Goal: Task Accomplishment & Management: Manage account settings

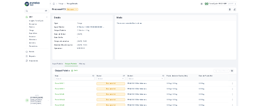
scroll to position [81, 0]
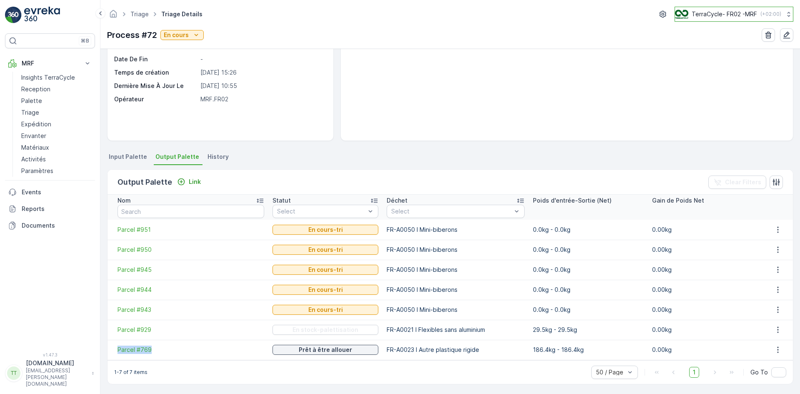
click at [714, 13] on p "TerraCycle- FR02 -MRF" at bounding box center [724, 14] width 65 height 8
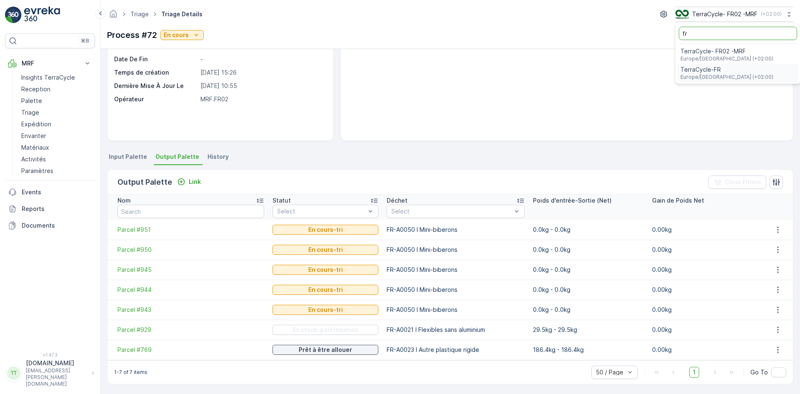
type input "fr"
click at [708, 74] on span "Europe/[GEOGRAPHIC_DATA] (+02:00)" at bounding box center [726, 77] width 93 height 7
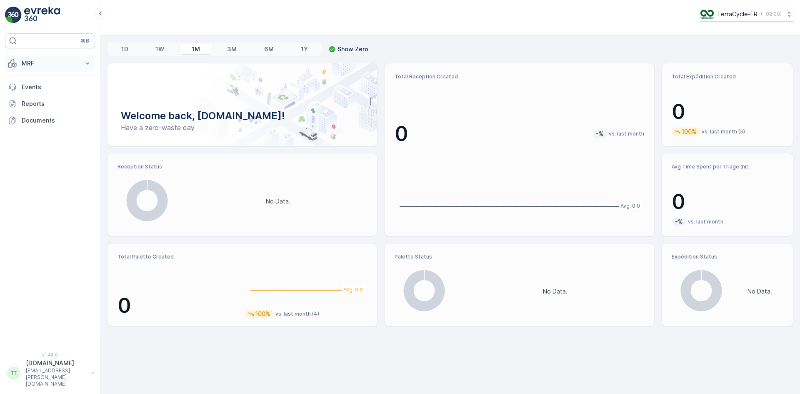
click at [33, 62] on p "MRF" at bounding box center [50, 63] width 57 height 8
click at [37, 105] on p "Expédition" at bounding box center [36, 124] width 30 height 8
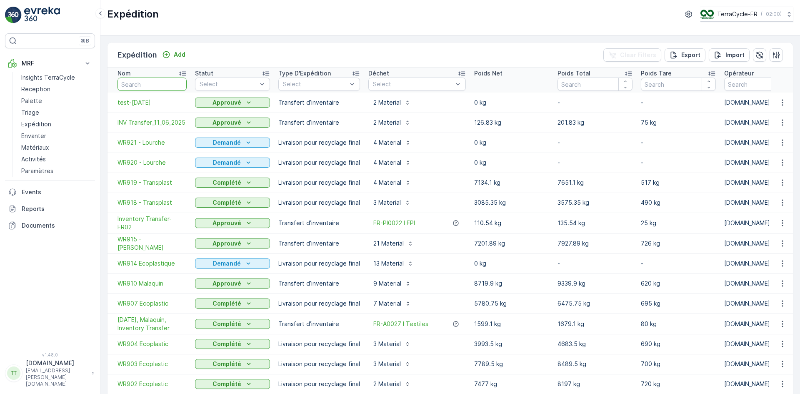
click at [150, 85] on input "text" at bounding box center [151, 83] width 69 height 13
type input "919"
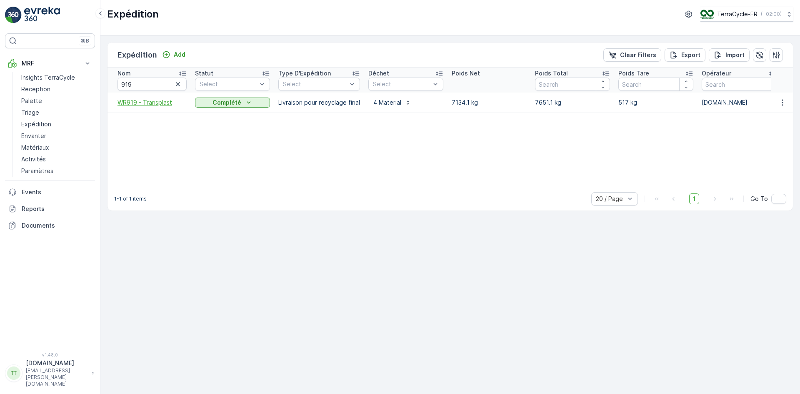
click at [137, 102] on span "WR919 - Transplast" at bounding box center [151, 102] width 69 height 8
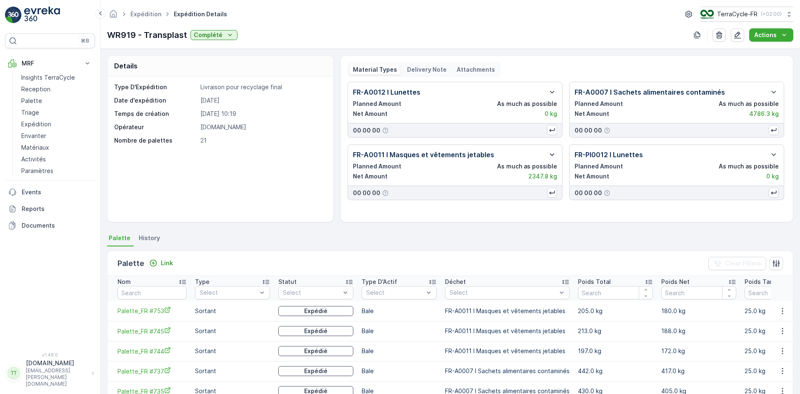
click at [262, 105] on icon "button" at bounding box center [552, 155] width 10 height 10
click at [262, 92] on icon "button" at bounding box center [552, 92] width 5 height 2
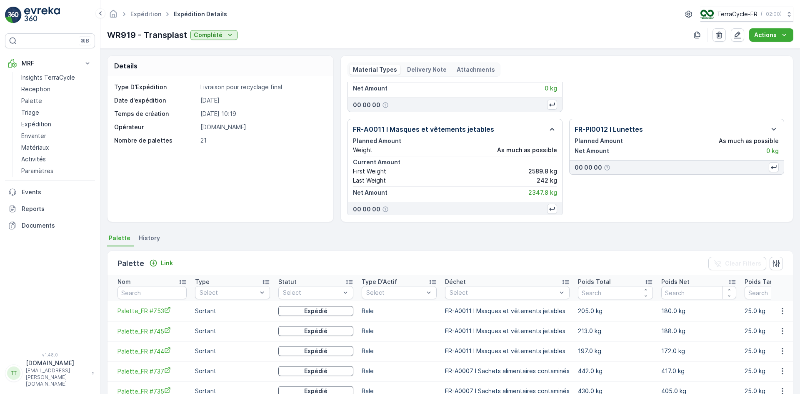
scroll to position [68, 0]
click at [262, 105] on icon "button" at bounding box center [774, 128] width 10 height 10
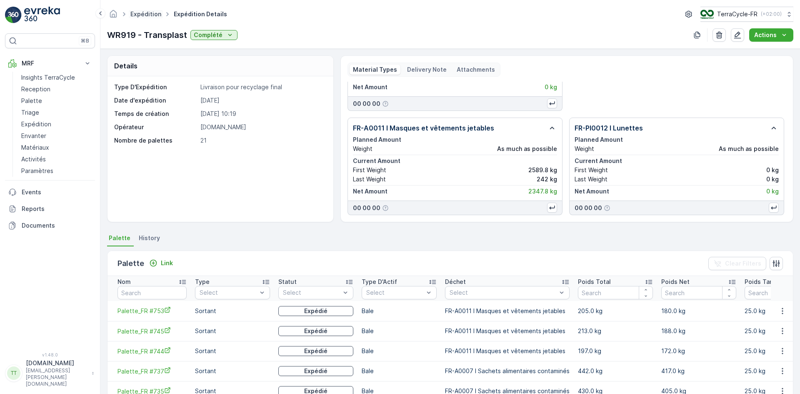
click at [142, 14] on link "Expédition" at bounding box center [145, 13] width 31 height 7
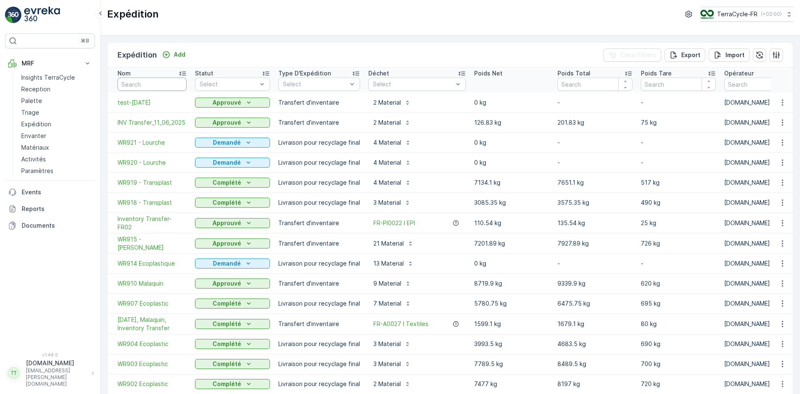
click at [156, 84] on input "text" at bounding box center [151, 83] width 69 height 13
type input "920"
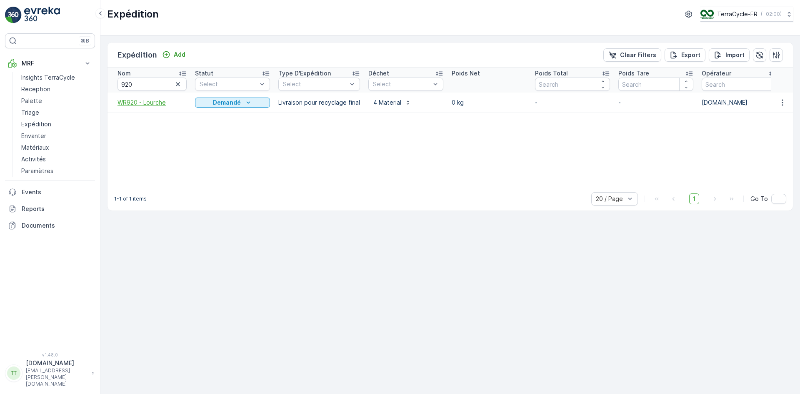
click at [148, 100] on span "WR920 - Lourche" at bounding box center [151, 102] width 69 height 8
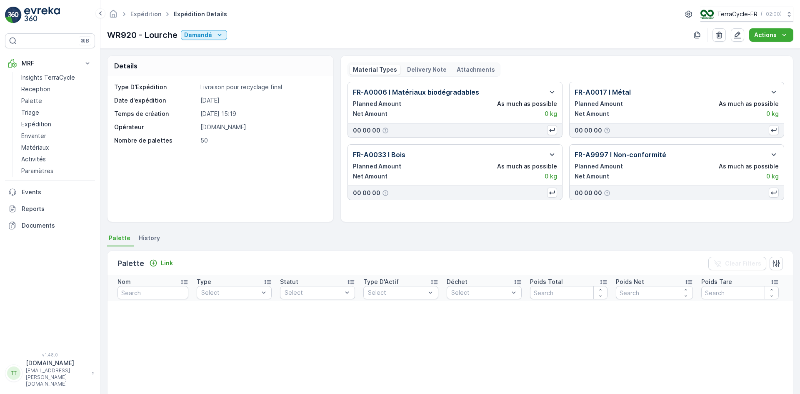
click at [152, 105] on span "History" at bounding box center [149, 238] width 21 height 8
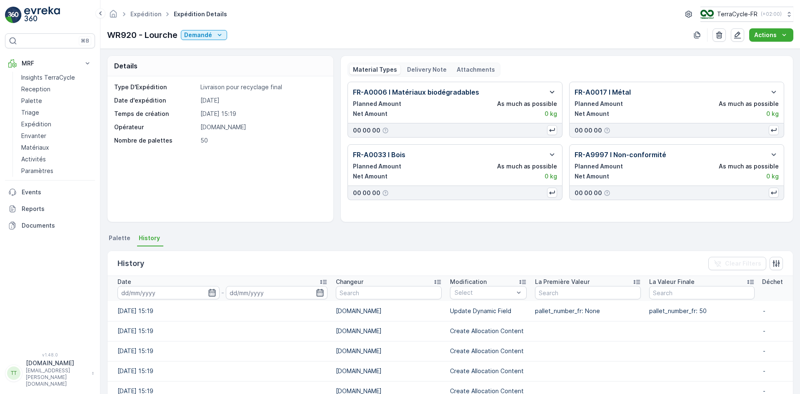
click at [262, 92] on icon "button" at bounding box center [552, 92] width 5 height 2
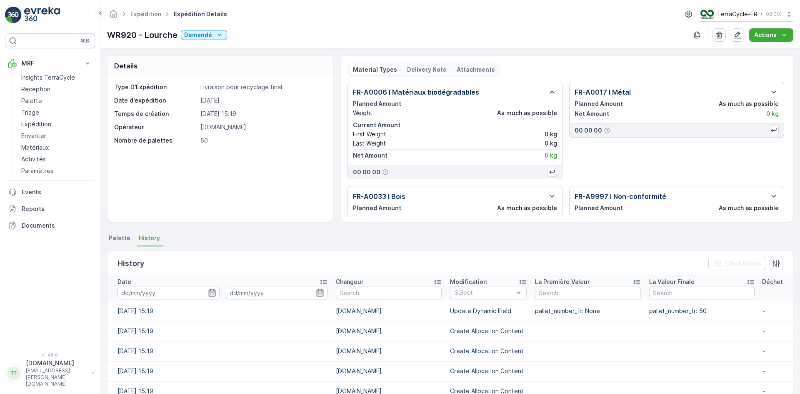
click at [262, 68] on p "Delivery Note" at bounding box center [427, 69] width 40 height 8
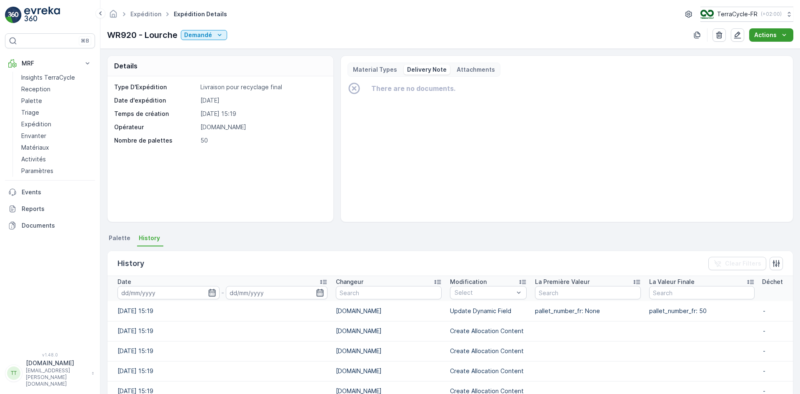
click at [262, 38] on p "Actions" at bounding box center [765, 35] width 22 height 8
click at [262, 49] on span "Create Delivery Note" at bounding box center [767, 51] width 60 height 8
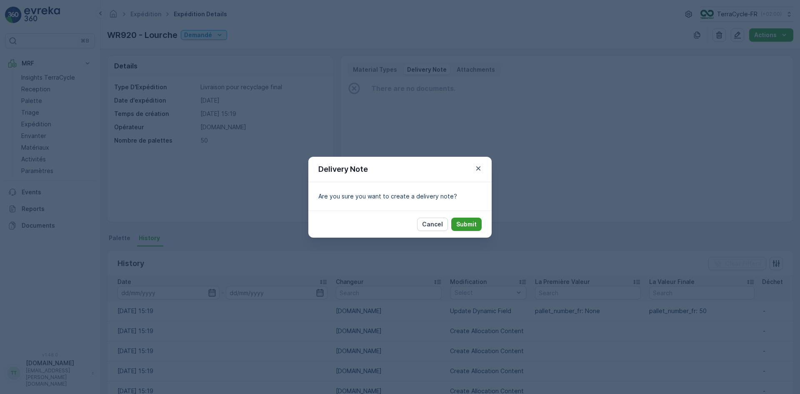
click at [262, 105] on p "Submit" at bounding box center [466, 224] width 20 height 8
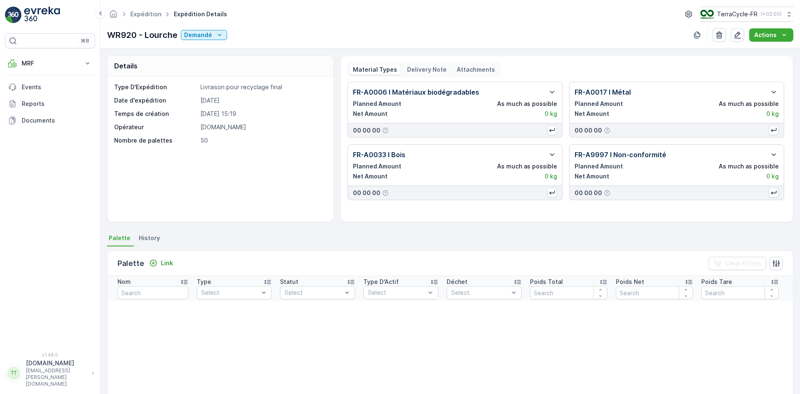
click at [426, 67] on p "Delivery Note" at bounding box center [427, 69] width 40 height 8
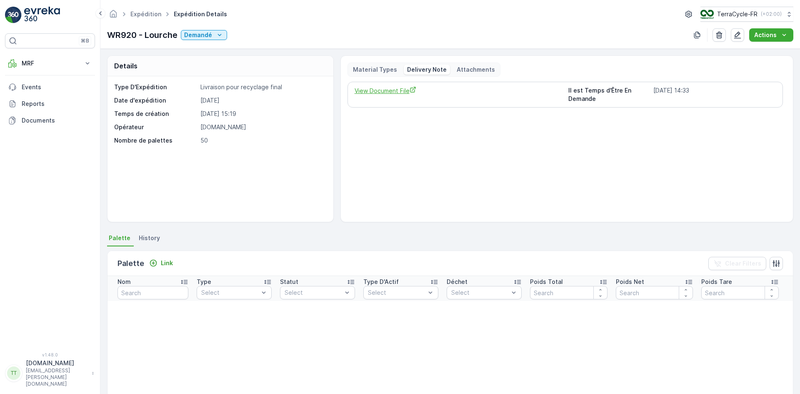
click at [398, 91] on span "View Document File" at bounding box center [458, 90] width 207 height 9
click at [150, 13] on link "Expédition" at bounding box center [145, 13] width 31 height 7
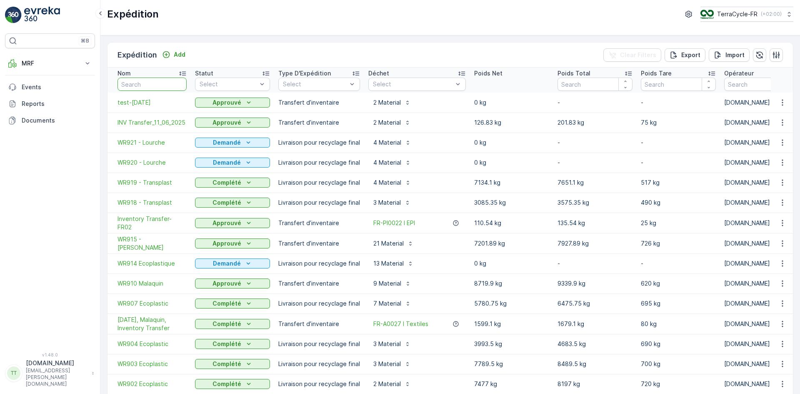
click at [158, 82] on input "text" at bounding box center [151, 83] width 69 height 13
type input "919"
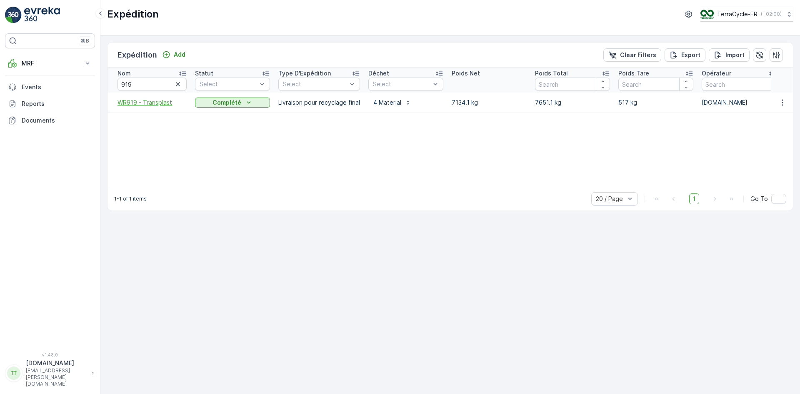
click at [125, 100] on span "WR919 - Transplast" at bounding box center [151, 102] width 69 height 8
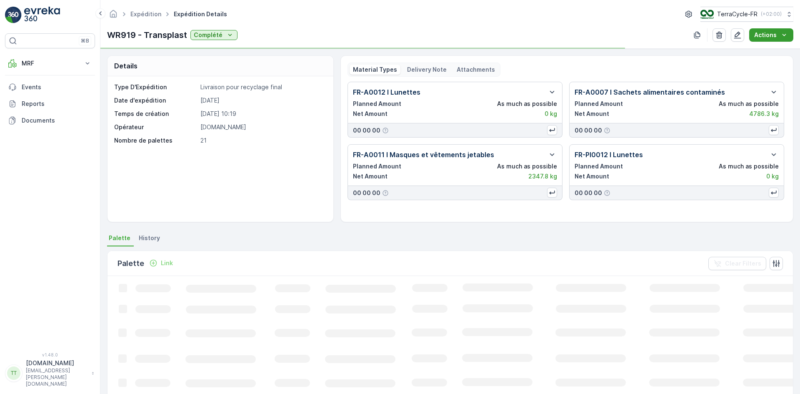
click at [779, 33] on div "Actions" at bounding box center [771, 35] width 34 height 8
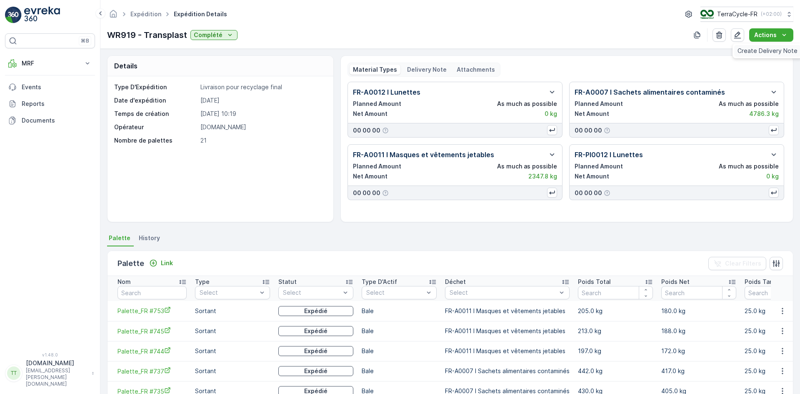
click at [757, 52] on span "Create Delivery Note" at bounding box center [767, 51] width 60 height 8
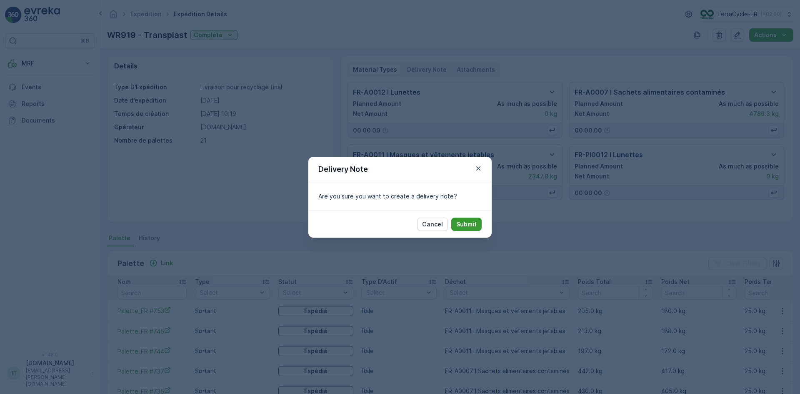
click at [470, 225] on p "Submit" at bounding box center [466, 224] width 20 height 8
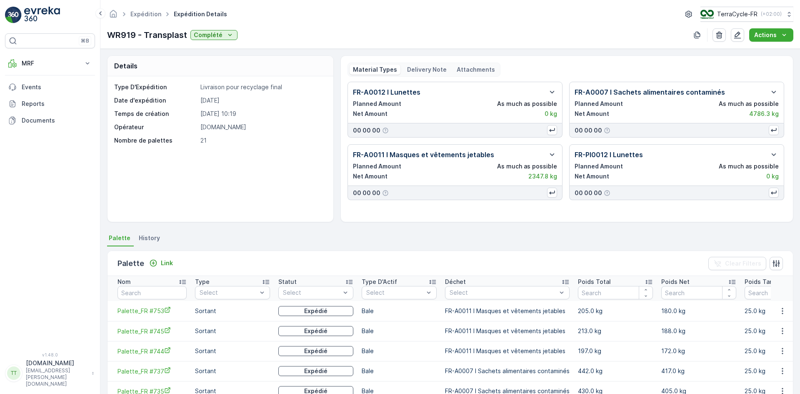
click at [417, 66] on p "Delivery Note" at bounding box center [427, 69] width 40 height 8
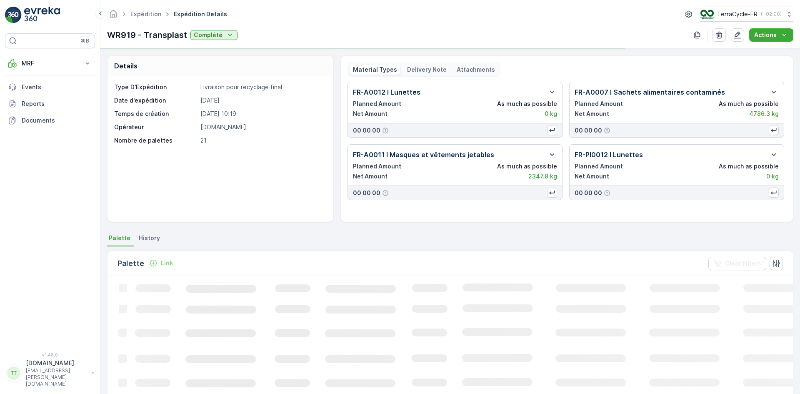
click at [416, 68] on p "Delivery Note" at bounding box center [427, 69] width 40 height 8
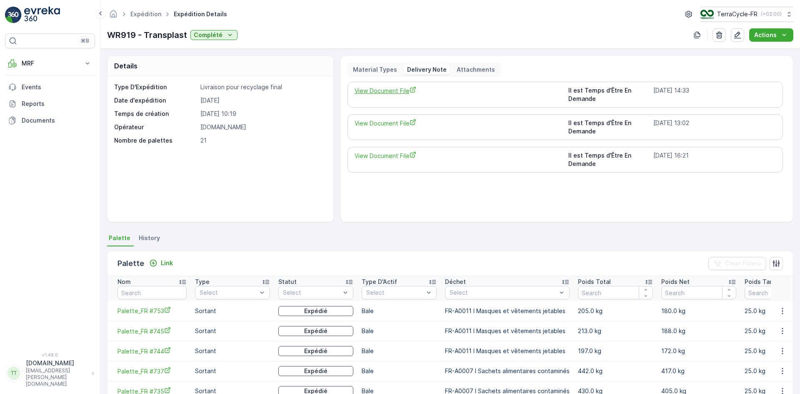
click at [407, 89] on span "View Document File" at bounding box center [458, 90] width 207 height 9
click at [35, 66] on p "MRF" at bounding box center [50, 63] width 57 height 8
click at [44, 125] on p "Expédition" at bounding box center [36, 124] width 30 height 8
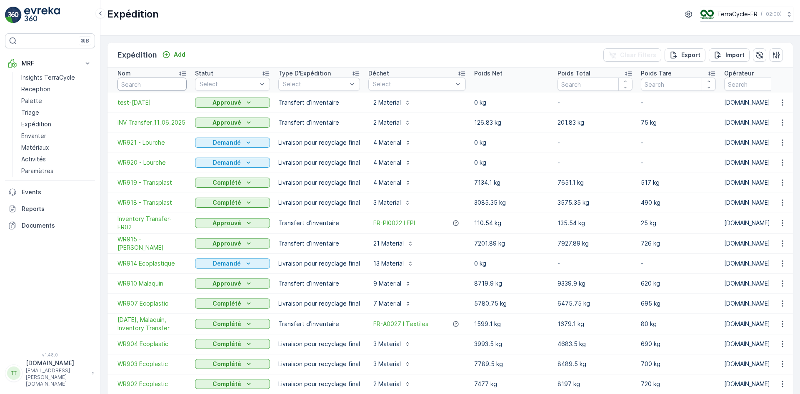
click at [142, 87] on input "text" at bounding box center [151, 83] width 69 height 13
type input "942"
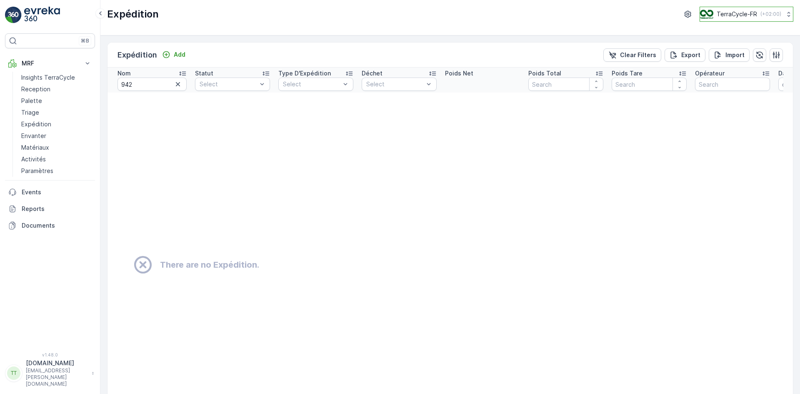
click at [726, 15] on p "TerraCycle-FR" at bounding box center [737, 14] width 40 height 8
type input "fr"
click at [742, 45] on div "TerraCycle- FR02 -MRF Europe/Paris (+02:00)" at bounding box center [750, 57] width 96 height 25
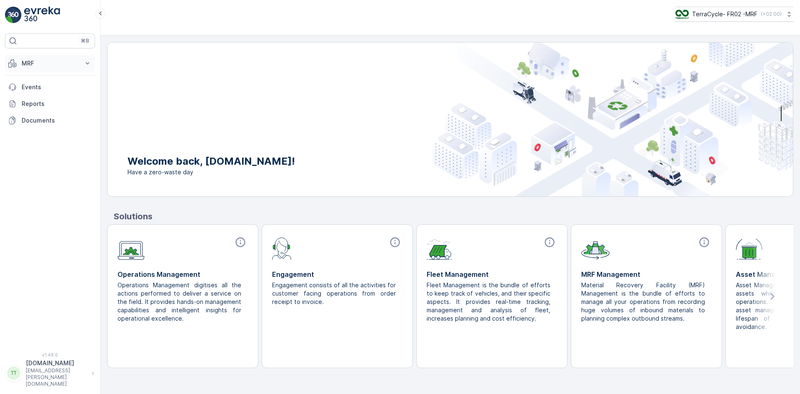
click at [17, 63] on button "MRF" at bounding box center [50, 63] width 90 height 17
click at [37, 127] on p "Expédition" at bounding box center [36, 124] width 30 height 8
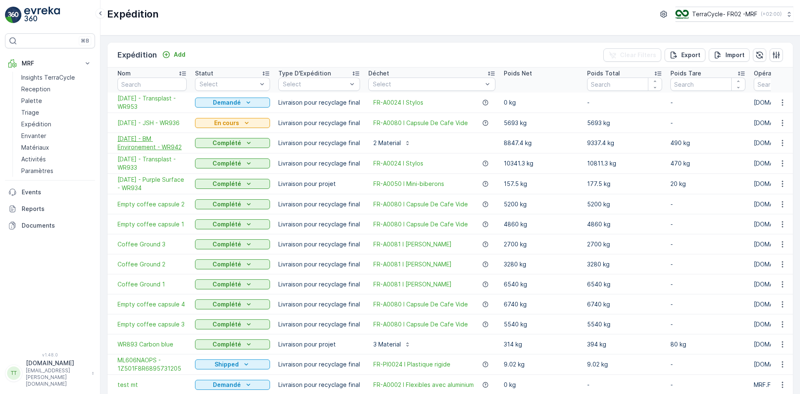
click at [150, 139] on span "[DATE] - BM Environement - WR942" at bounding box center [151, 143] width 69 height 17
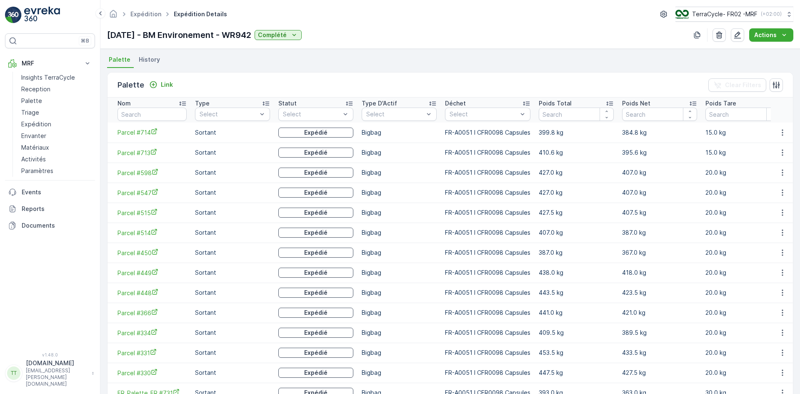
scroll to position [12, 0]
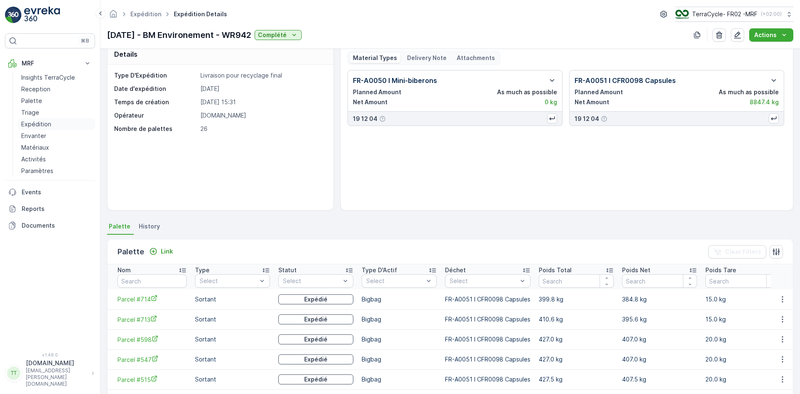
click at [40, 122] on p "Expédition" at bounding box center [36, 124] width 30 height 8
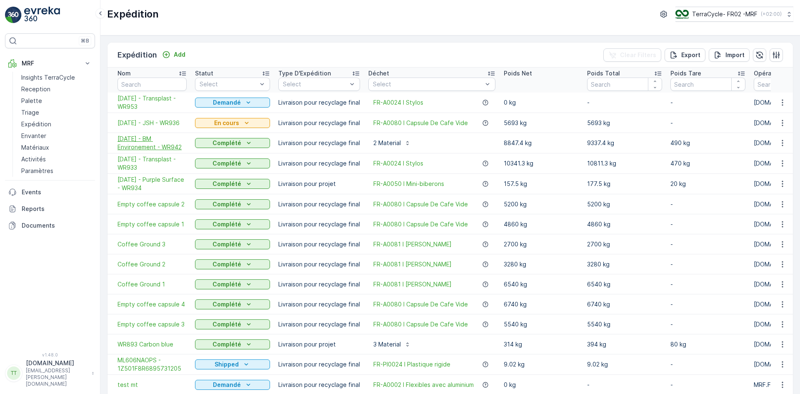
click at [142, 144] on span "[DATE] - BM Environement - WR942" at bounding box center [151, 143] width 69 height 17
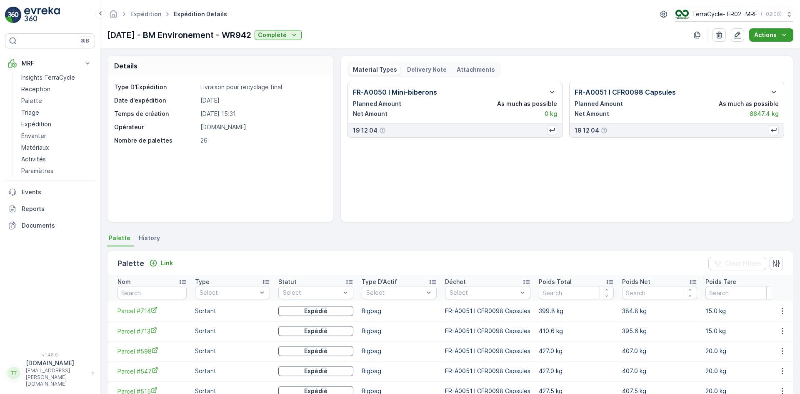
click at [772, 33] on p "Actions" at bounding box center [765, 35] width 22 height 8
click at [753, 53] on span "Create Delivery Note" at bounding box center [767, 51] width 60 height 8
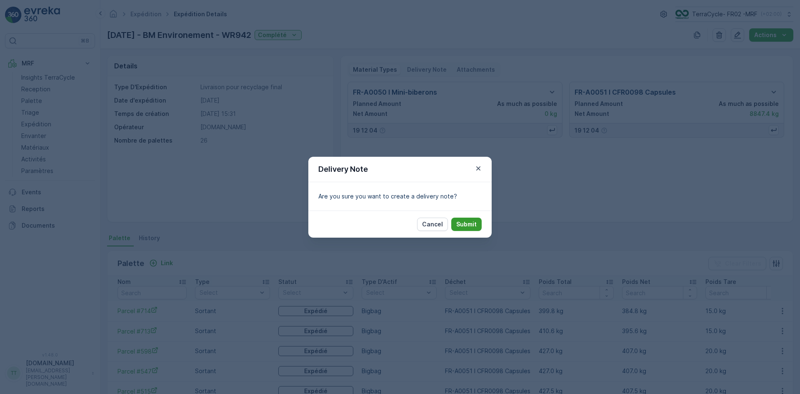
click at [466, 224] on p "Submit" at bounding box center [466, 224] width 20 height 8
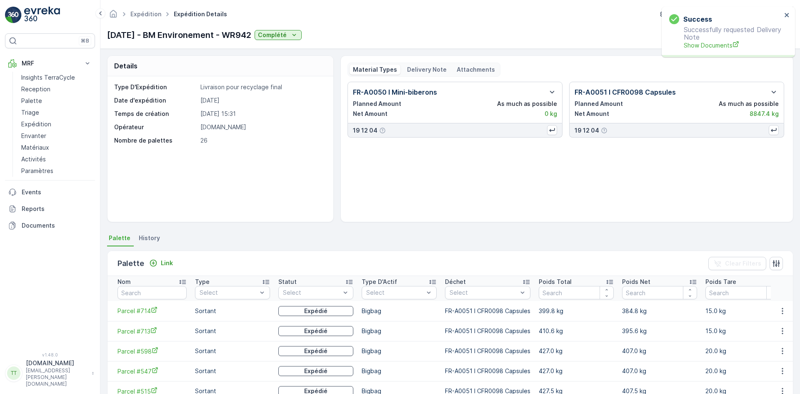
click at [426, 66] on p "Delivery Note" at bounding box center [427, 69] width 40 height 8
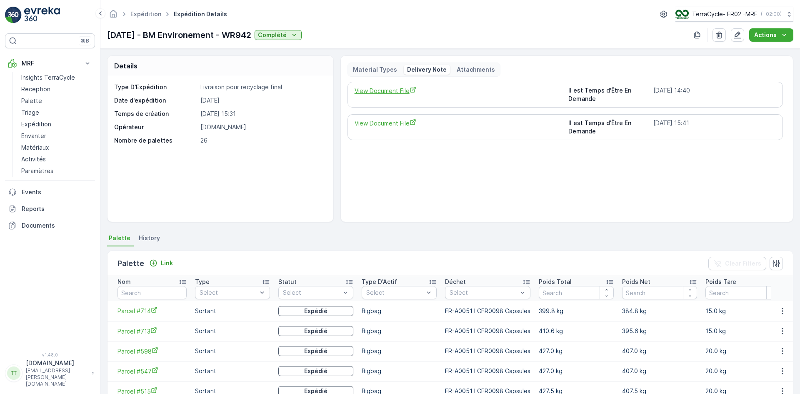
click at [400, 90] on span "View Document File" at bounding box center [458, 90] width 207 height 9
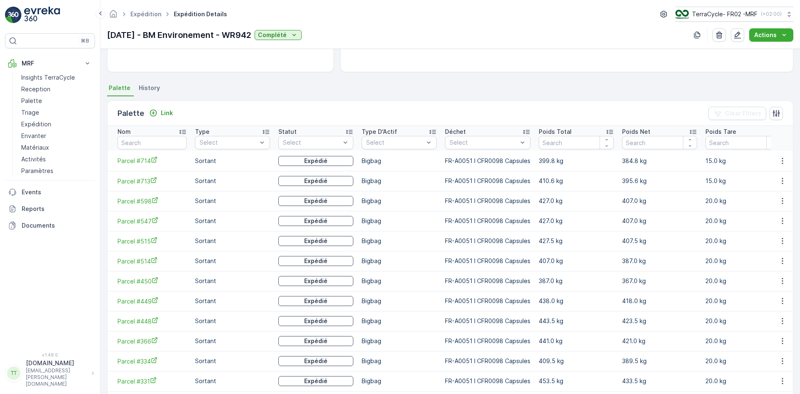
scroll to position [53, 0]
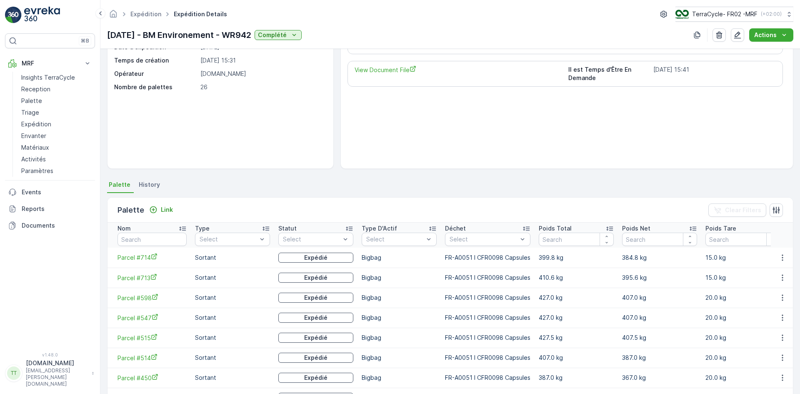
drag, startPoint x: 145, startPoint y: 258, endPoint x: 184, endPoint y: 229, distance: 48.4
click at [184, 229] on icon at bounding box center [182, 229] width 7 height 4
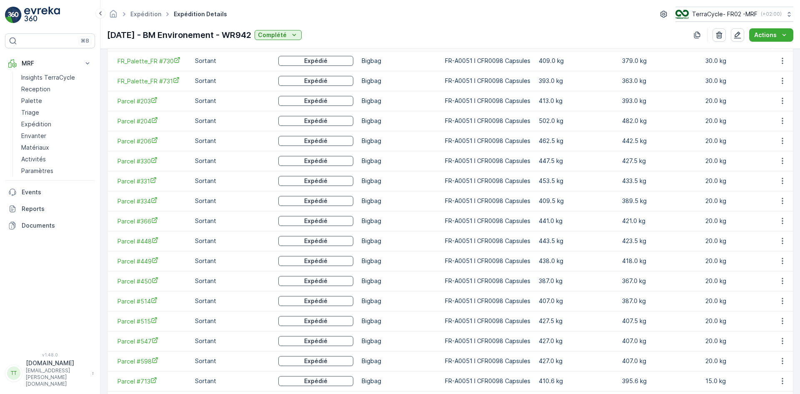
scroll to position [387, 0]
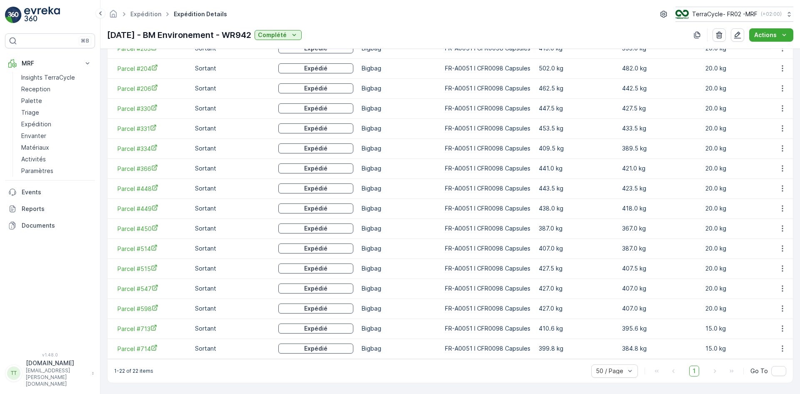
drag, startPoint x: 143, startPoint y: 250, endPoint x: 357, endPoint y: 17, distance: 315.7
click at [357, 17] on div "Expédition Expédition Details TerraCycle- FR02 -MRF ( +02:00 )" at bounding box center [450, 14] width 686 height 15
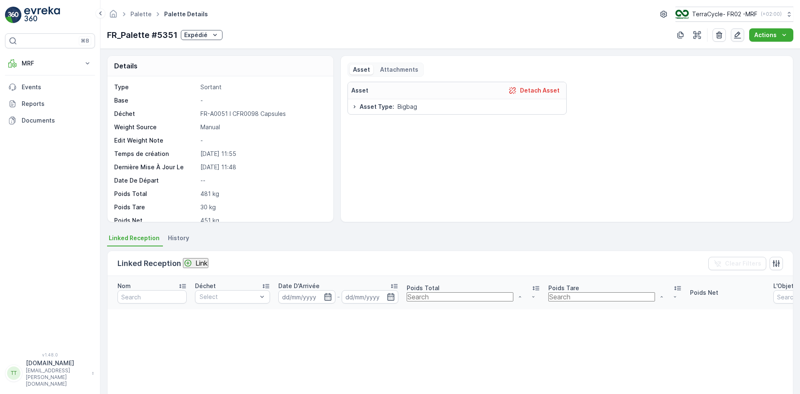
click at [737, 34] on icon "button" at bounding box center [737, 35] width 7 height 7
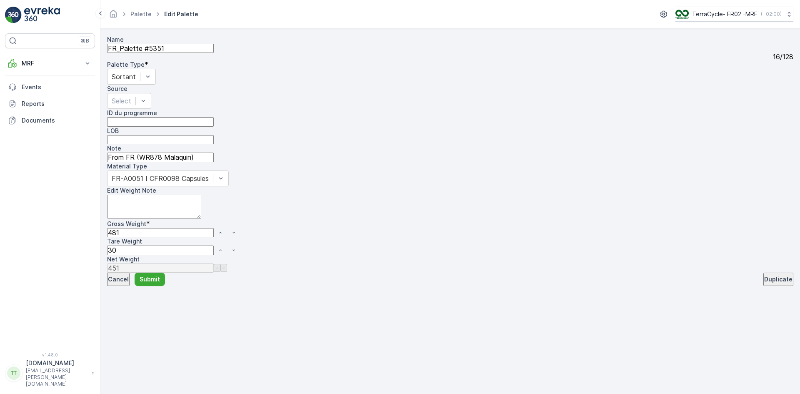
drag, startPoint x: 471, startPoint y: 139, endPoint x: 479, endPoint y: 139, distance: 8.3
click at [214, 228] on Weight "481" at bounding box center [160, 232] width 107 height 9
type Weight "46"
type Weight "16"
type Weight "466"
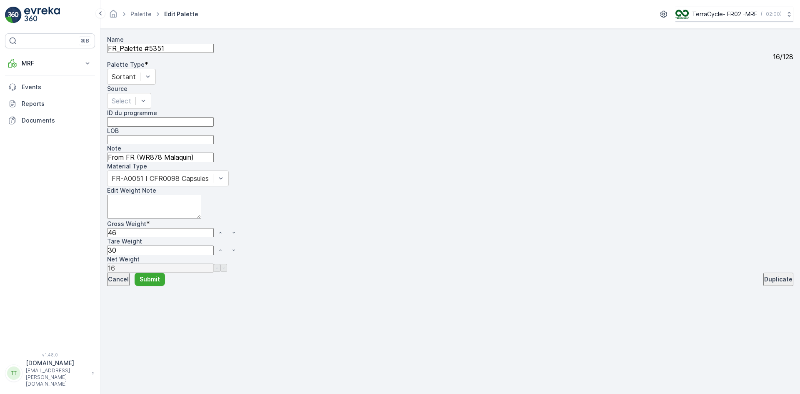
type Weight "436"
type Weight "466"
drag, startPoint x: 464, startPoint y: 174, endPoint x: 488, endPoint y: 171, distance: 23.6
click at [214, 245] on Weight "30" at bounding box center [160, 249] width 107 height 9
type Weight "1"
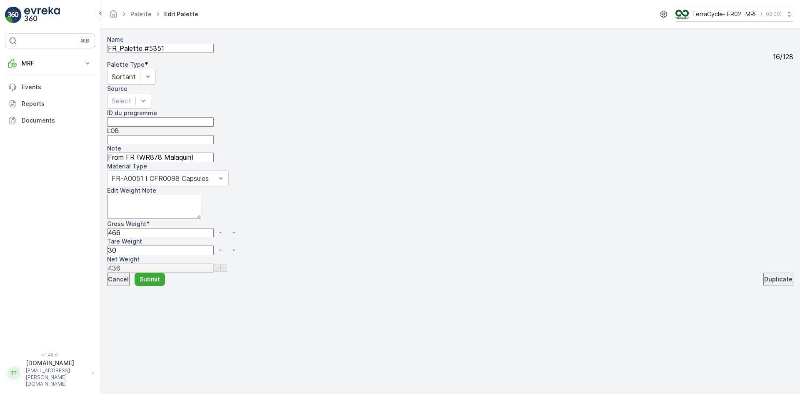
type Weight "465"
type Weight "15"
type Weight "451"
type Weight "1"
type Weight "465"
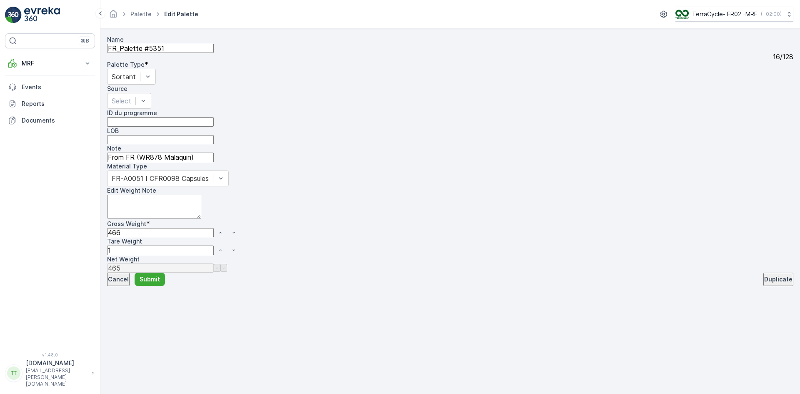
type Weight "30"
type Weight "436"
type Weight "46"
type Weight "16"
type Weight "481"
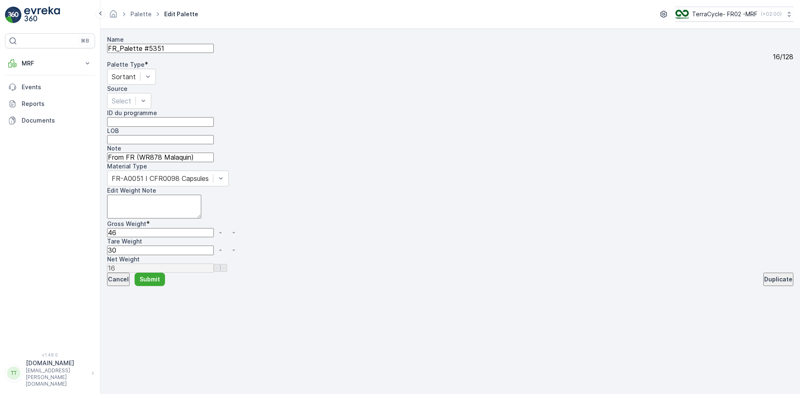
type Weight "451"
click at [214, 245] on Weight "30" at bounding box center [160, 249] width 107 height 9
drag, startPoint x: 471, startPoint y: 138, endPoint x: 478, endPoint y: 138, distance: 6.7
click at [214, 228] on Weight "481" at bounding box center [160, 232] width 107 height 9
type Weight "46"
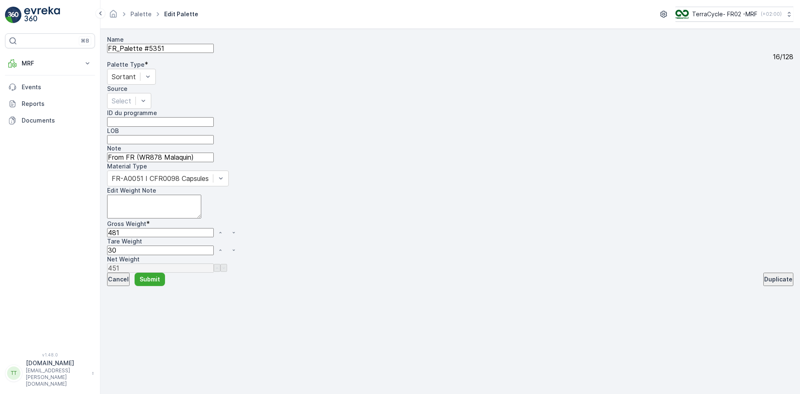
type Weight "16"
type Weight "466"
type Weight "436"
type Weight "466"
drag, startPoint x: 467, startPoint y: 172, endPoint x: 490, endPoint y: 166, distance: 24.2
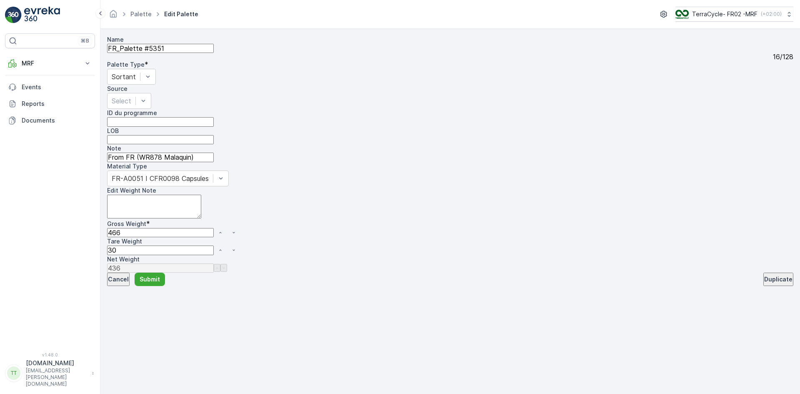
click at [214, 245] on Weight "30" at bounding box center [160, 249] width 107 height 9
type Weight "1"
type Weight "465"
type Weight "15"
type Weight "451"
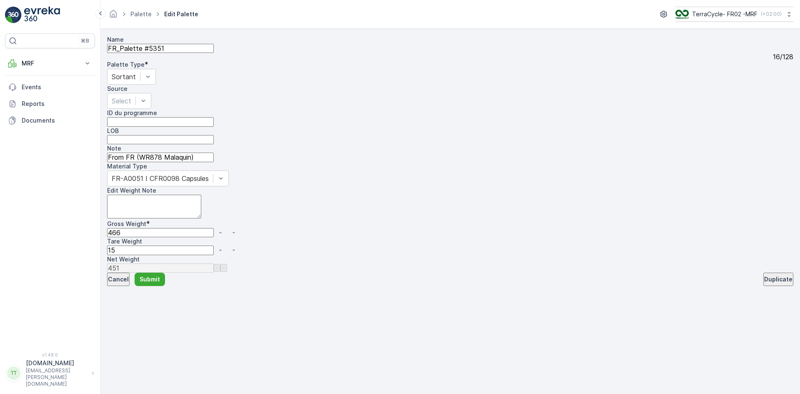
type Weight "15"
click at [201, 195] on textarea "Edit Weight Note" at bounding box center [154, 207] width 94 height 24
type textarea "."
click at [158, 283] on p "Submit" at bounding box center [150, 279] width 20 height 8
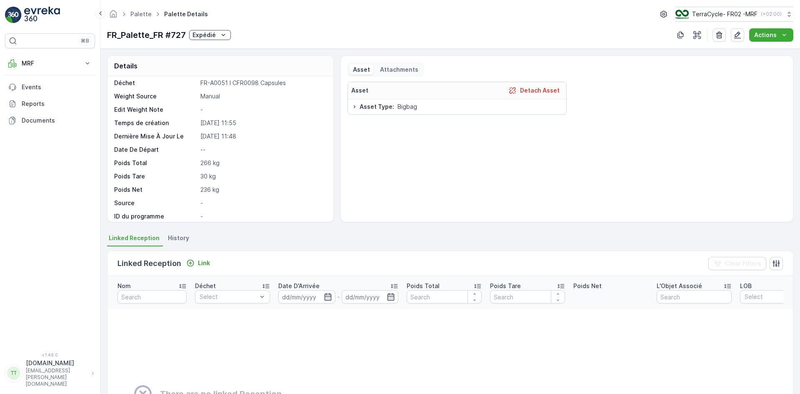
scroll to position [63, 0]
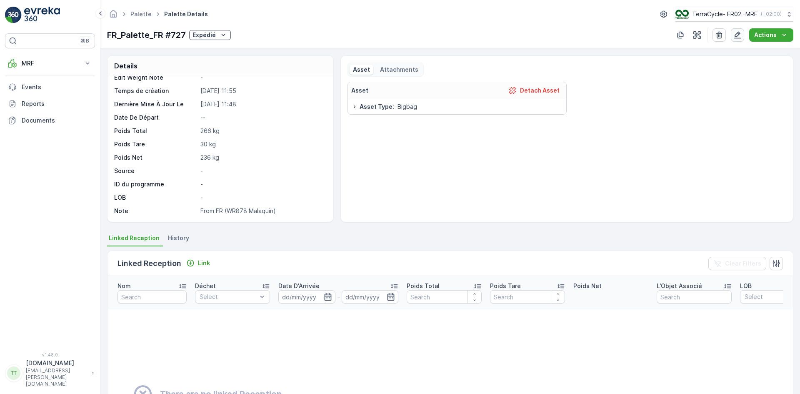
click at [738, 35] on icon "button" at bounding box center [737, 35] width 8 height 8
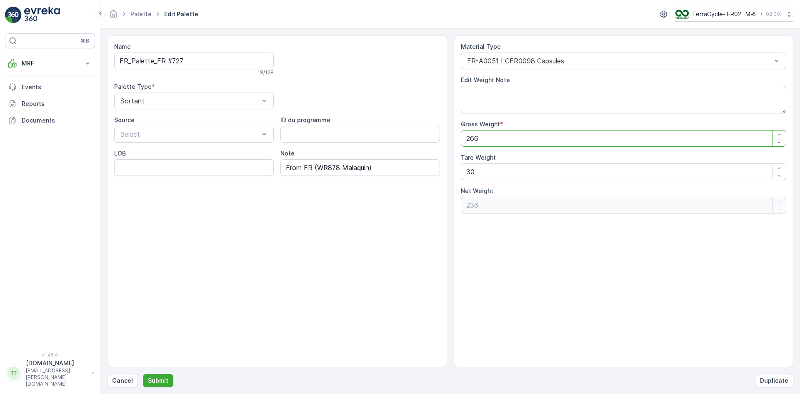
drag, startPoint x: 470, startPoint y: 138, endPoint x: 493, endPoint y: 135, distance: 23.5
click at [493, 135] on Weight "266" at bounding box center [624, 138] width 326 height 17
type Weight "25"
type Weight "-5"
type Weight "251"
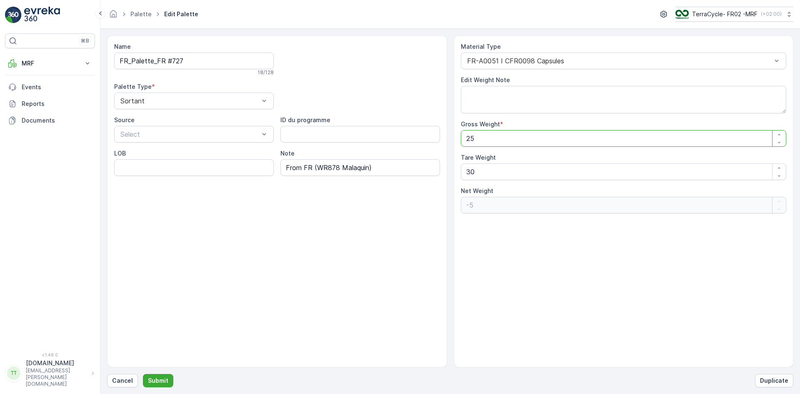
type Weight "221"
type Weight "251"
drag, startPoint x: 507, startPoint y: 182, endPoint x: 507, endPoint y: 170, distance: 11.2
click at [509, 182] on div "Material Type FR-A0051 I CFR0098 Capsules Edit Weight Note Gross Weight * 251 T…" at bounding box center [624, 127] width 326 height 171
type Weight "1"
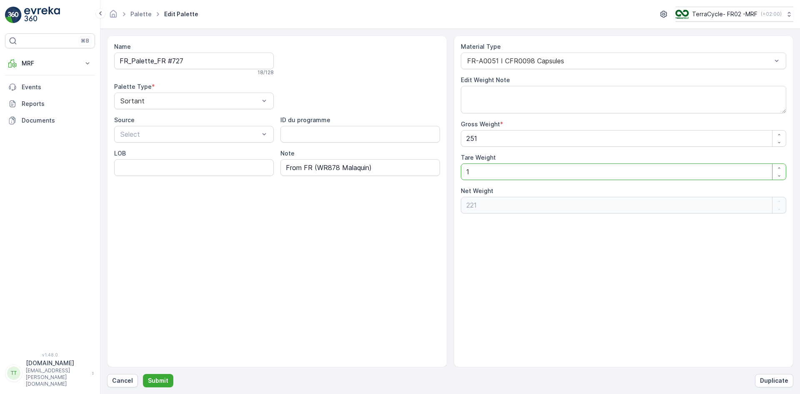
type Weight "250"
type Weight "15"
type Weight "236"
type Weight "15"
click at [499, 102] on textarea "Edit Weight Note" at bounding box center [624, 99] width 326 height 27
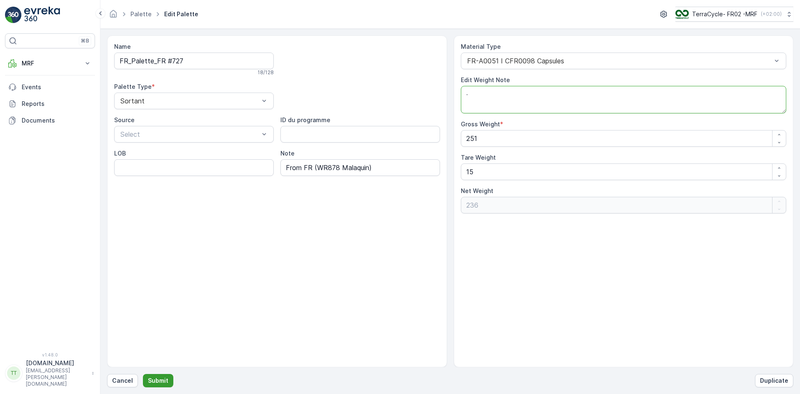
type textarea "."
click at [159, 379] on p "Submit" at bounding box center [158, 380] width 20 height 8
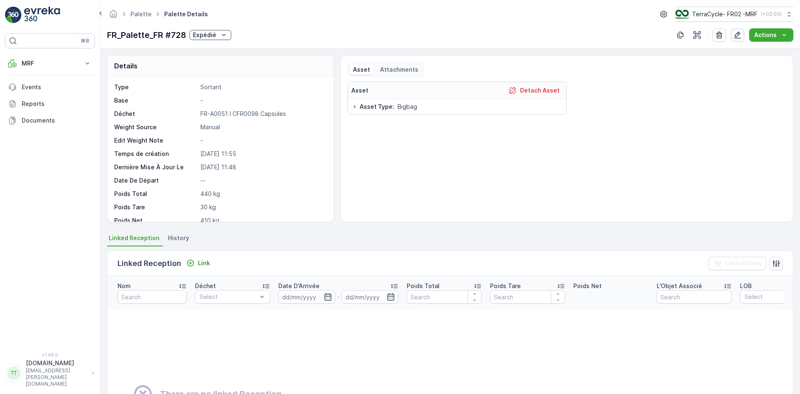
click at [741, 35] on icon "button" at bounding box center [737, 35] width 8 height 8
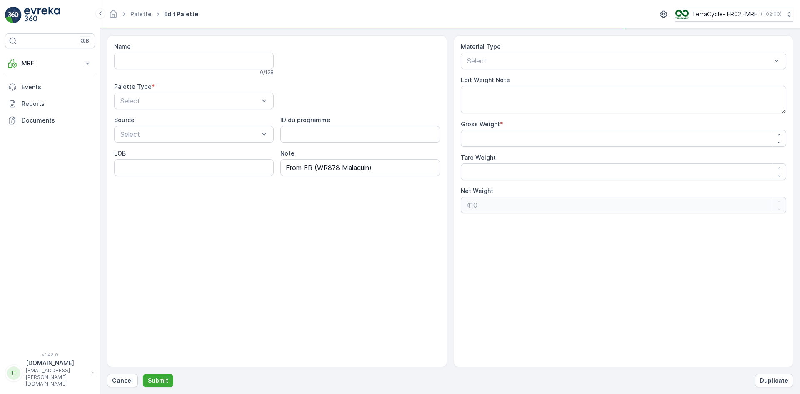
type input "FR_Palette_FR #728"
type Weight "440"
type Weight "30"
drag, startPoint x: 472, startPoint y: 139, endPoint x: 493, endPoint y: 135, distance: 22.0
click at [493, 135] on Weight "440" at bounding box center [624, 138] width 326 height 17
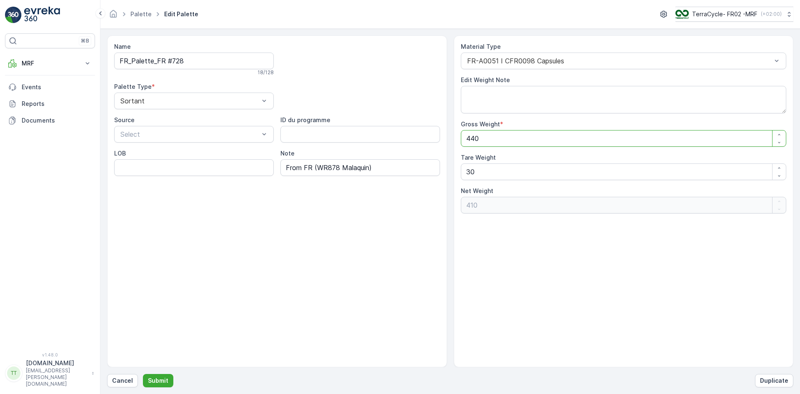
type Weight "42"
type Weight "12"
type Weight "425"
type Weight "395"
type Weight "425"
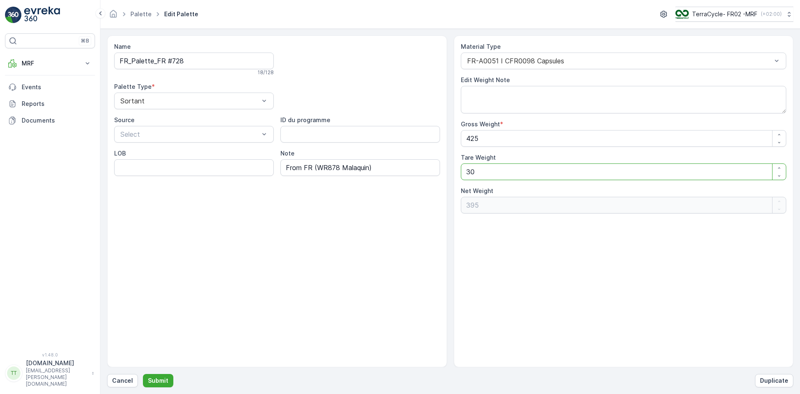
drag, startPoint x: 466, startPoint y: 171, endPoint x: 514, endPoint y: 166, distance: 48.5
click at [510, 174] on Weight "30" at bounding box center [624, 171] width 326 height 17
type Weight "1"
type Weight "424"
type Weight "15"
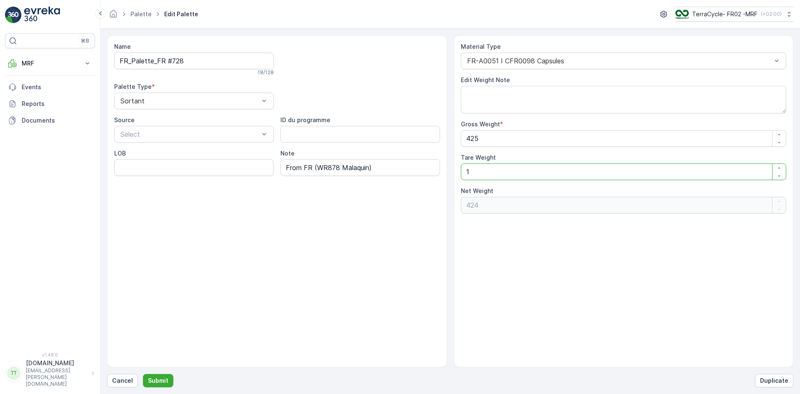
type Weight "410"
type Weight "15"
click at [502, 107] on textarea "Edit Weight Note" at bounding box center [624, 99] width 326 height 27
type textarea "."
click at [152, 378] on p "Submit" at bounding box center [158, 380] width 20 height 8
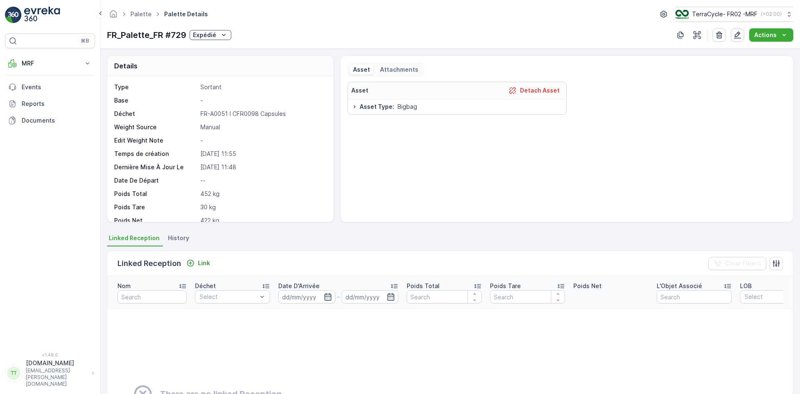
click at [739, 33] on icon "button" at bounding box center [737, 35] width 7 height 7
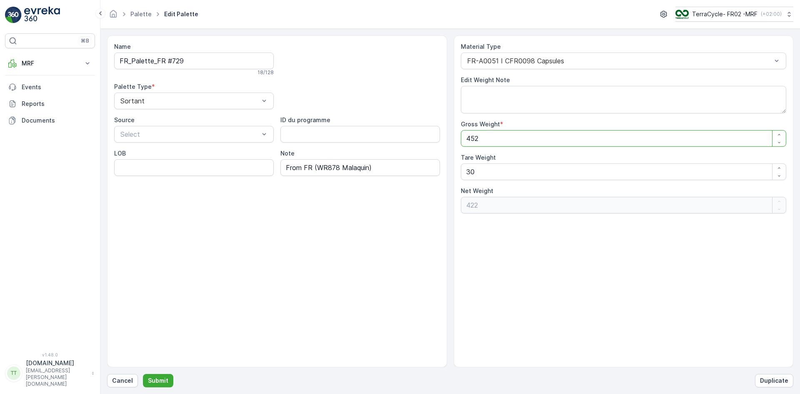
drag, startPoint x: 471, startPoint y: 137, endPoint x: 505, endPoint y: 136, distance: 33.8
click at [505, 136] on Weight "452" at bounding box center [624, 138] width 326 height 17
type Weight "43"
type Weight "13"
type Weight "437"
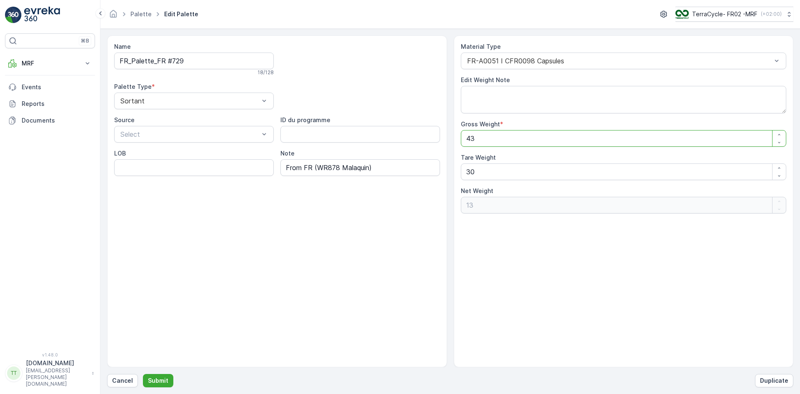
type Weight "407"
type Weight "437"
drag, startPoint x: 465, startPoint y: 173, endPoint x: 490, endPoint y: 165, distance: 26.2
click at [489, 169] on Weight "30" at bounding box center [624, 171] width 326 height 17
type Weight "1"
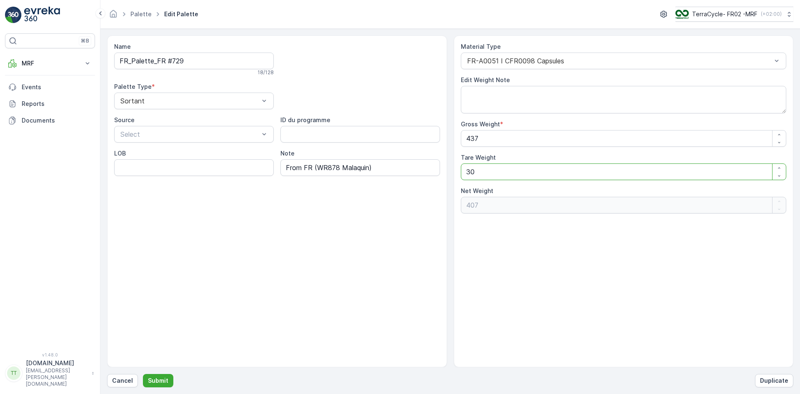
type Weight "436"
type Weight "15"
type Weight "422"
type Weight "15"
click at [499, 102] on textarea "Edit Weight Note" at bounding box center [624, 99] width 326 height 27
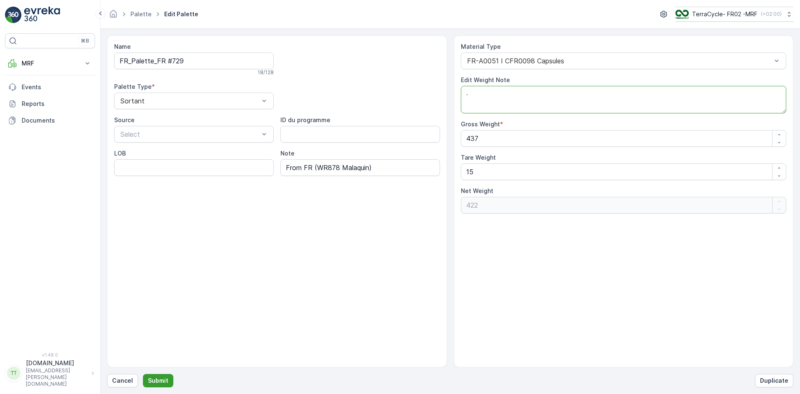
type textarea "."
click at [158, 378] on p "Submit" at bounding box center [158, 380] width 20 height 8
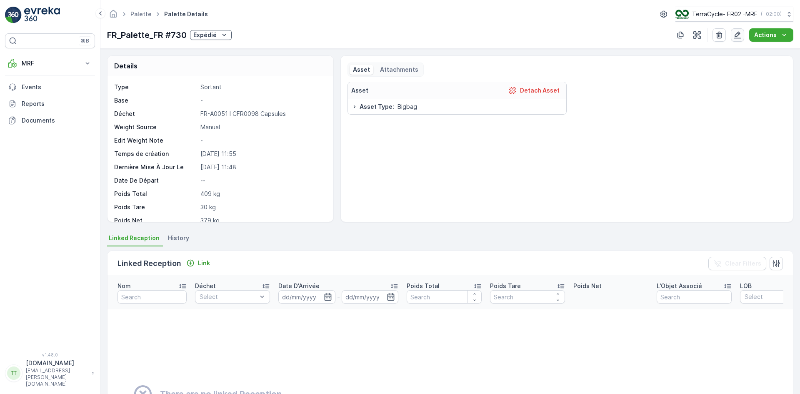
click at [737, 36] on icon "button" at bounding box center [737, 35] width 8 height 8
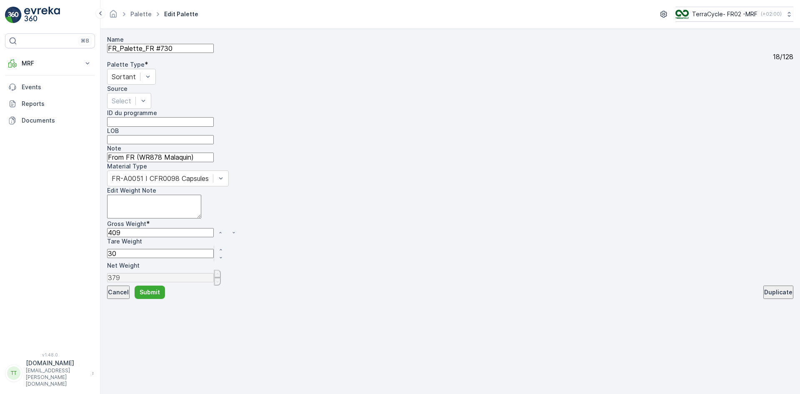
drag, startPoint x: 471, startPoint y: 137, endPoint x: 495, endPoint y: 134, distance: 24.8
click at [214, 228] on Weight "409" at bounding box center [160, 232] width 107 height 9
drag, startPoint x: 465, startPoint y: 141, endPoint x: 506, endPoint y: 135, distance: 41.2
click at [214, 228] on Weight "409" at bounding box center [160, 232] width 107 height 9
type Weight "3"
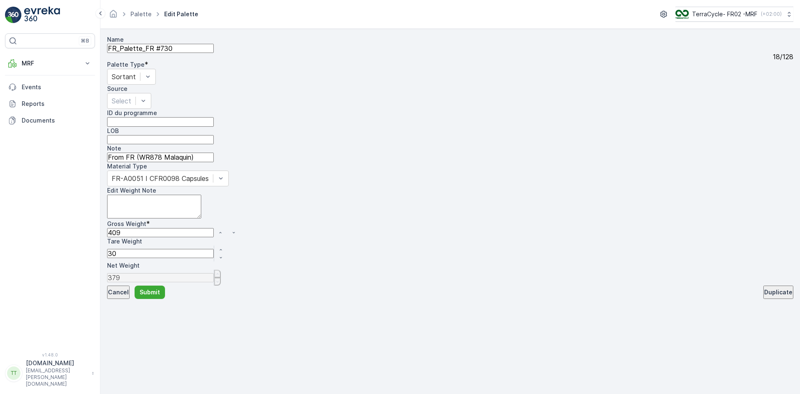
type Weight "-27"
type Weight "39"
type Weight "9"
type Weight "394"
type Weight "364"
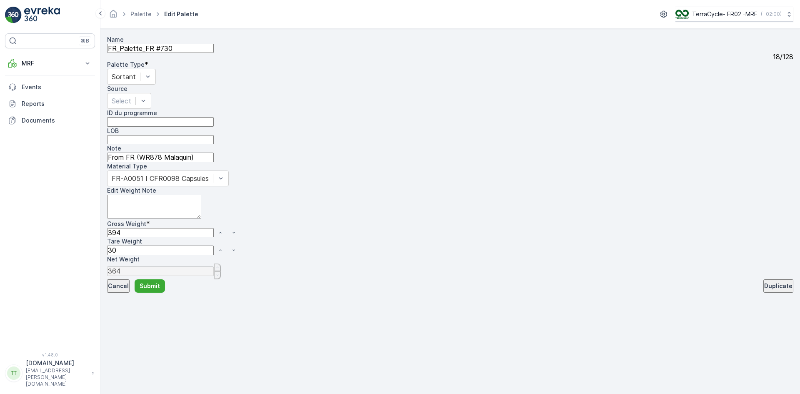
type Weight "394"
drag, startPoint x: 465, startPoint y: 172, endPoint x: 507, endPoint y: 165, distance: 41.9
click at [214, 252] on Weight "30" at bounding box center [160, 256] width 107 height 9
type Weight "1"
type Weight "393"
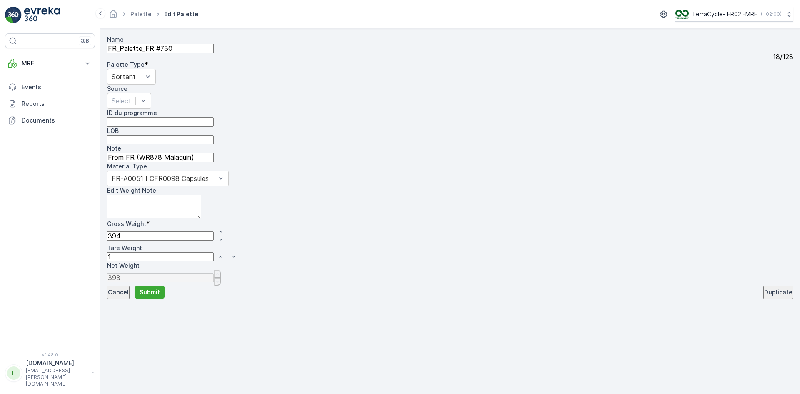
type Weight "15"
type Weight "379"
type Weight "15"
click at [201, 195] on textarea "Edit Weight Note" at bounding box center [154, 207] width 94 height 24
type textarea "."
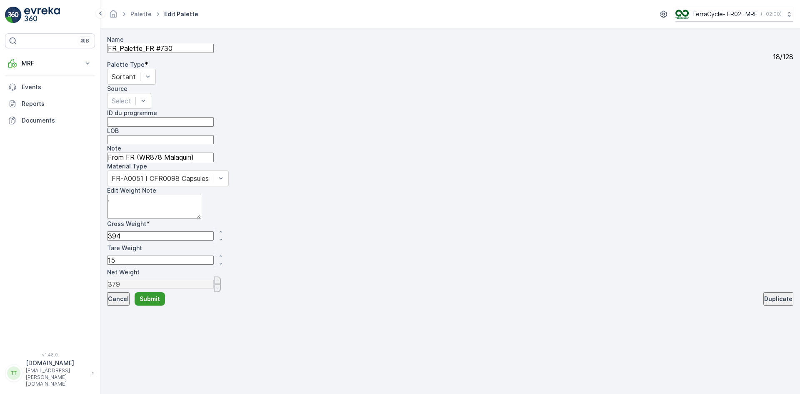
click at [160, 303] on p "Submit" at bounding box center [150, 299] width 20 height 8
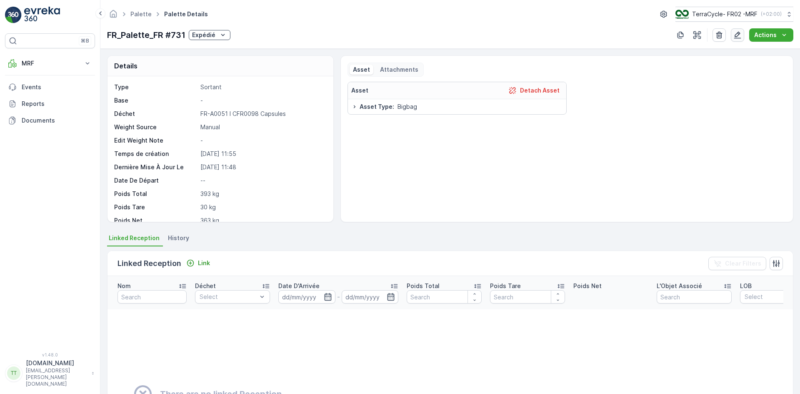
click at [737, 35] on icon "button" at bounding box center [737, 35] width 8 height 8
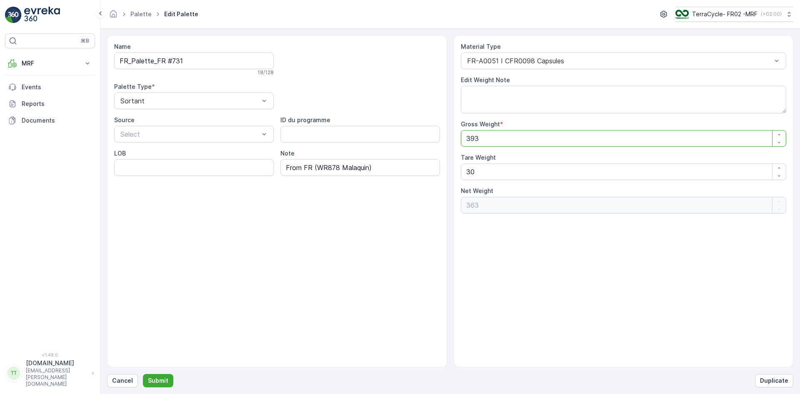
drag, startPoint x: 470, startPoint y: 138, endPoint x: 497, endPoint y: 135, distance: 27.2
click at [497, 135] on Weight "393" at bounding box center [624, 138] width 326 height 17
type Weight "37"
type Weight "7"
type Weight "378"
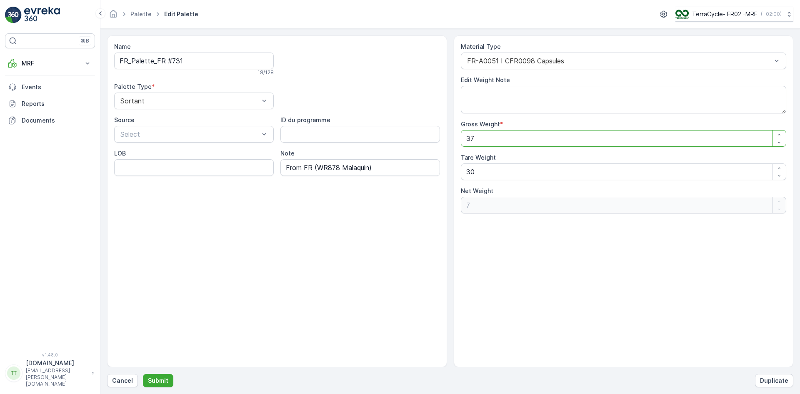
type Weight "348"
type Weight "378"
drag, startPoint x: 467, startPoint y: 173, endPoint x: 481, endPoint y: 171, distance: 14.7
click at [481, 171] on Weight "30" at bounding box center [624, 171] width 326 height 17
type Weight "1"
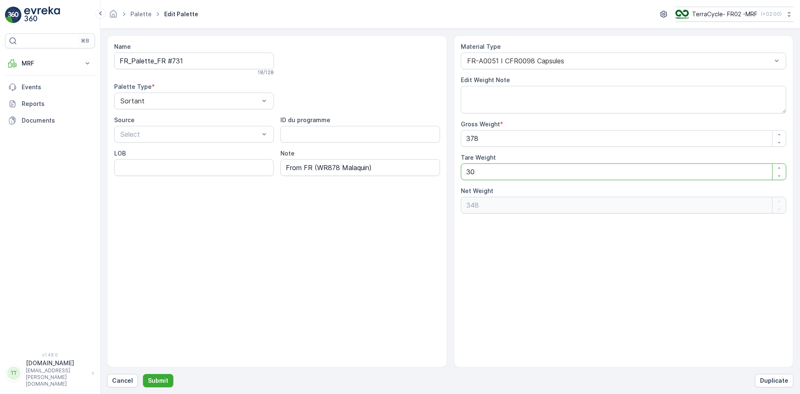
type Weight "377"
type Weight "15"
type Weight "363"
type Weight "15"
click at [489, 101] on textarea "Edit Weight Note" at bounding box center [624, 99] width 326 height 27
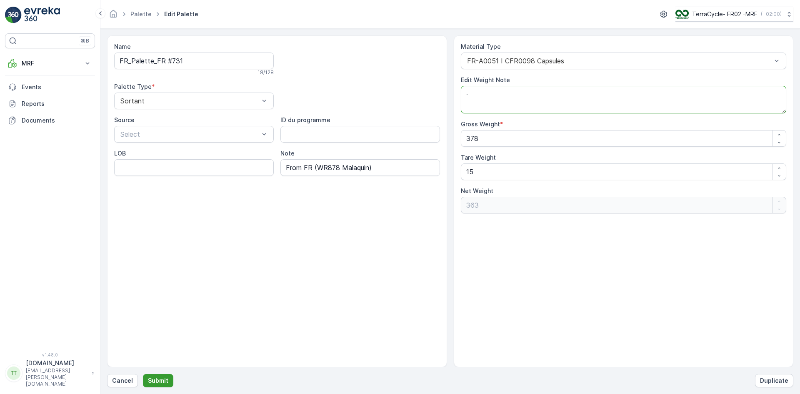
type textarea "."
click at [163, 378] on p "Submit" at bounding box center [158, 380] width 20 height 8
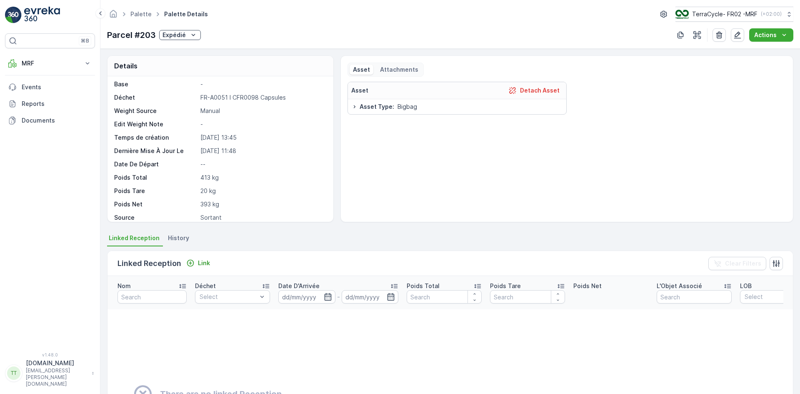
scroll to position [63, 0]
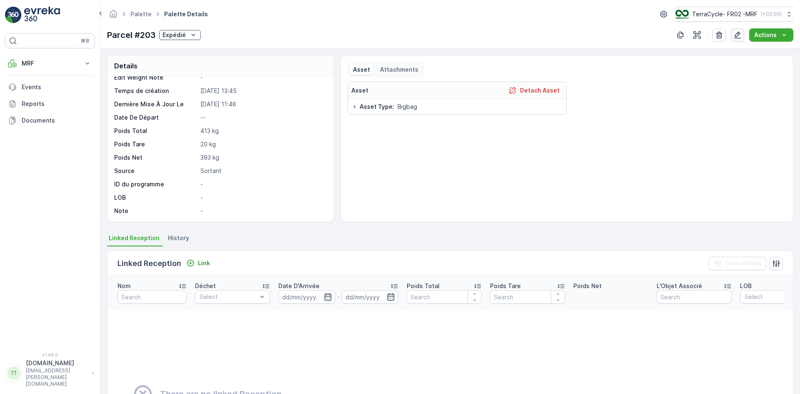
click at [739, 36] on icon "button" at bounding box center [737, 35] width 8 height 8
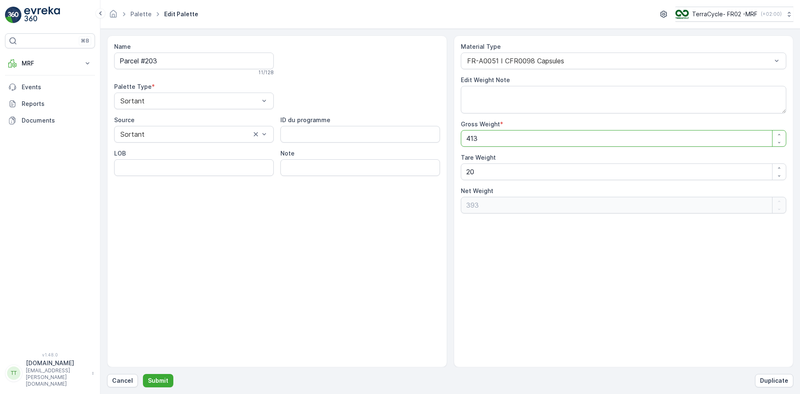
drag, startPoint x: 466, startPoint y: 139, endPoint x: 492, endPoint y: 135, distance: 26.1
click at [492, 135] on Weight "413" at bounding box center [624, 138] width 326 height 17
type Weight "3"
type Weight "-17"
type Weight "39"
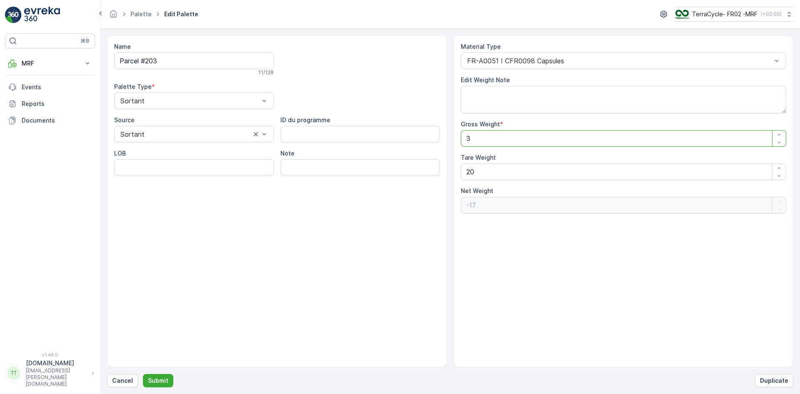
type Weight "19"
type Weight "398"
type Weight "378"
type Weight "398"
drag, startPoint x: 464, startPoint y: 171, endPoint x: 484, endPoint y: 171, distance: 20.0
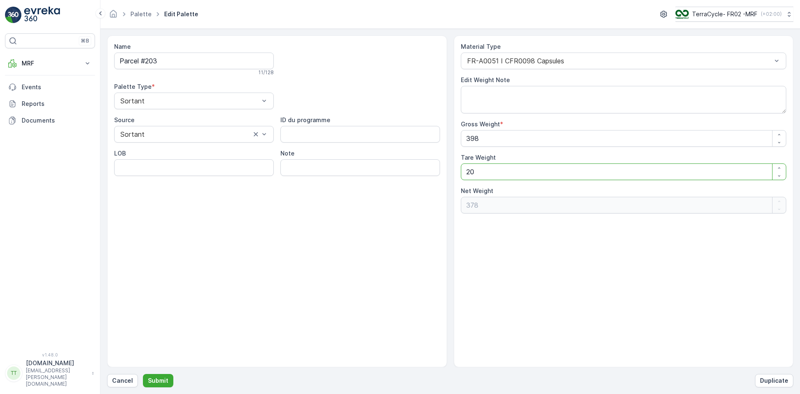
click at [484, 171] on Weight "20" at bounding box center [624, 171] width 326 height 17
type Weight "5"
type Weight "393"
type Weight "5"
click at [493, 101] on textarea "Edit Weight Note" at bounding box center [624, 99] width 326 height 27
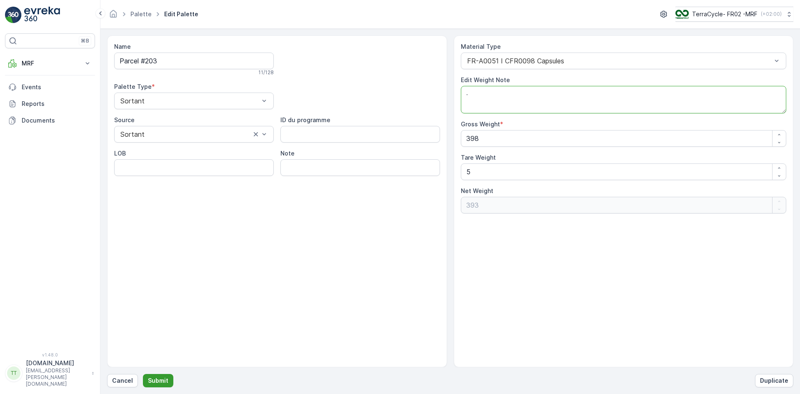
type textarea "."
click at [155, 380] on p "Submit" at bounding box center [158, 380] width 20 height 8
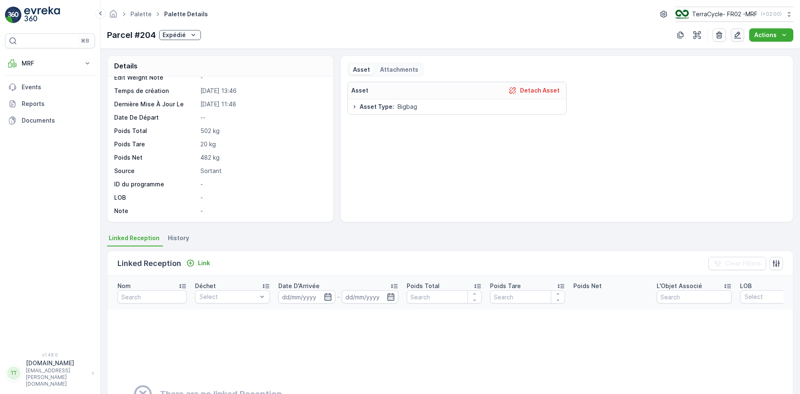
click at [741, 35] on icon "button" at bounding box center [737, 35] width 8 height 8
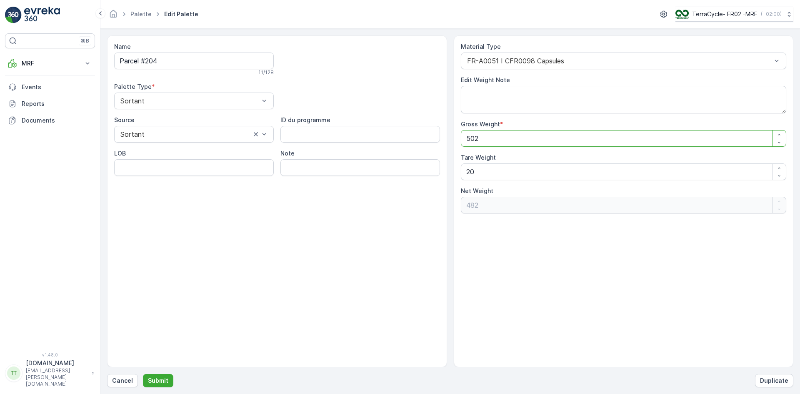
drag, startPoint x: 465, startPoint y: 140, endPoint x: 493, endPoint y: 134, distance: 28.0
click at [493, 134] on Weight "502" at bounding box center [624, 138] width 326 height 17
type Weight "4"
type Weight "-16"
type Weight "48"
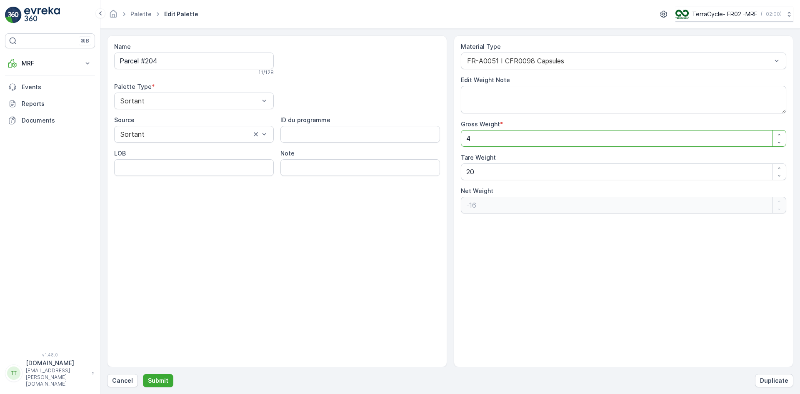
type Weight "28"
type Weight "487"
type Weight "467"
type Weight "487"
drag, startPoint x: 469, startPoint y: 171, endPoint x: 509, endPoint y: 165, distance: 41.3
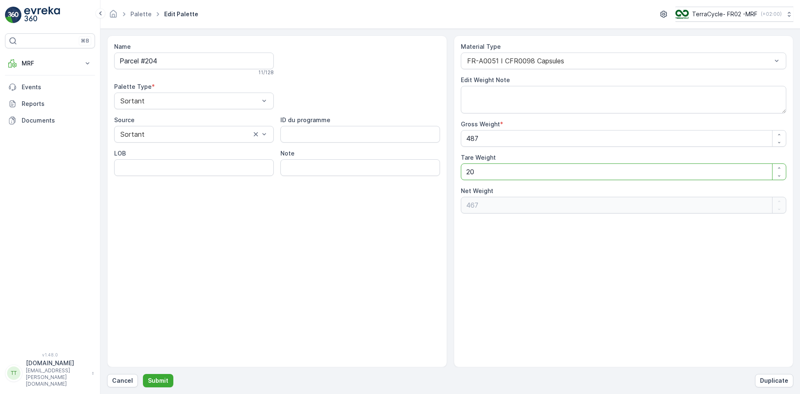
click at [507, 168] on Weight "20" at bounding box center [624, 171] width 326 height 17
type Weight "5"
type Weight "482"
type Weight "5"
click at [484, 97] on textarea "Edit Weight Note" at bounding box center [624, 99] width 326 height 27
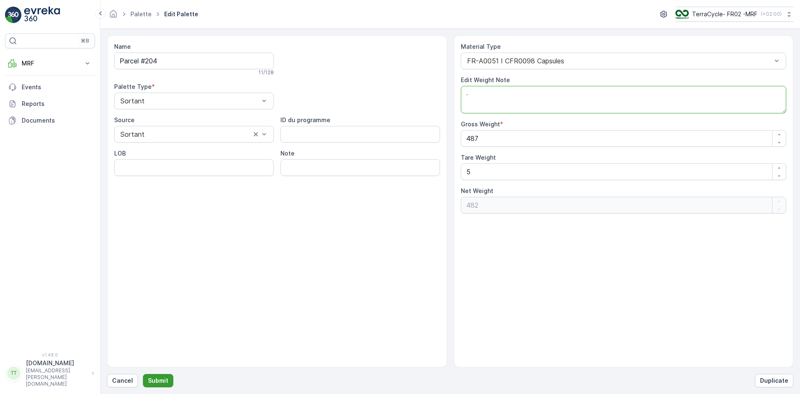
type textarea "."
click at [153, 378] on p "Submit" at bounding box center [158, 380] width 20 height 8
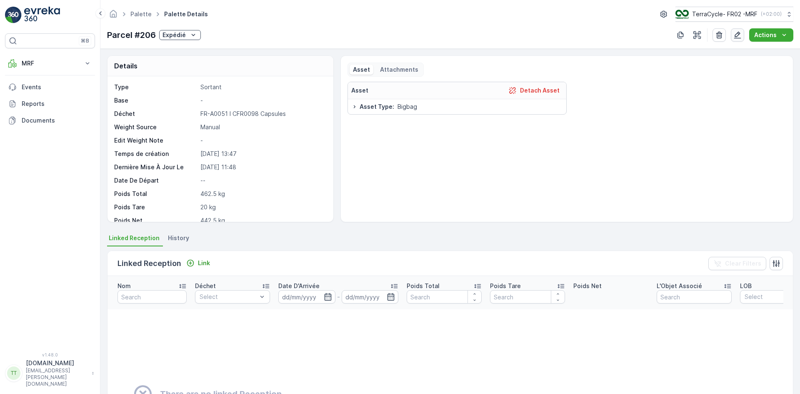
click at [737, 35] on icon "button" at bounding box center [737, 35] width 8 height 8
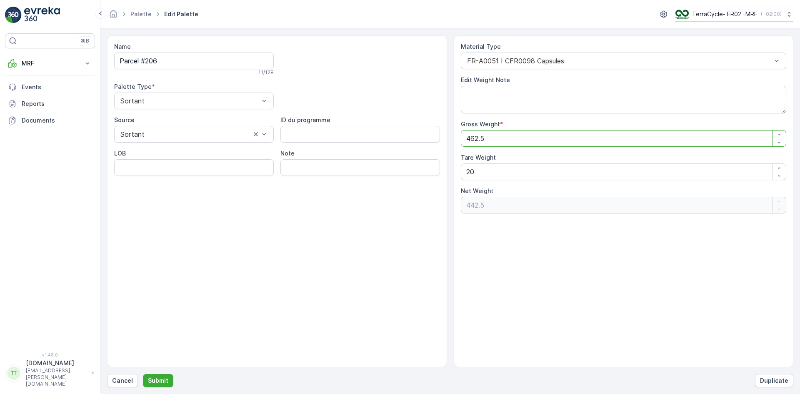
drag, startPoint x: 478, startPoint y: 137, endPoint x: 471, endPoint y: 140, distance: 7.5
click at [471, 140] on Weight "462.5" at bounding box center [624, 138] width 326 height 17
type Weight "44.5"
type Weight "24.5"
type Weight "447.5"
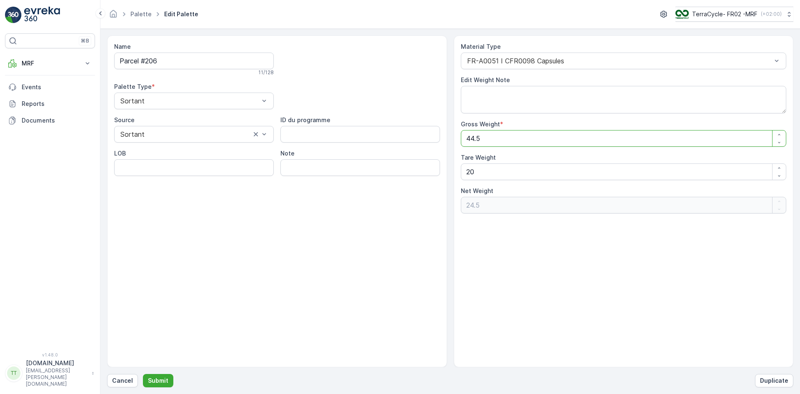
type Weight "427.5"
type Weight "447.5"
drag, startPoint x: 464, startPoint y: 171, endPoint x: 487, endPoint y: 170, distance: 23.3
click at [487, 170] on Weight "20" at bounding box center [624, 171] width 326 height 17
type Weight "5"
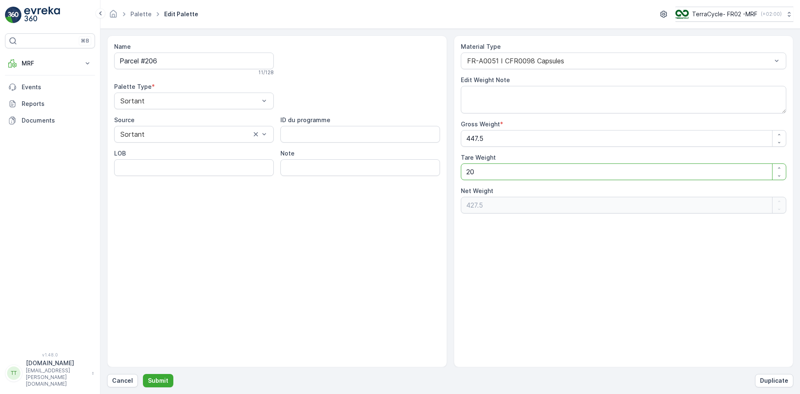
type Weight "442.5"
drag, startPoint x: 540, startPoint y: 265, endPoint x: 540, endPoint y: 260, distance: 4.6
click at [540, 264] on div "Material Type FR-A0051 I CFR0098 Capsules Edit Weight Note Gross Weight * 447.5…" at bounding box center [624, 201] width 340 height 332
type Weight "20"
type Weight "427.5"
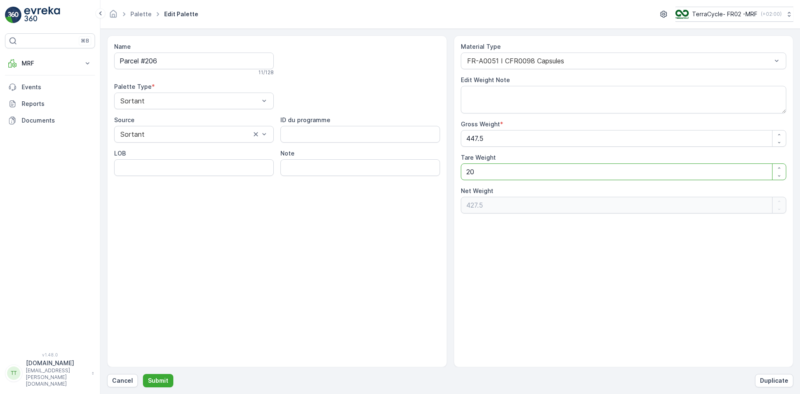
type Weight "20"
type Weight "44.5"
type Weight "24.5"
type Weight "462.5"
type Weight "442.5"
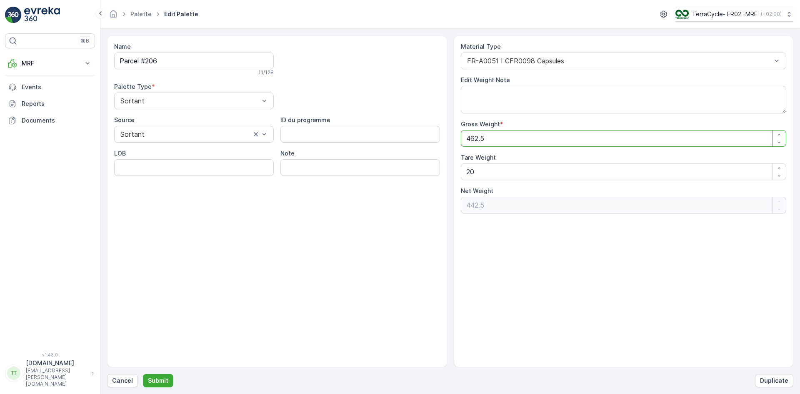
type Weight "44.5"
type Weight "24.5"
type Weight "447.5"
type Weight "427.5"
drag, startPoint x: 510, startPoint y: 168, endPoint x: 517, endPoint y: 166, distance: 7.8
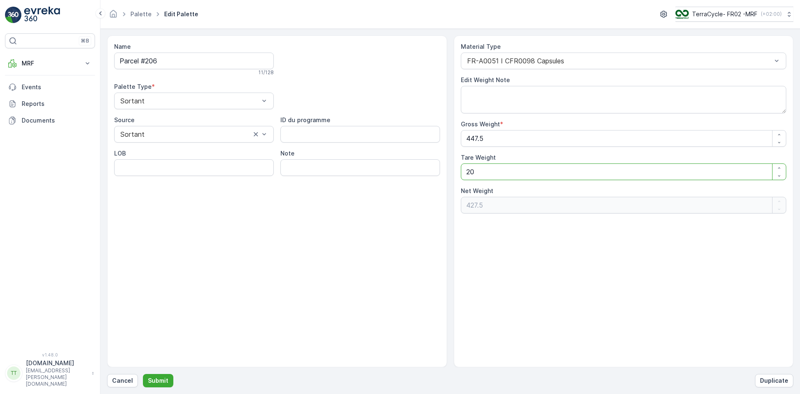
click at [521, 167] on Weight "20" at bounding box center [624, 171] width 326 height 17
type Weight "5"
type Weight "442.5"
type Weight "5"
click at [471, 95] on textarea "Edit Weight Note" at bounding box center [624, 99] width 326 height 27
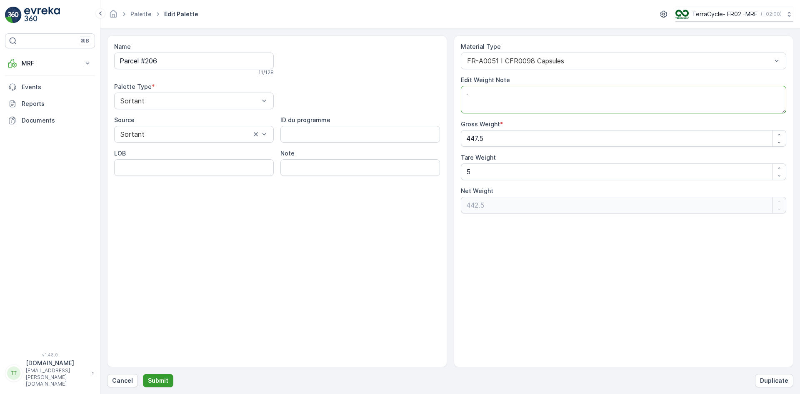
type textarea "."
click at [152, 378] on p "Submit" at bounding box center [158, 380] width 20 height 8
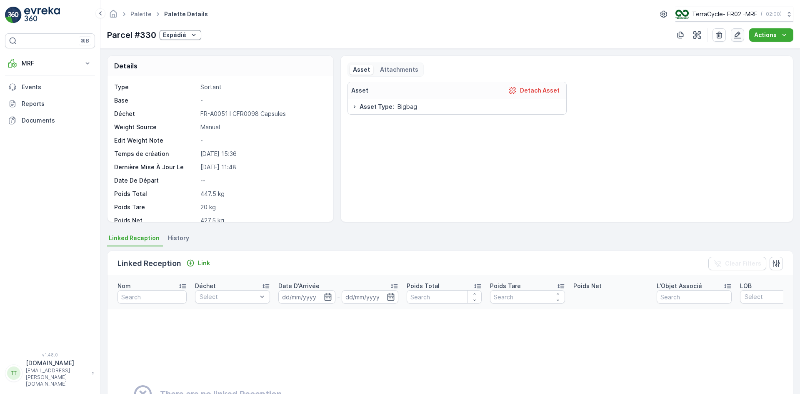
click at [738, 32] on icon "button" at bounding box center [737, 35] width 8 height 8
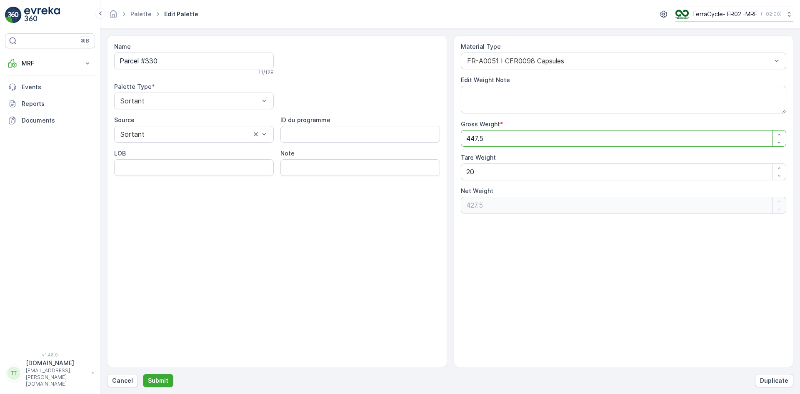
drag, startPoint x: 470, startPoint y: 139, endPoint x: 476, endPoint y: 138, distance: 5.9
click at [476, 138] on Weight "447.5" at bounding box center [624, 138] width 326 height 17
type Weight "43.5"
type Weight "23.5"
type Weight "432.5"
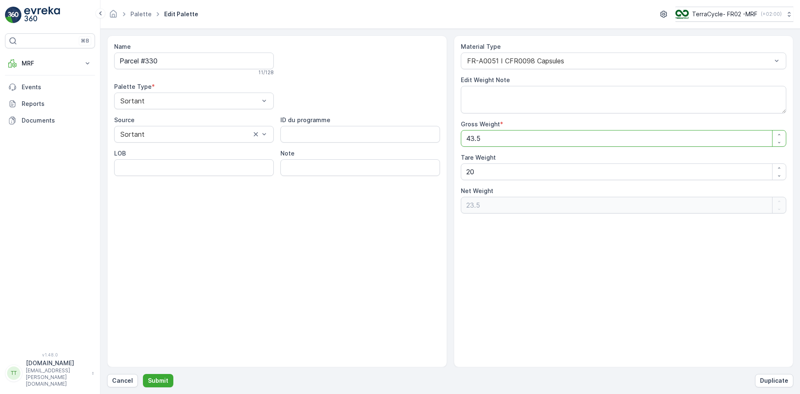
type Weight "412.5"
type Weight "432.5"
drag, startPoint x: 482, startPoint y: 173, endPoint x: 496, endPoint y: 171, distance: 14.8
click at [495, 171] on Weight "20" at bounding box center [624, 171] width 326 height 17
type Weight "5"
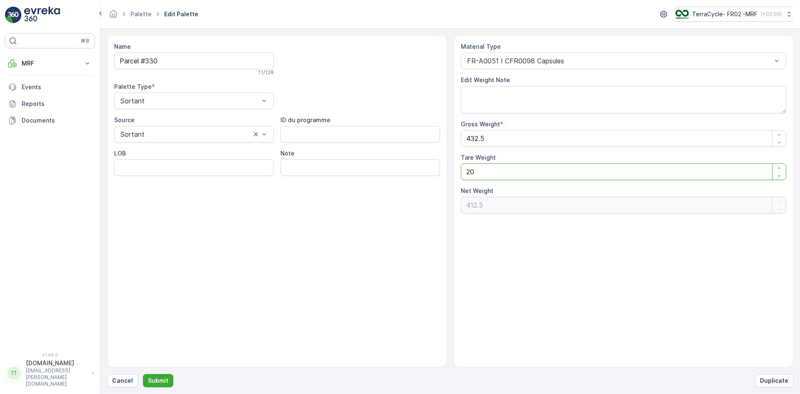
type Weight "427.5"
type Weight "5"
click at [496, 100] on textarea "Edit Weight Note" at bounding box center [624, 99] width 326 height 27
type textarea "."
click at [157, 378] on p "Submit" at bounding box center [158, 380] width 20 height 8
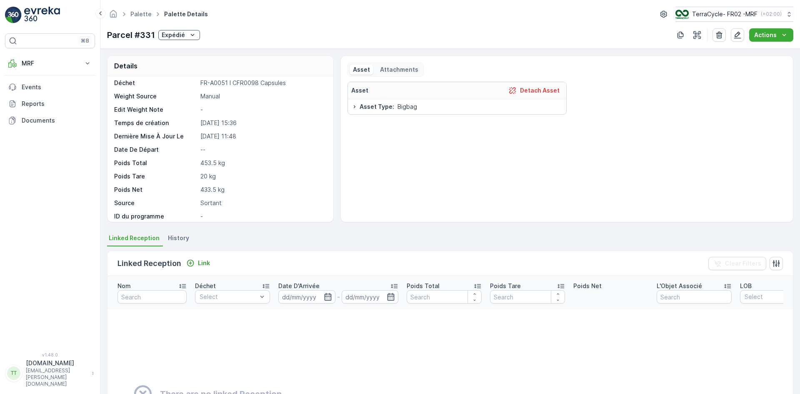
scroll to position [63, 0]
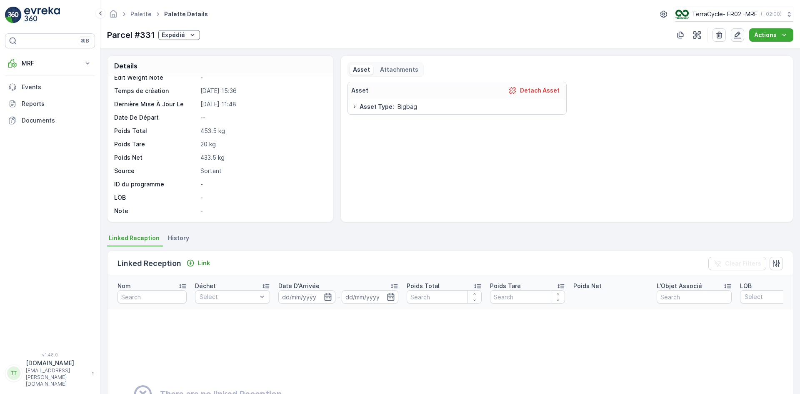
click at [740, 33] on icon "button" at bounding box center [737, 35] width 8 height 8
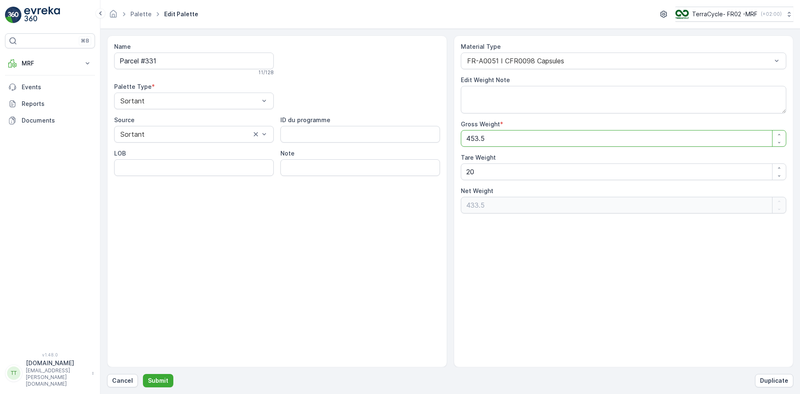
drag, startPoint x: 471, startPoint y: 138, endPoint x: 478, endPoint y: 138, distance: 7.1
click at [478, 138] on Weight "453.5" at bounding box center [624, 138] width 326 height 17
type Weight "43.5"
type Weight "23.5"
type Weight "436.5"
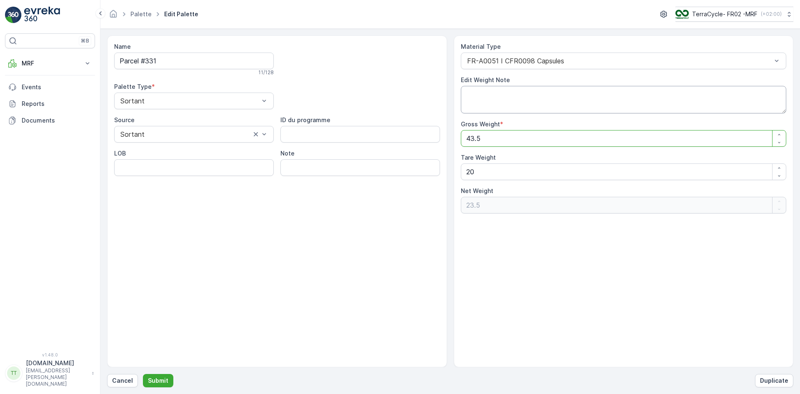
type Weight "416.5"
type Weight "436.5"
drag, startPoint x: 479, startPoint y: 172, endPoint x: 487, endPoint y: 166, distance: 10.2
click at [487, 170] on Weight "20" at bounding box center [624, 171] width 326 height 17
type Weight "5"
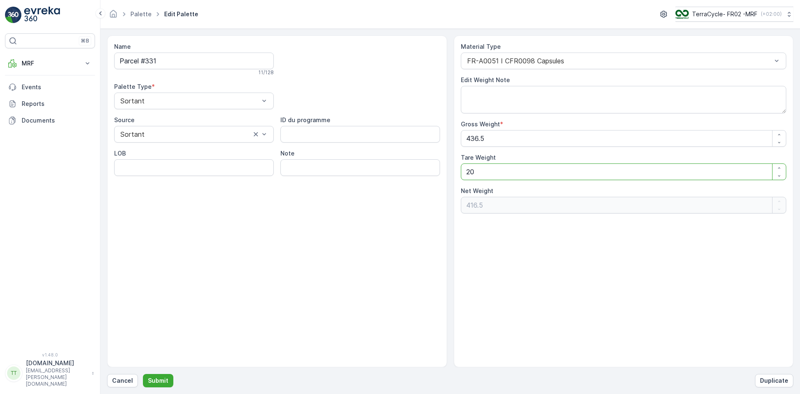
type Weight "431.5"
type Weight "20"
type Weight "416.5"
type Weight "43.5"
type Weight "23.5"
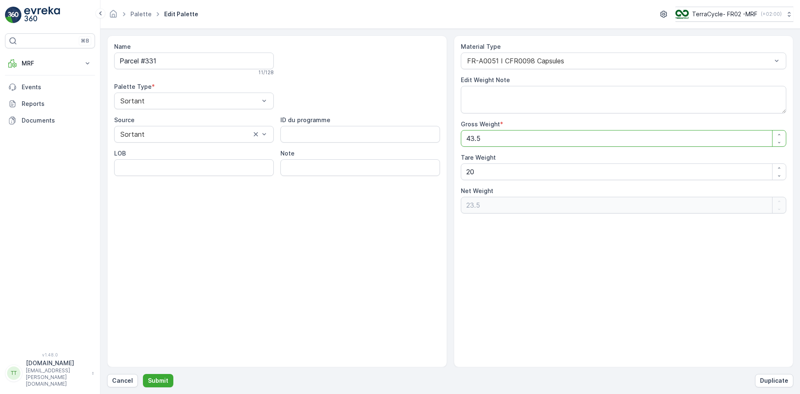
type Weight "453.5"
type Weight "433.5"
type Weight "43.5"
type Weight "23.5"
type Weight "438.5"
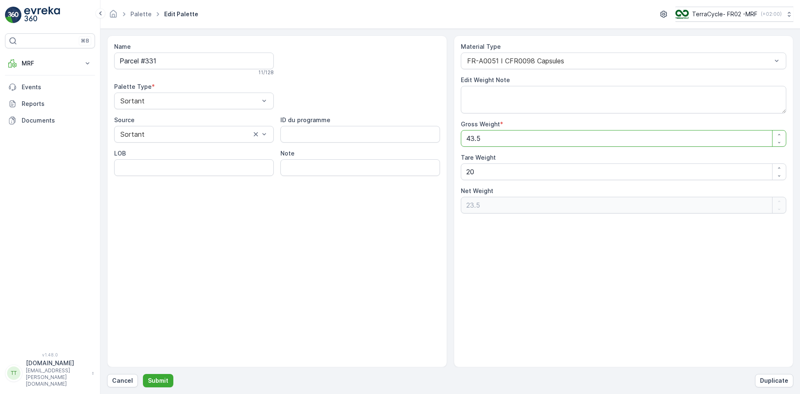
type Weight "418.5"
type Weight "438.5"
drag, startPoint x: 468, startPoint y: 170, endPoint x: 493, endPoint y: 172, distance: 25.1
click at [493, 172] on Weight "20" at bounding box center [624, 171] width 326 height 17
type Weight "5"
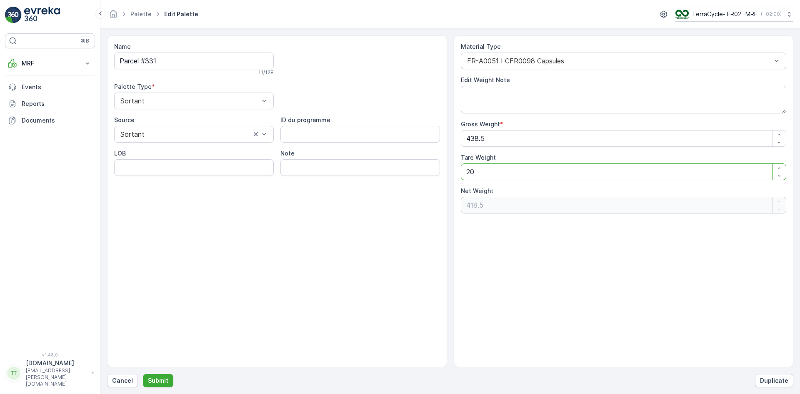
type Weight "433.5"
type Weight "5"
click at [507, 98] on textarea "Edit Weight Note" at bounding box center [624, 99] width 326 height 27
type textarea "."
click at [162, 380] on p "Submit" at bounding box center [158, 380] width 20 height 8
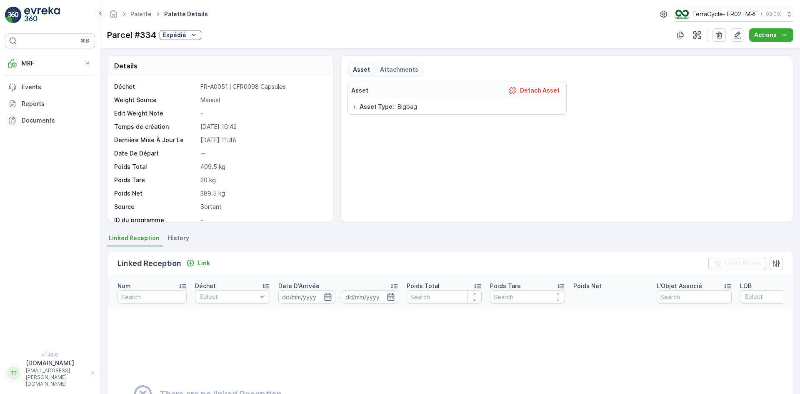
scroll to position [63, 0]
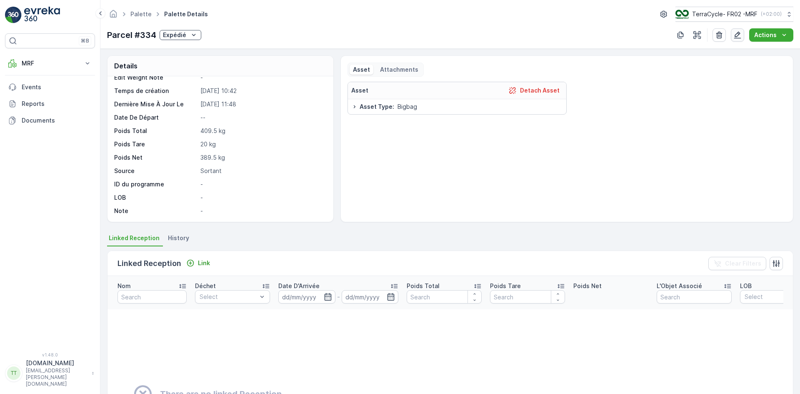
click at [737, 35] on icon "button" at bounding box center [737, 35] width 8 height 8
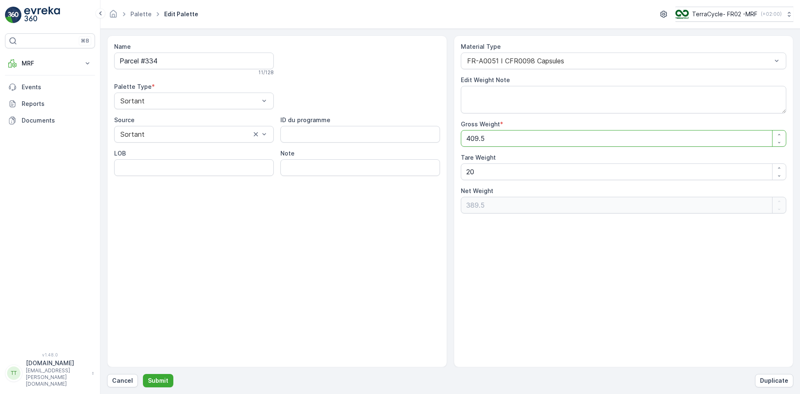
click at [478, 137] on Weight "409.5" at bounding box center [624, 138] width 326 height 17
type Weight "49.5"
type Weight "29.5"
type Weight "494.5"
type Weight "474.5"
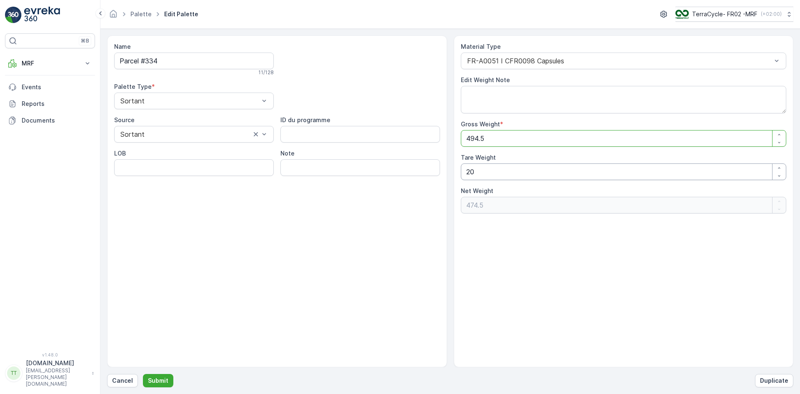
type Weight "494.5"
drag, startPoint x: 466, startPoint y: 175, endPoint x: 483, endPoint y: 174, distance: 16.7
click at [483, 174] on Weight "20" at bounding box center [624, 171] width 326 height 17
type Weight "5"
type Weight "489.5"
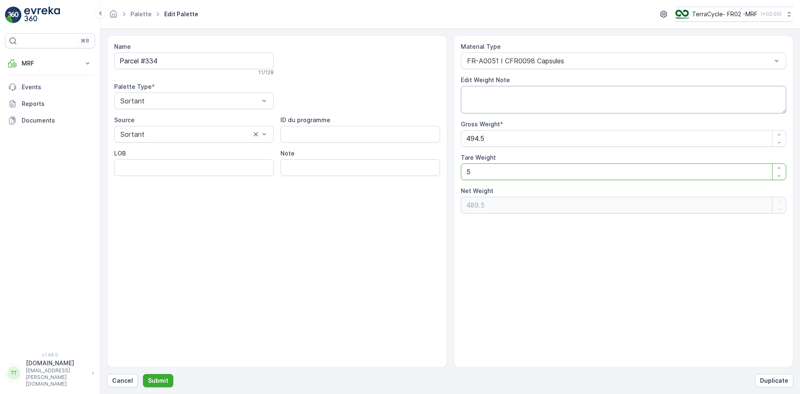
type Weight "5"
click at [472, 94] on textarea "Edit Weight Note" at bounding box center [624, 99] width 326 height 27
type textarea "."
click at [164, 381] on p "Submit" at bounding box center [158, 380] width 20 height 8
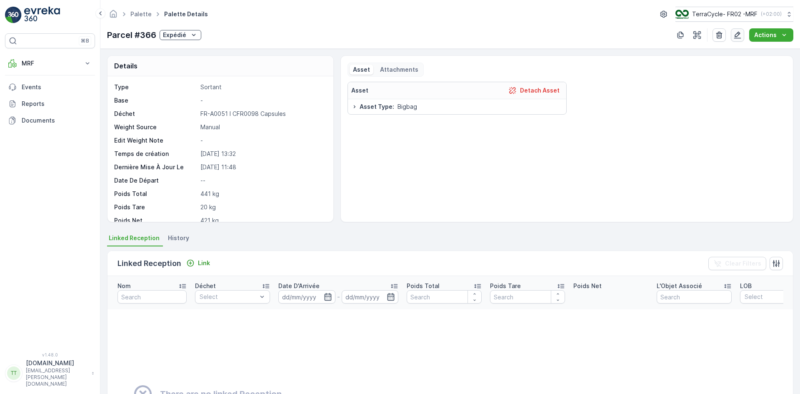
click at [738, 37] on icon "button" at bounding box center [737, 35] width 8 height 8
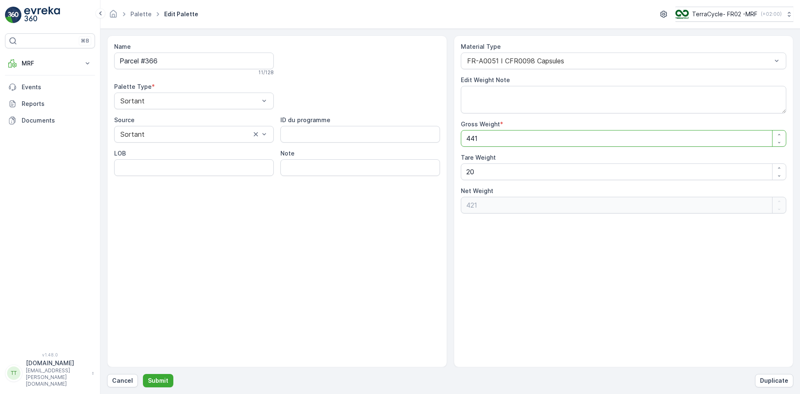
drag, startPoint x: 471, startPoint y: 139, endPoint x: 494, endPoint y: 136, distance: 22.6
click at [494, 136] on Weight "441" at bounding box center [624, 138] width 326 height 17
type Weight "43"
type Weight "23"
type Weight "436"
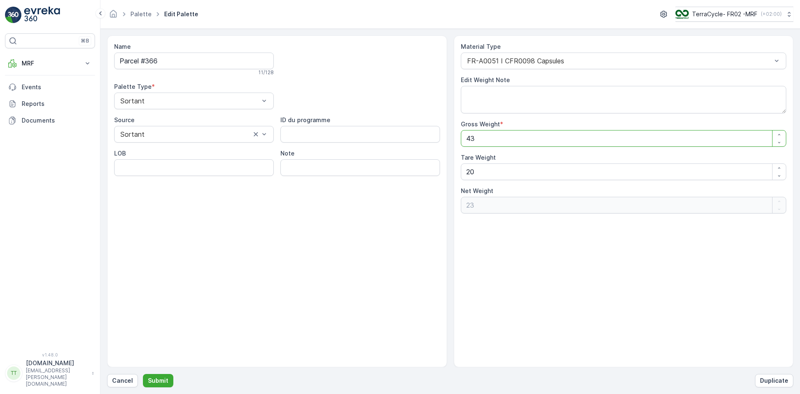
type Weight "416"
type Weight "436"
drag, startPoint x: 469, startPoint y: 173, endPoint x: 480, endPoint y: 165, distance: 14.1
click at [484, 168] on Weight "20" at bounding box center [624, 171] width 326 height 17
type Weight "5"
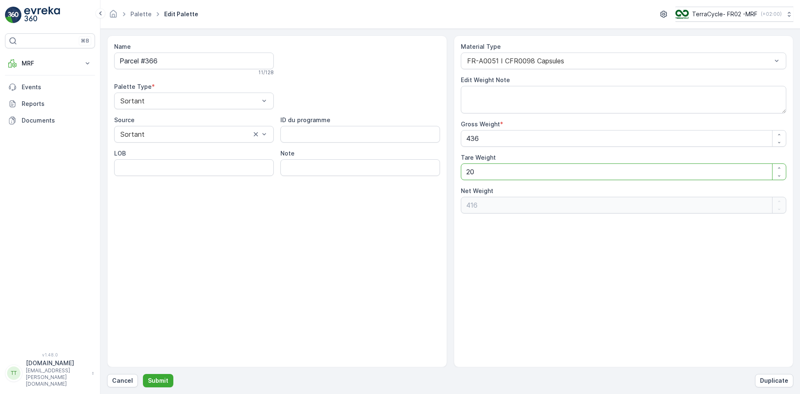
type Weight "431"
type Weight "20"
type Weight "416"
type Weight "43"
type Weight "23"
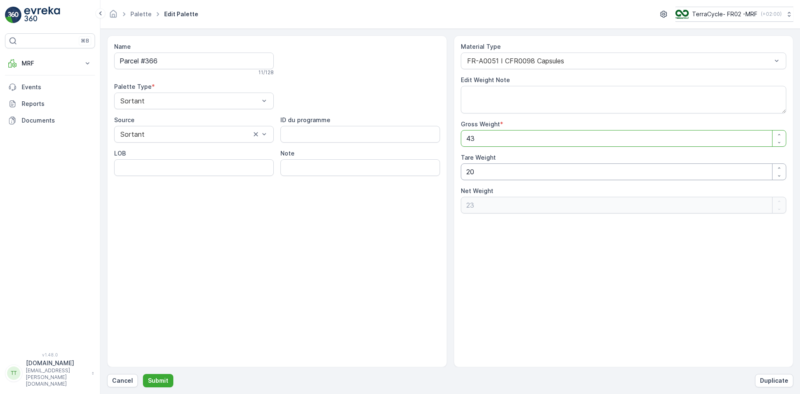
type Weight "441"
type Weight "421"
type Weight "42"
type Weight "22"
type Weight "426"
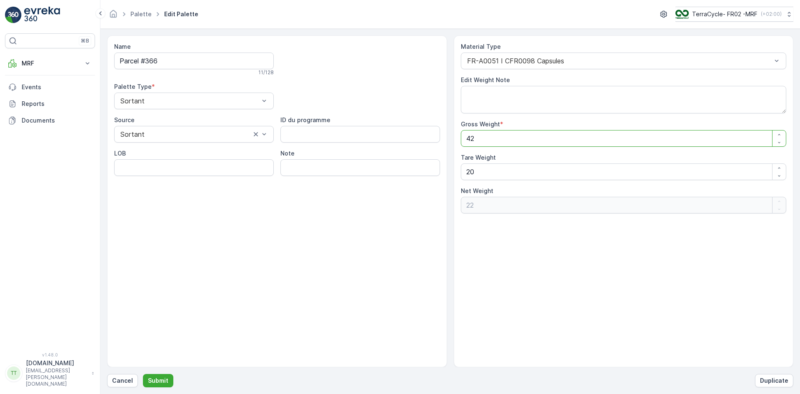
type Weight "406"
type Weight "426"
drag, startPoint x: 477, startPoint y: 176, endPoint x: 512, endPoint y: 180, distance: 36.1
click at [512, 180] on div "Material Type FR-A0051 I CFR0098 Capsules Edit Weight Note Gross Weight * 426 T…" at bounding box center [624, 127] width 326 height 171
type Weight "5"
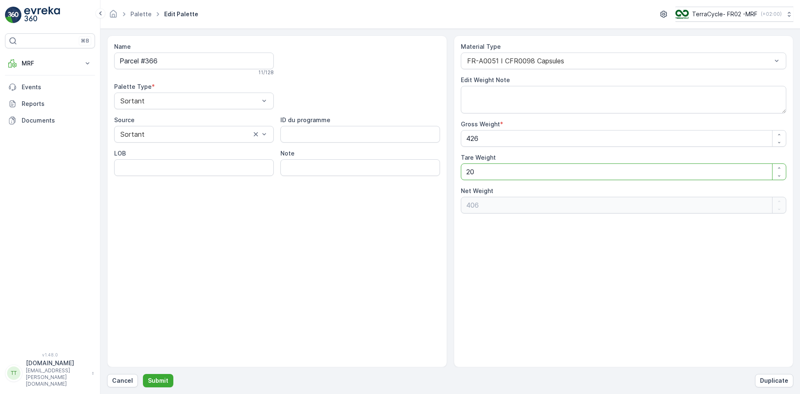
type Weight "421"
type Weight "5"
click at [484, 102] on textarea "Edit Weight Note" at bounding box center [624, 99] width 326 height 27
type textarea "."
click at [162, 378] on p "Submit" at bounding box center [158, 380] width 20 height 8
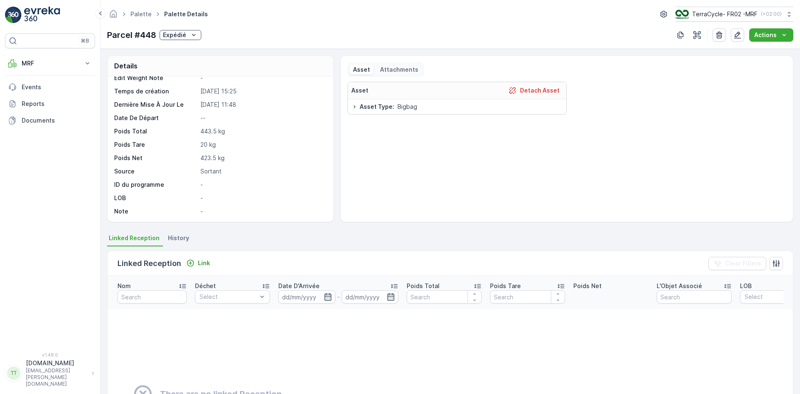
scroll to position [63, 0]
click at [739, 35] on icon "button" at bounding box center [737, 35] width 7 height 7
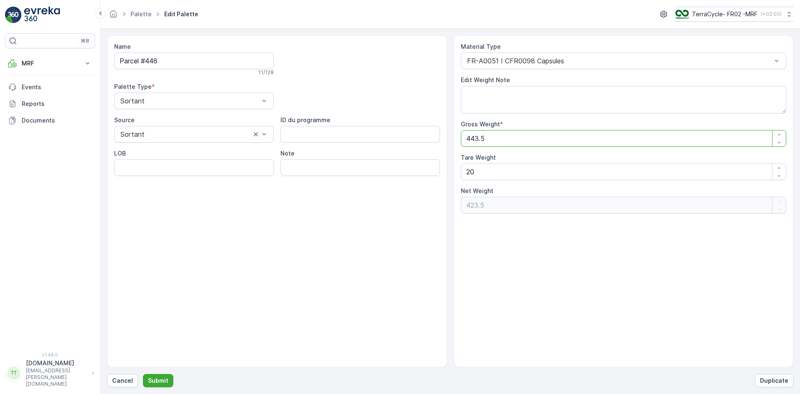
drag, startPoint x: 470, startPoint y: 139, endPoint x: 477, endPoint y: 138, distance: 6.7
click at [477, 138] on Weight "443.5" at bounding box center [624, 138] width 326 height 17
type Weight "42.5"
type Weight "22.5"
type Weight "428.5"
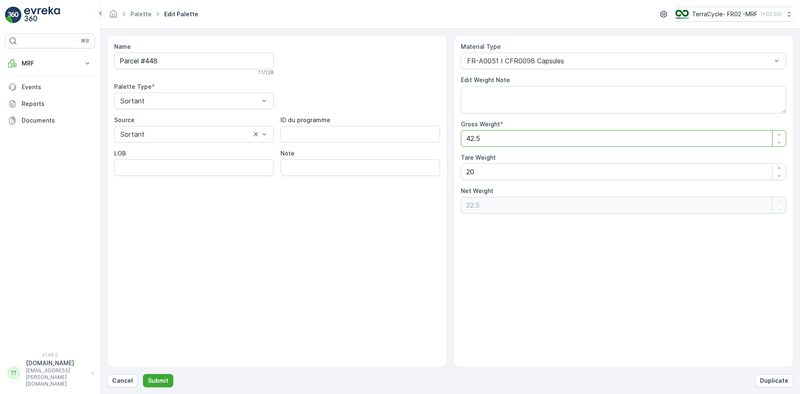
type Weight "408.5"
type Weight "428.5"
drag, startPoint x: 466, startPoint y: 172, endPoint x: 484, endPoint y: 170, distance: 18.6
click at [484, 170] on Weight "20" at bounding box center [624, 171] width 326 height 17
type Weight "5"
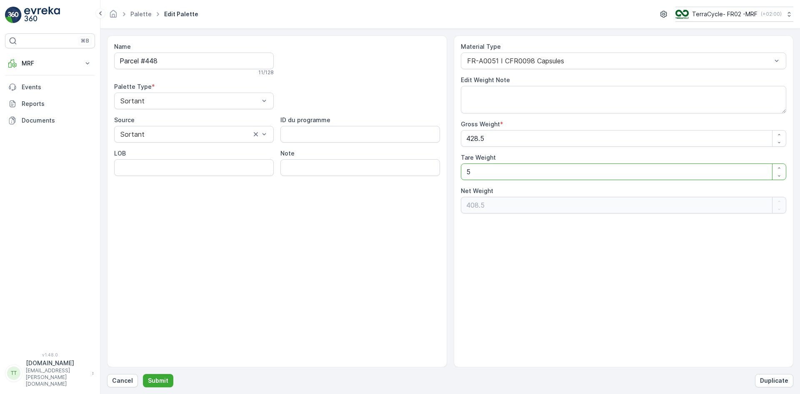
type Weight "423.5"
type Weight "5"
click at [492, 98] on textarea "Edit Weight Note" at bounding box center [624, 99] width 326 height 27
type textarea "."
click at [164, 375] on button "Submit" at bounding box center [158, 380] width 30 height 13
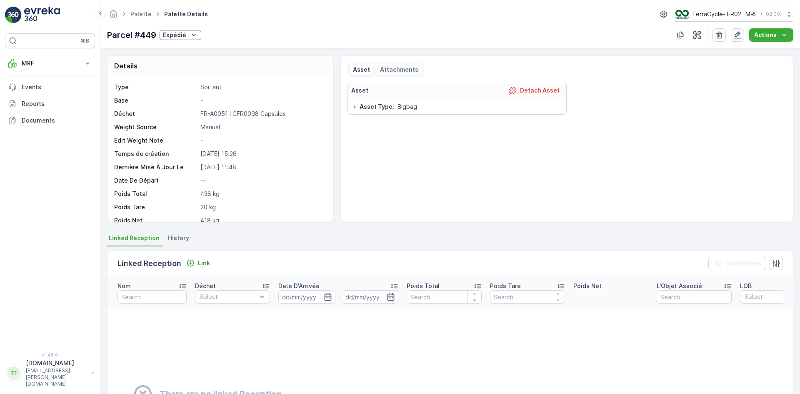
click at [736, 32] on icon "button" at bounding box center [737, 35] width 8 height 8
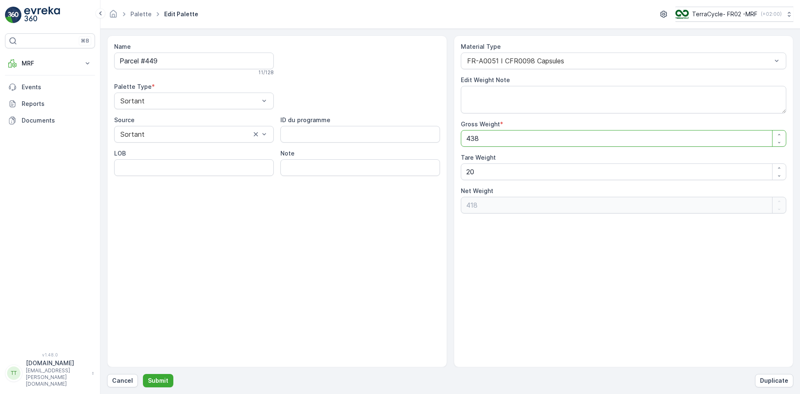
drag, startPoint x: 471, startPoint y: 140, endPoint x: 506, endPoint y: 135, distance: 34.9
click at [506, 135] on Weight "438" at bounding box center [624, 138] width 326 height 17
type Weight "42"
type Weight "22"
type Weight "423"
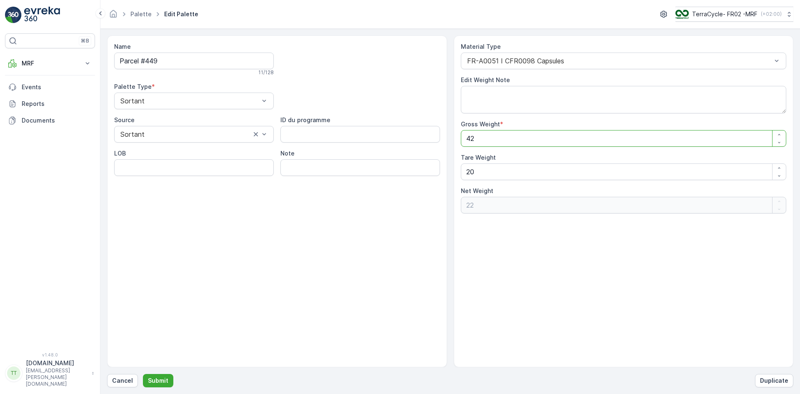
type Weight "403"
type Weight "423"
drag, startPoint x: 467, startPoint y: 170, endPoint x: 507, endPoint y: 171, distance: 39.6
click at [506, 172] on Weight "20" at bounding box center [624, 171] width 326 height 17
type Weight "5"
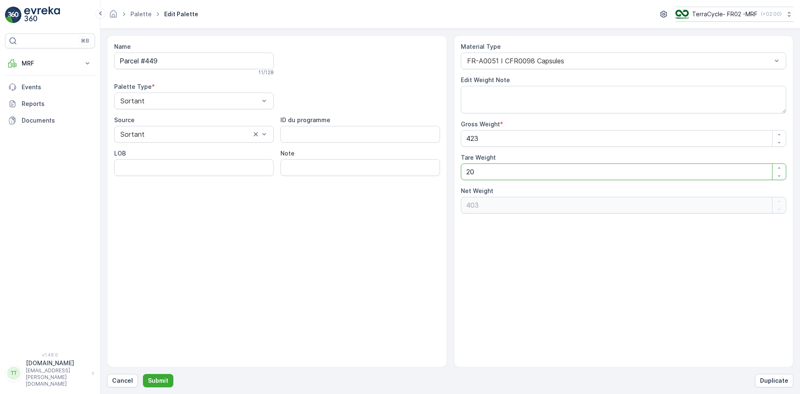
type Weight "418"
type Weight "5"
click at [514, 95] on textarea "Edit Weight Note" at bounding box center [624, 99] width 326 height 27
type textarea "."
click at [157, 376] on button "Submit" at bounding box center [158, 380] width 30 height 13
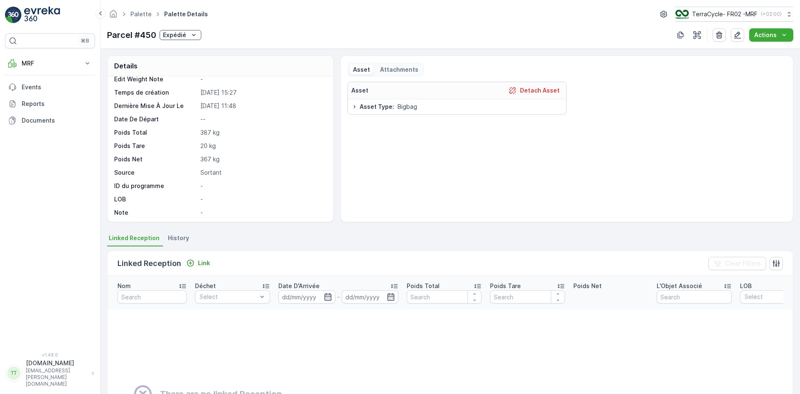
scroll to position [63, 0]
click at [739, 32] on icon "button" at bounding box center [737, 35] width 7 height 7
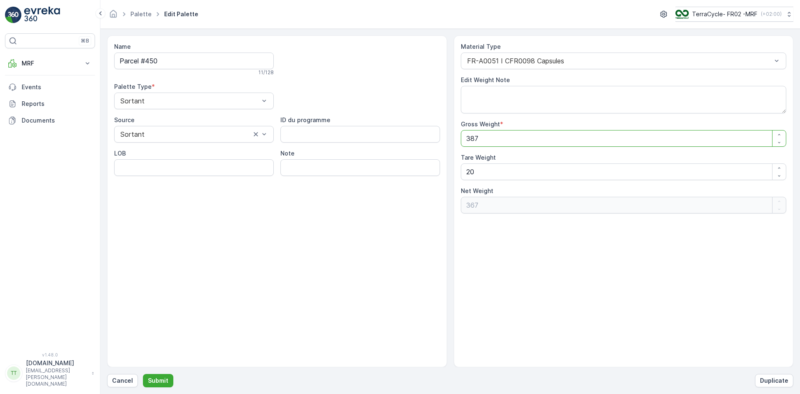
drag, startPoint x: 470, startPoint y: 137, endPoint x: 482, endPoint y: 135, distance: 12.4
click at [482, 135] on Weight "387" at bounding box center [624, 138] width 326 height 17
type Weight "36"
type Weight "16"
type Weight "362"
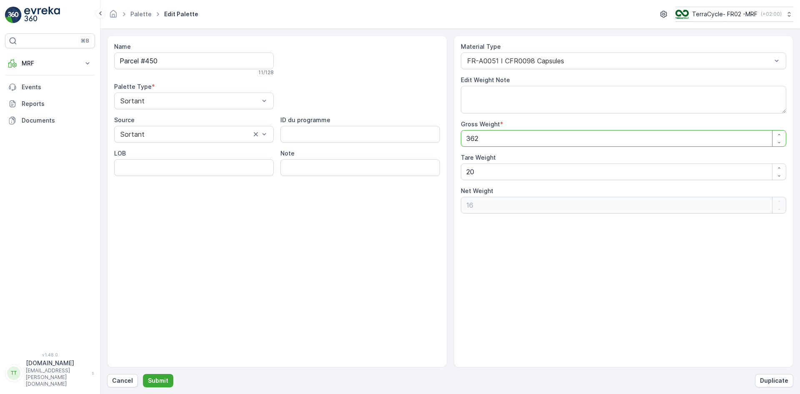
type Weight "342"
type Weight "362"
drag, startPoint x: 483, startPoint y: 171, endPoint x: 500, endPoint y: 166, distance: 18.1
click at [500, 169] on Weight "20" at bounding box center [624, 171] width 326 height 17
type Weight "5"
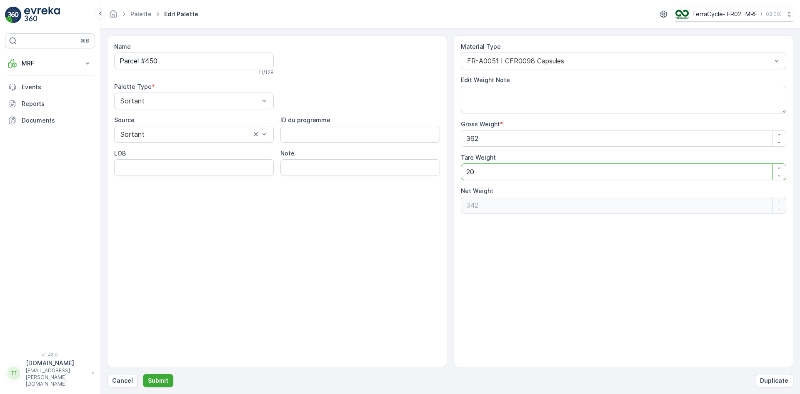
type Weight "357"
type Weight "20"
type Weight "342"
type Weight "36"
type Weight "16"
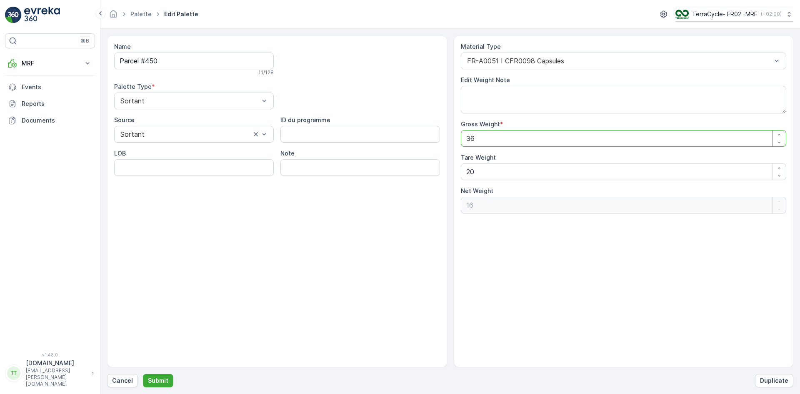
type Weight "387"
type Weight "367"
click at [471, 138] on Weight "387" at bounding box center [624, 138] width 326 height 17
drag, startPoint x: 472, startPoint y: 138, endPoint x: 484, endPoint y: 138, distance: 12.1
click at [484, 138] on Weight "387" at bounding box center [624, 138] width 326 height 17
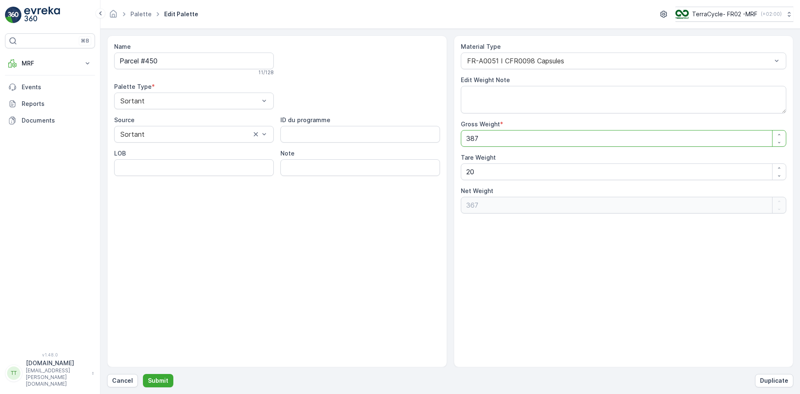
drag, startPoint x: 470, startPoint y: 140, endPoint x: 481, endPoint y: 138, distance: 10.5
click at [481, 138] on Weight "387" at bounding box center [624, 138] width 326 height 17
type Weight "37"
type Weight "17"
type Weight "372"
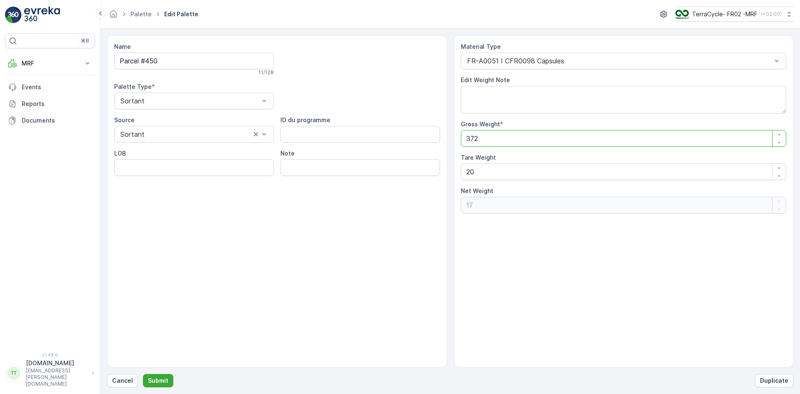
type Weight "352"
type Weight "372"
drag, startPoint x: 465, startPoint y: 169, endPoint x: 497, endPoint y: 162, distance: 32.4
click at [507, 164] on Weight "20" at bounding box center [624, 171] width 326 height 17
type Weight "5"
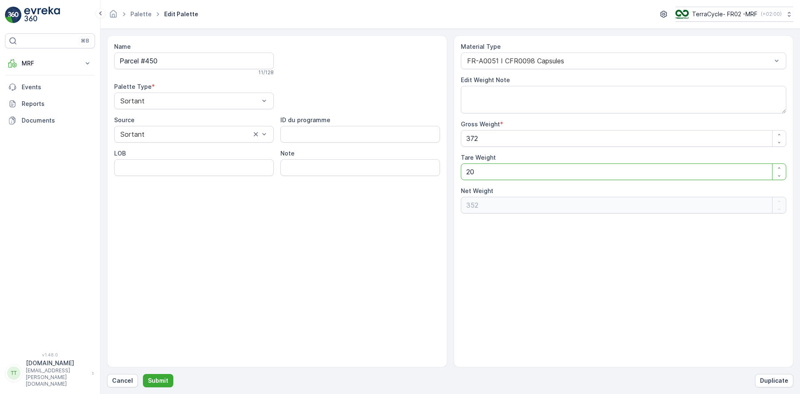
type Weight "367"
type Weight "5"
click at [492, 95] on textarea "Edit Weight Note" at bounding box center [624, 99] width 326 height 27
type textarea "."
click at [159, 377] on p "Submit" at bounding box center [158, 380] width 20 height 8
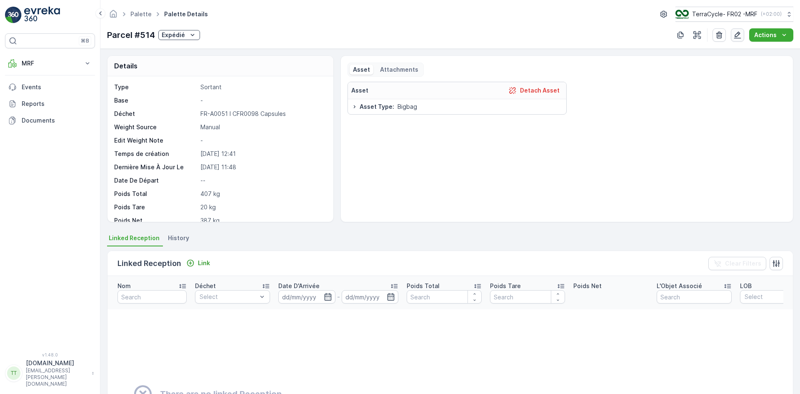
click at [734, 36] on button "button" at bounding box center [737, 34] width 13 height 13
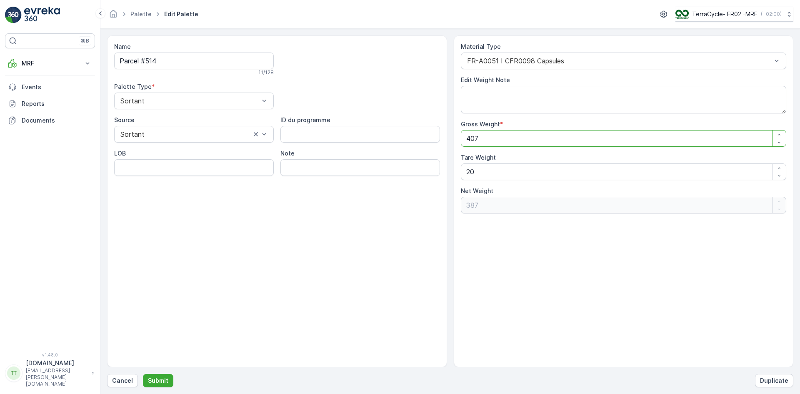
drag, startPoint x: 471, startPoint y: 139, endPoint x: 486, endPoint y: 137, distance: 14.7
click at [486, 137] on Weight "407" at bounding box center [624, 138] width 326 height 17
drag, startPoint x: 465, startPoint y: 140, endPoint x: 512, endPoint y: 137, distance: 47.2
click at [510, 137] on Weight "407" at bounding box center [624, 138] width 326 height 17
type Weight "9"
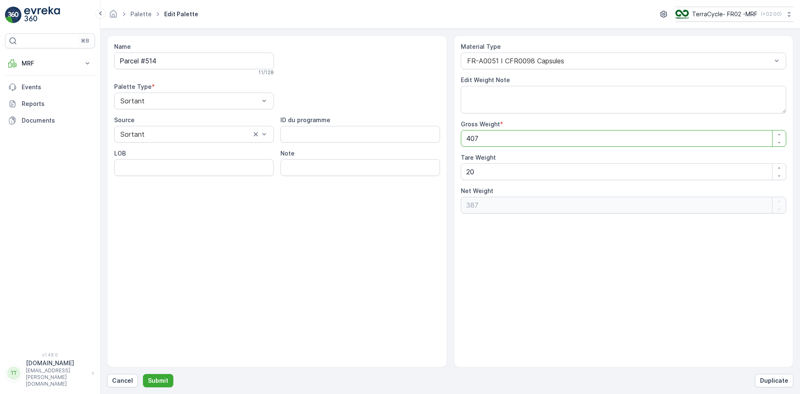
type Weight "-11"
type Weight "0"
type Weight "3"
type Weight "-17"
type Weight "39"
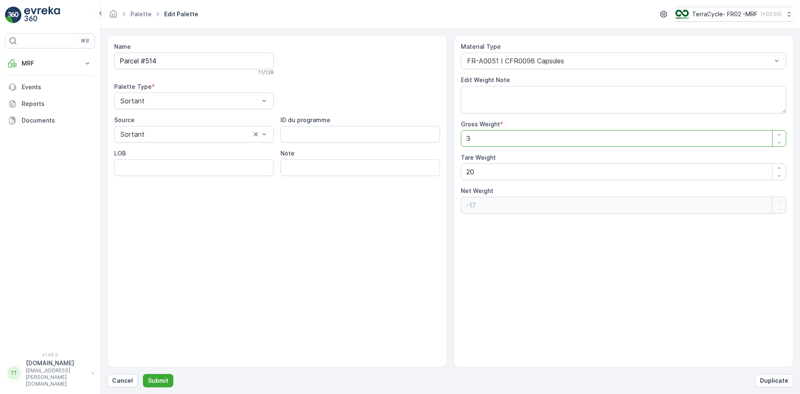
type Weight "19"
type Weight "392"
type Weight "372"
type Weight "392"
click at [437, 176] on div "Name Parcel #514 11 / 128 Palette Type * Sortant Source Sortant ID du programme…" at bounding box center [450, 201] width 686 height 332
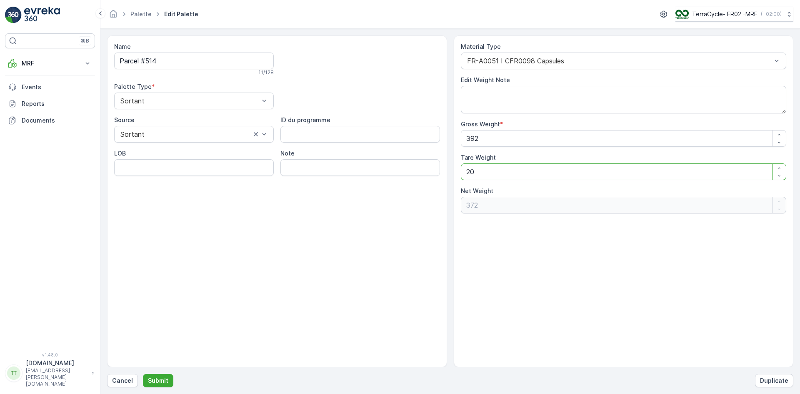
type Weight "5"
type Weight "387"
type Weight "5"
click at [496, 93] on textarea "Edit Weight Note" at bounding box center [624, 99] width 326 height 27
type textarea "."
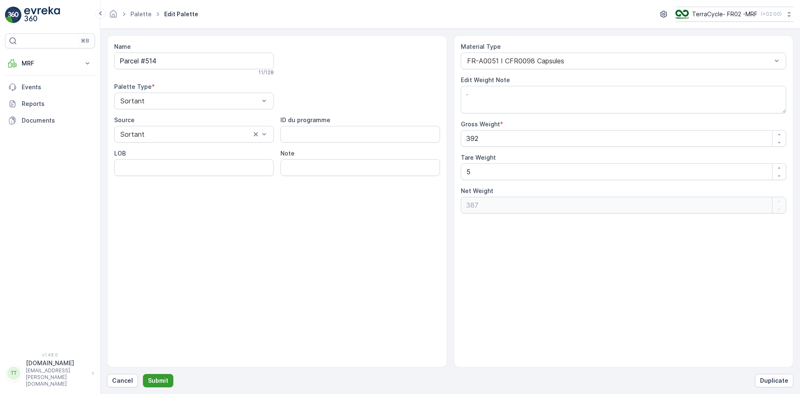
click at [157, 380] on p "Submit" at bounding box center [158, 380] width 20 height 8
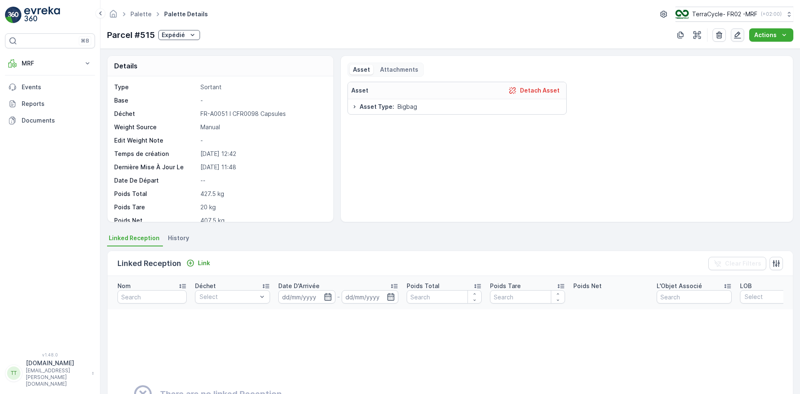
click at [740, 37] on icon "button" at bounding box center [737, 35] width 8 height 8
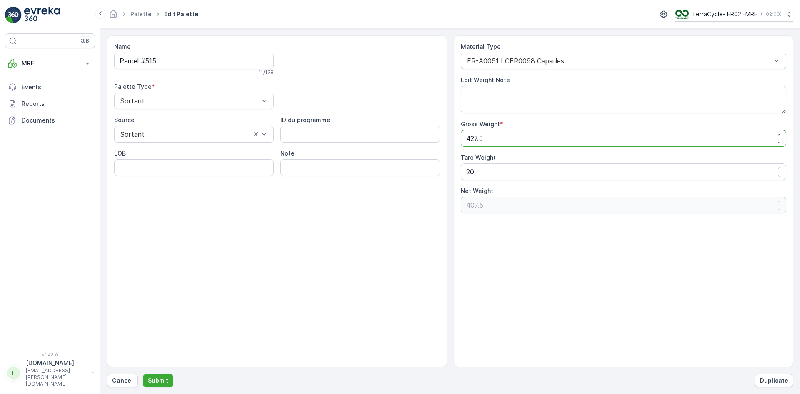
drag, startPoint x: 470, startPoint y: 137, endPoint x: 477, endPoint y: 136, distance: 6.3
click at [477, 136] on Weight "427.5" at bounding box center [624, 138] width 326 height 17
type Weight "41.5"
type Weight "21.5"
type Weight "412.5"
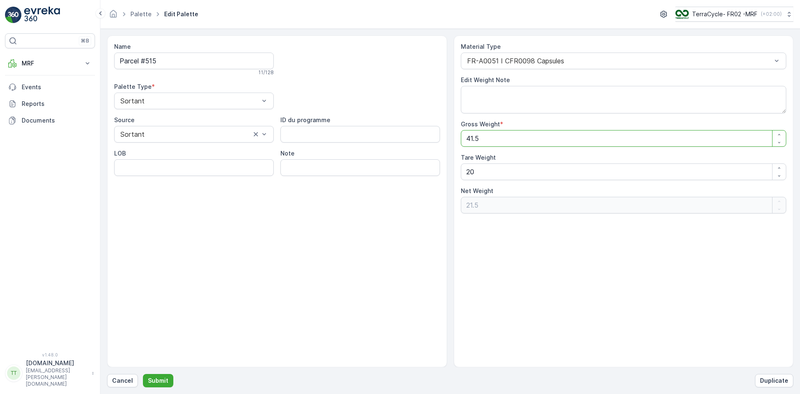
type Weight "392.5"
type Weight "412.5"
drag, startPoint x: 484, startPoint y: 170, endPoint x: 508, endPoint y: 167, distance: 23.9
click at [507, 169] on Weight "20" at bounding box center [624, 171] width 326 height 17
type Weight "5"
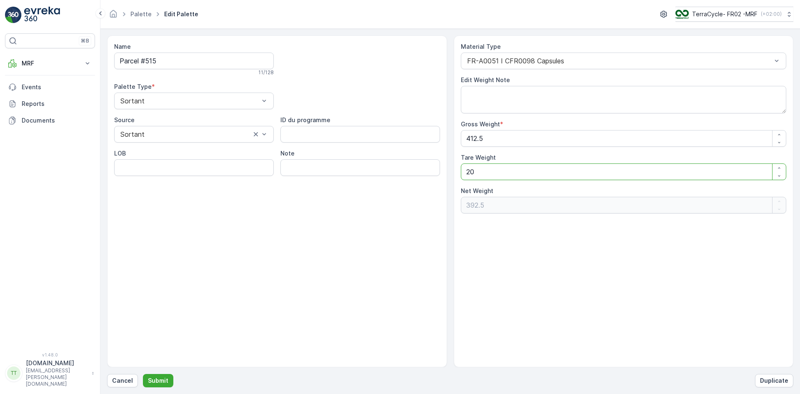
type Weight "407.5"
type Weight "5"
click at [514, 93] on textarea "Edit Weight Note" at bounding box center [624, 99] width 326 height 27
type textarea "."
click at [166, 380] on p "Submit" at bounding box center [158, 380] width 20 height 8
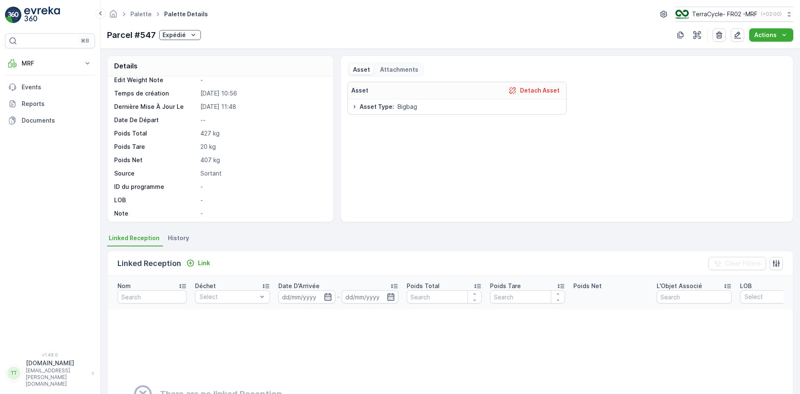
scroll to position [63, 0]
click at [737, 35] on icon "button" at bounding box center [737, 35] width 8 height 8
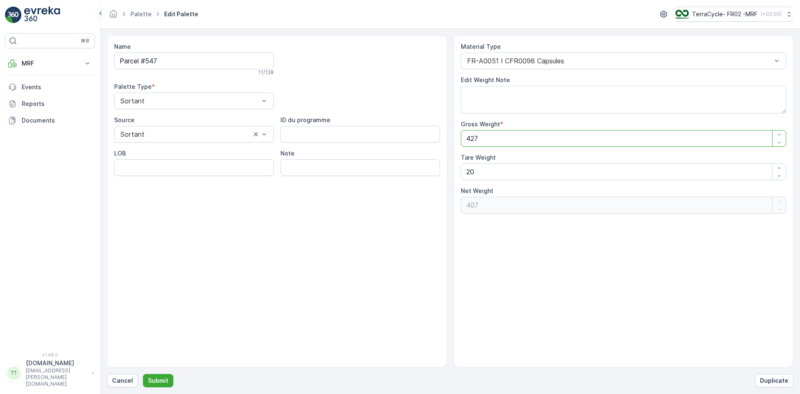
drag, startPoint x: 470, startPoint y: 138, endPoint x: 497, endPoint y: 132, distance: 27.0
click at [496, 132] on Weight "427" at bounding box center [624, 138] width 326 height 17
type Weight "41"
type Weight "21"
type Weight "412"
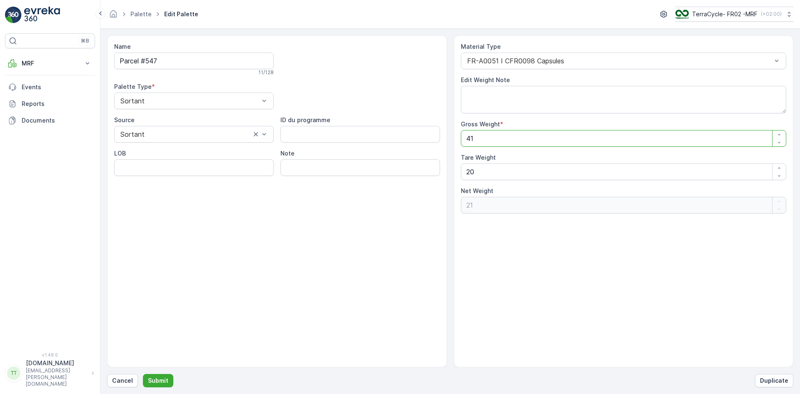
type Weight "392"
type Weight "412"
drag, startPoint x: 468, startPoint y: 171, endPoint x: 480, endPoint y: 152, distance: 22.5
click at [493, 167] on Weight "20" at bounding box center [624, 171] width 326 height 17
type Weight "5"
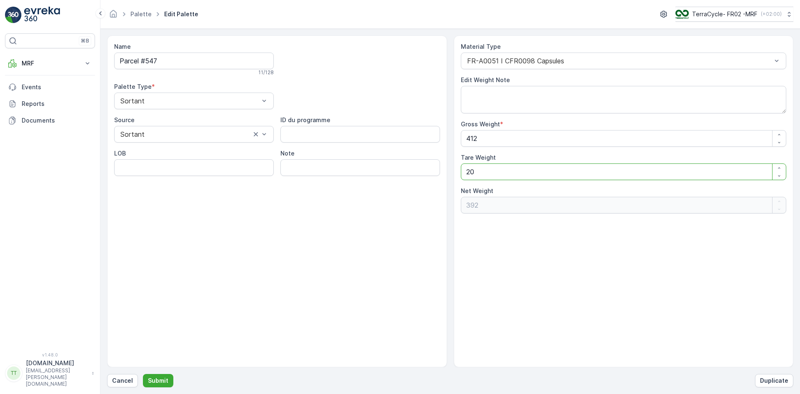
type Weight "407"
type Weight "5"
click at [157, 377] on p "Submit" at bounding box center [158, 380] width 20 height 8
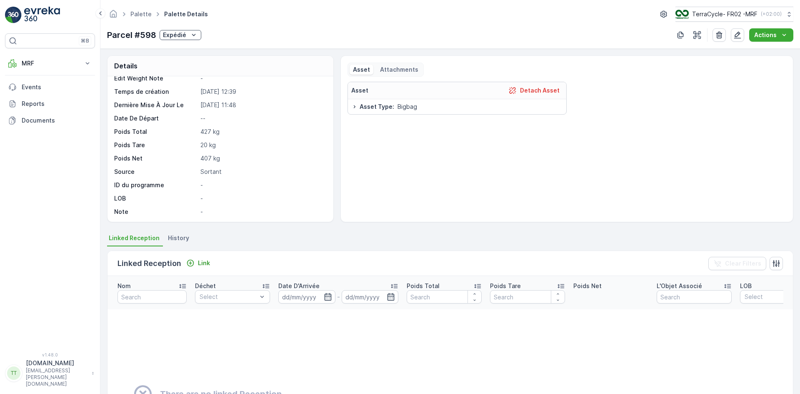
scroll to position [63, 0]
click at [736, 38] on icon "button" at bounding box center [737, 35] width 7 height 7
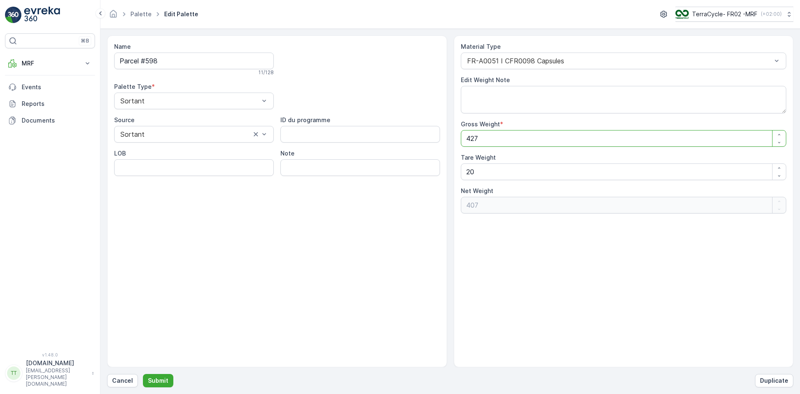
drag, startPoint x: 479, startPoint y: 135, endPoint x: 492, endPoint y: 130, distance: 13.1
click at [491, 130] on Weight "427" at bounding box center [624, 138] width 326 height 17
type Weight "41"
type Weight "21"
type Weight "412"
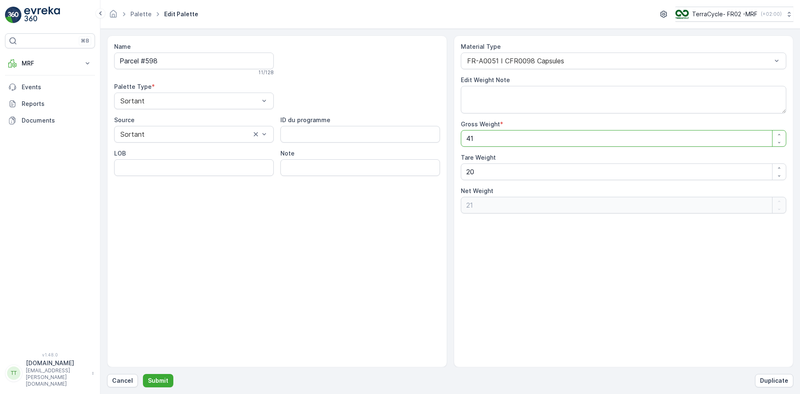
type Weight "392"
type Weight "412"
drag, startPoint x: 460, startPoint y: 174, endPoint x: 514, endPoint y: 153, distance: 58.6
click at [516, 167] on div "Material Type FR-A0051 I CFR0098 Capsules Edit Weight Note Gross Weight * 412 T…" at bounding box center [624, 201] width 340 height 332
type Weight "5"
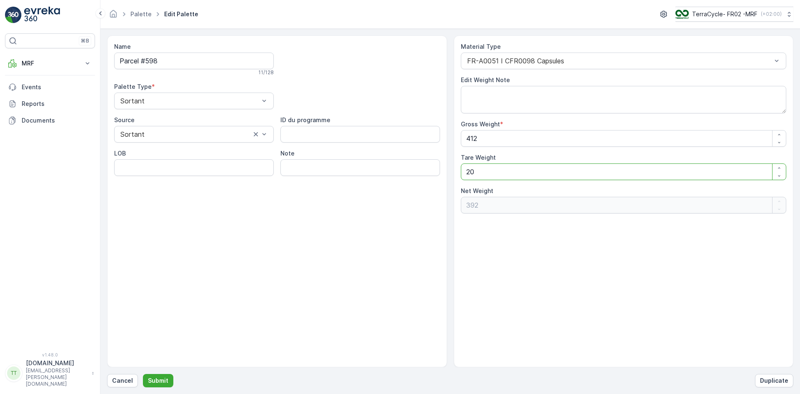
type Weight "407"
type Weight "5"
drag, startPoint x: 504, startPoint y: 93, endPoint x: 501, endPoint y: 76, distance: 17.0
click at [504, 92] on textarea "Edit Weight Note" at bounding box center [624, 99] width 326 height 27
type textarea "."
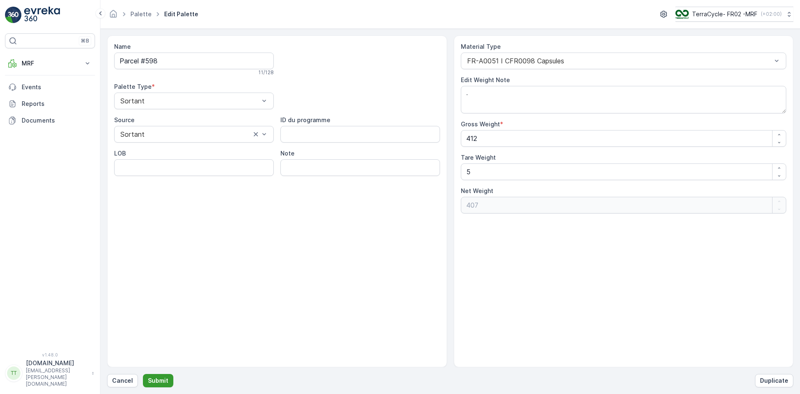
click at [160, 380] on p "Submit" at bounding box center [158, 380] width 20 height 8
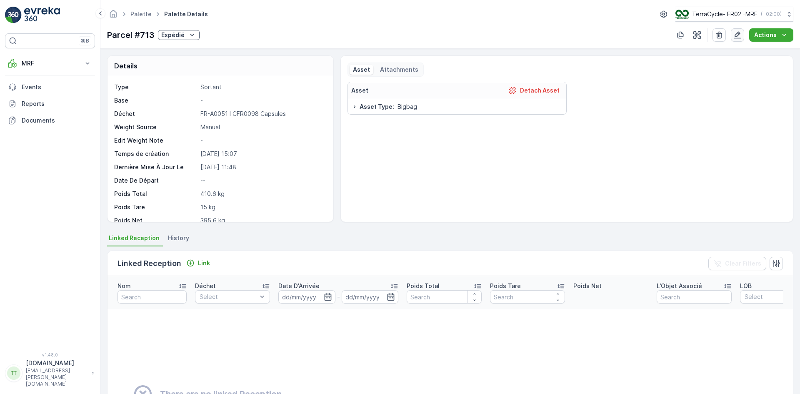
click at [738, 33] on icon "button" at bounding box center [737, 35] width 7 height 7
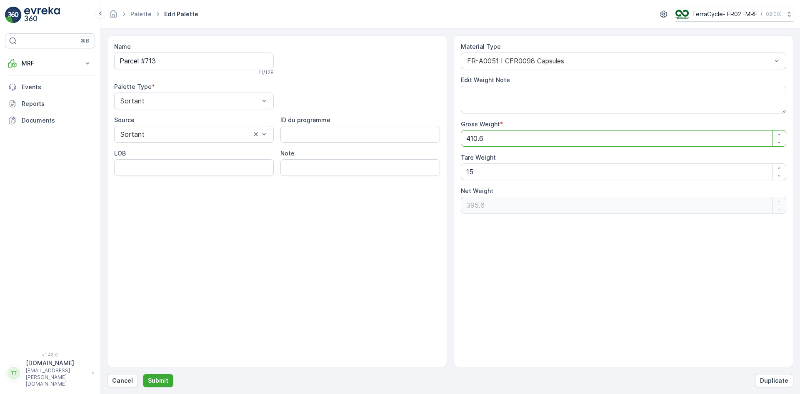
drag, startPoint x: 469, startPoint y: 138, endPoint x: 476, endPoint y: 137, distance: 6.8
click at [476, 137] on Weight "410.6" at bounding box center [624, 138] width 326 height 17
type Weight "49.6"
type Weight "34.6"
type Weight "495.6"
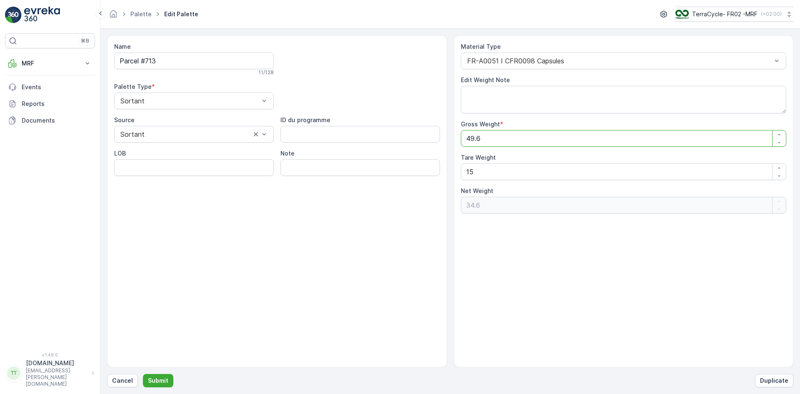
type Weight "480.6"
type Weight "495.6"
click at [471, 170] on Weight "15" at bounding box center [624, 171] width 326 height 17
type Weight "5"
type Weight "490.6"
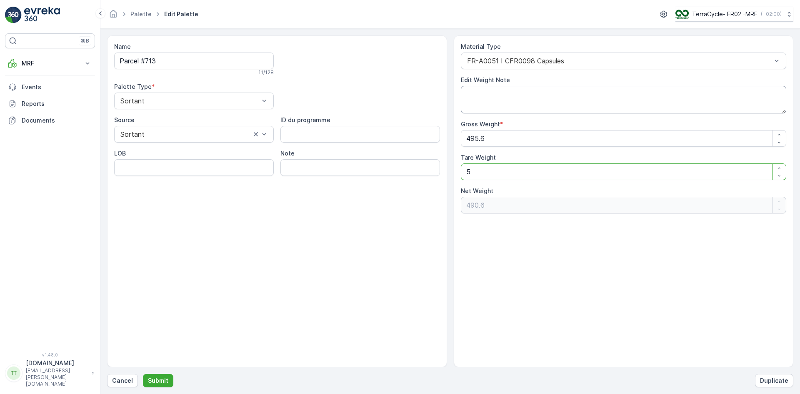
type Weight "5"
click at [484, 98] on textarea "Edit Weight Note" at bounding box center [624, 99] width 326 height 27
type textarea "."
click at [161, 377] on p "Submit" at bounding box center [158, 380] width 20 height 8
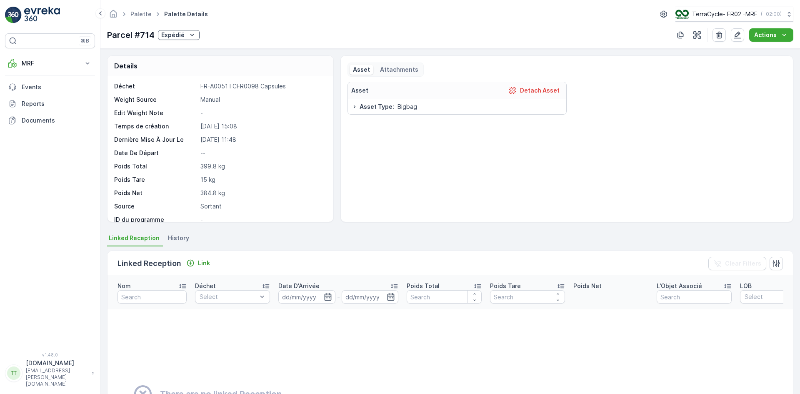
scroll to position [42, 0]
click at [740, 35] on icon "button" at bounding box center [737, 35] width 8 height 8
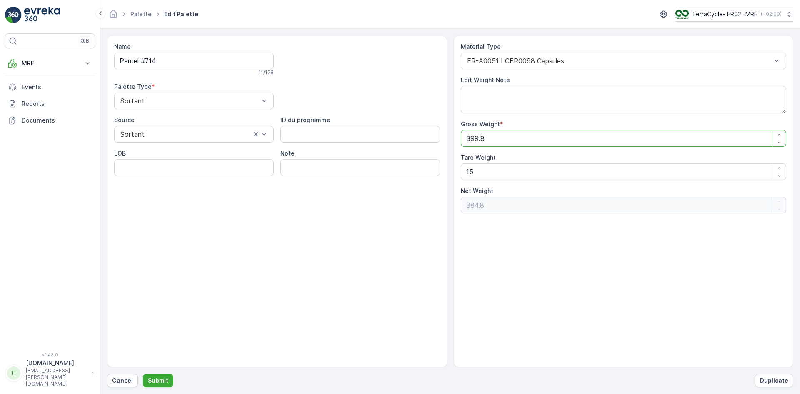
drag, startPoint x: 470, startPoint y: 140, endPoint x: 477, endPoint y: 137, distance: 6.6
click at [477, 137] on Weight "399.8" at bounding box center [624, 138] width 326 height 17
type Weight "38.8"
type Weight "23.8"
type Weight "384.8"
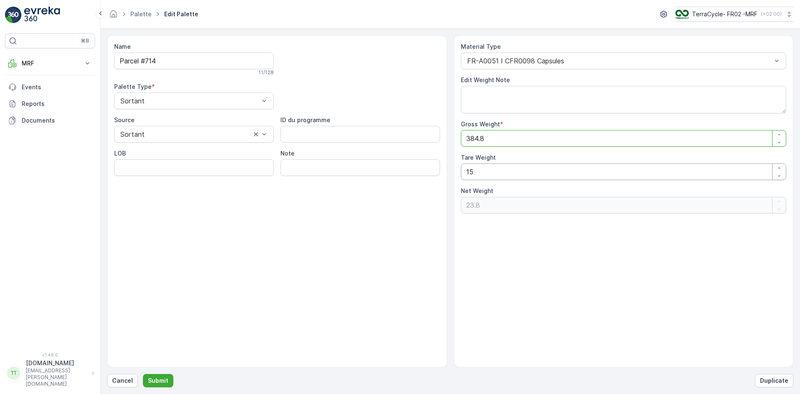
type Weight "369.8"
type Weight "384.8"
drag, startPoint x: 468, startPoint y: 172, endPoint x: 442, endPoint y: 167, distance: 26.7
click at [457, 172] on div "Material Type FR-A0051 I CFR0098 Capsules Edit Weight Note Gross Weight * 384.8…" at bounding box center [624, 201] width 340 height 332
type Weight "5"
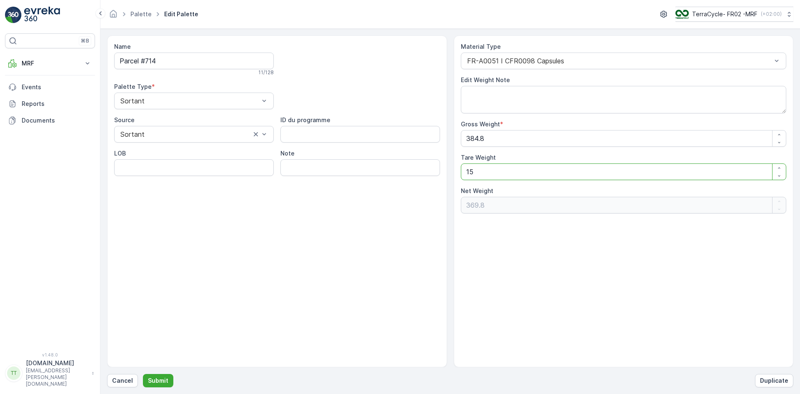
type Weight "379.8"
type Weight "5"
click at [469, 100] on textarea "Edit Weight Note" at bounding box center [624, 99] width 326 height 27
type textarea "."
click at [159, 380] on p "Submit" at bounding box center [158, 380] width 20 height 8
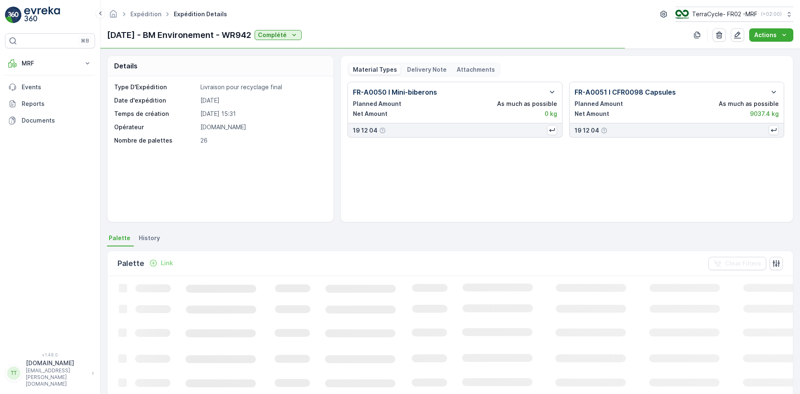
click at [417, 67] on p "Delivery Note" at bounding box center [427, 69] width 40 height 8
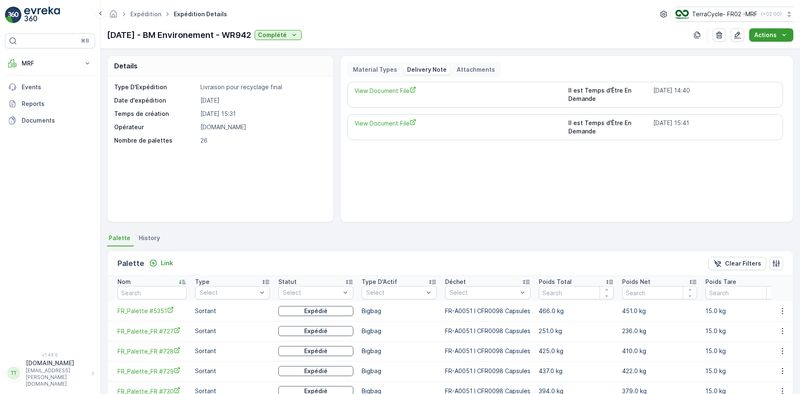
click at [781, 33] on icon "Actions" at bounding box center [784, 35] width 8 height 8
click at [756, 55] on div "Create Delivery Note" at bounding box center [767, 51] width 67 height 12
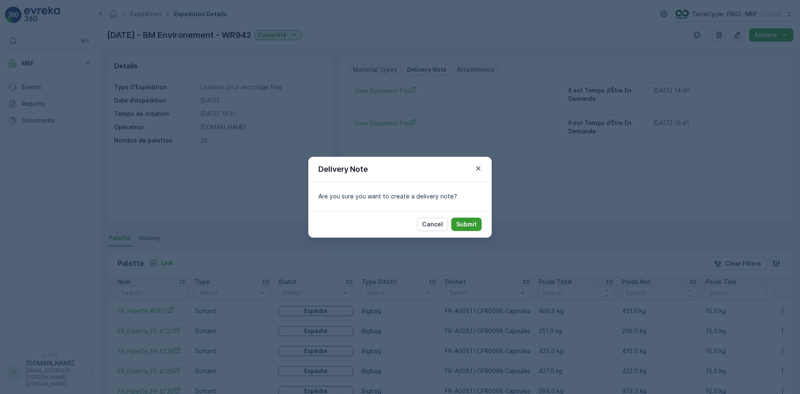
click at [472, 223] on p "Submit" at bounding box center [466, 224] width 20 height 8
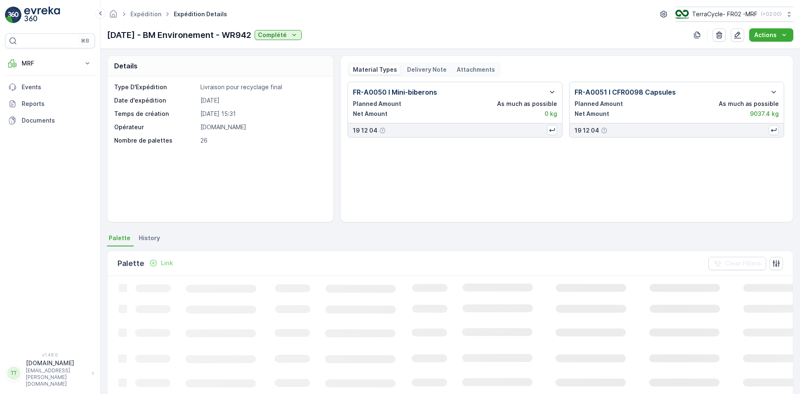
click at [427, 66] on p "Delivery Note" at bounding box center [427, 69] width 40 height 8
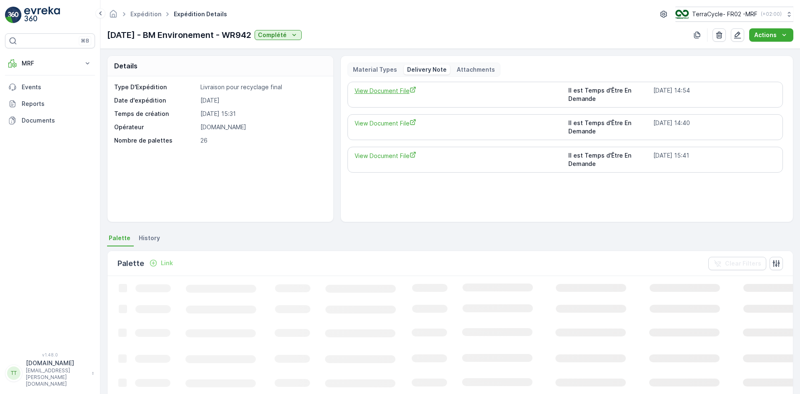
click at [401, 91] on span "View Document File" at bounding box center [458, 90] width 207 height 9
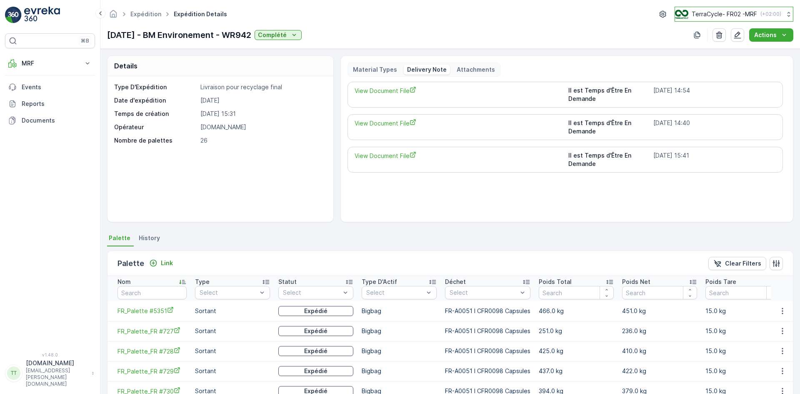
click at [715, 15] on p "TerraCycle- FR02 -MRF" at bounding box center [724, 14] width 65 height 8
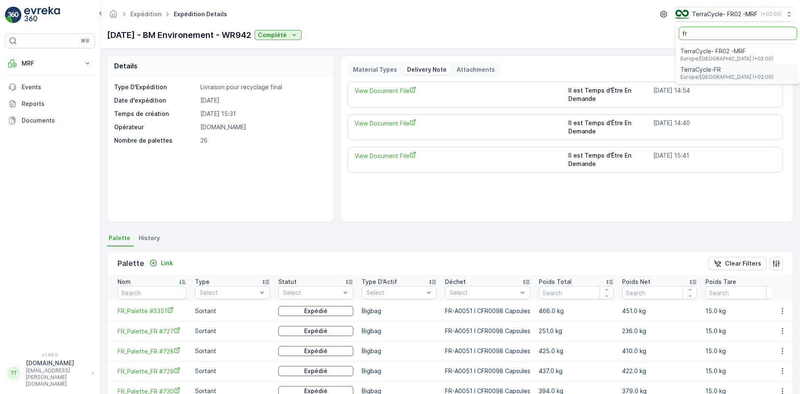
type input "fr"
click at [706, 69] on span "TerraCycle-FR" at bounding box center [726, 69] width 93 height 8
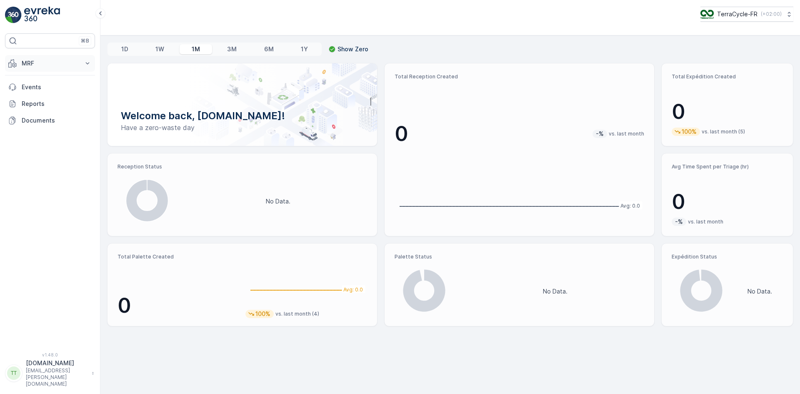
click at [32, 66] on p "MRF" at bounding box center [50, 63] width 57 height 8
click at [40, 125] on p "Expédition" at bounding box center [36, 124] width 30 height 8
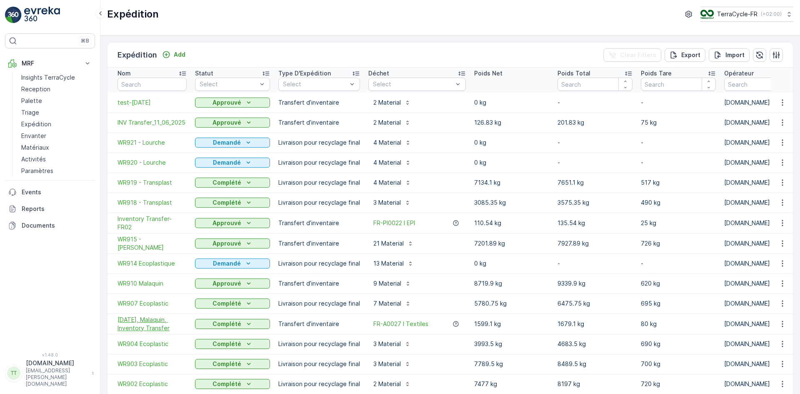
click at [159, 325] on span "[DATE], Malaquin, Inventory Transfer" at bounding box center [151, 323] width 69 height 17
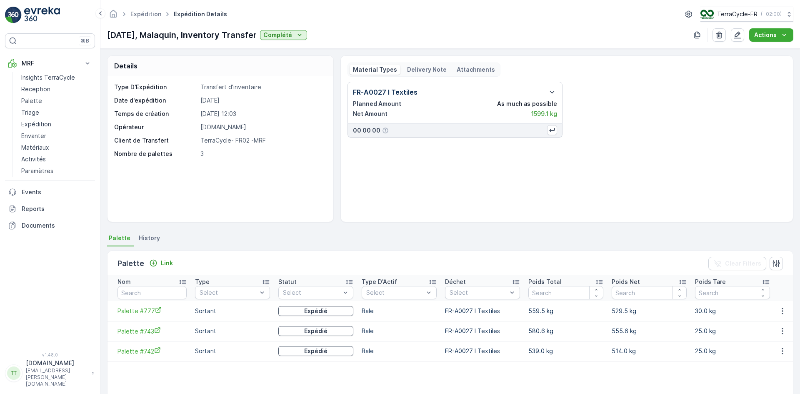
scroll to position [36, 0]
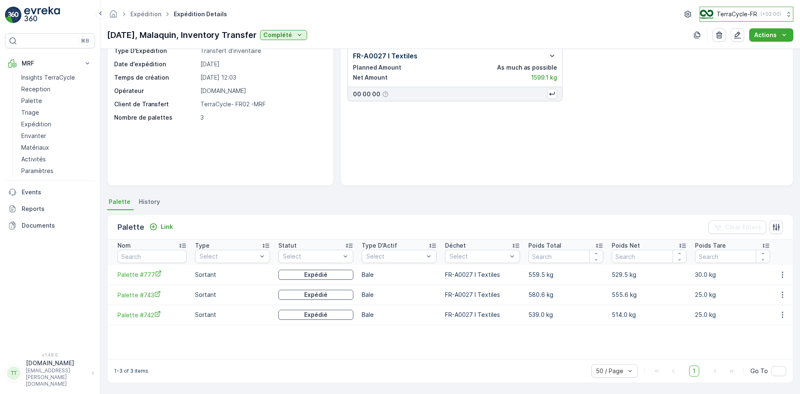
click at [747, 12] on p "TerraCycle-FR" at bounding box center [737, 14] width 40 height 8
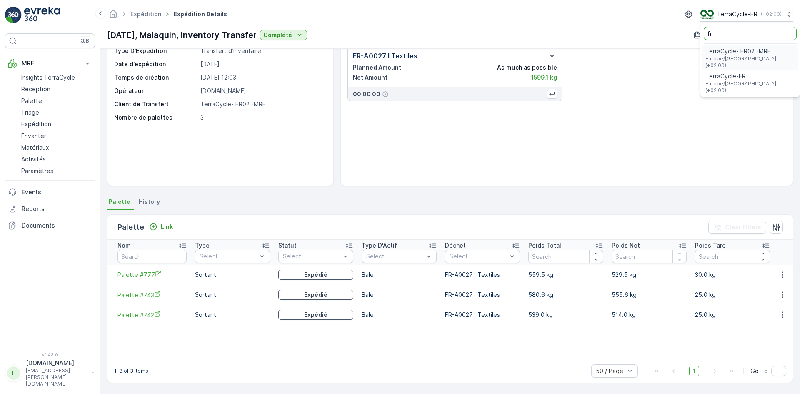
type input "fr"
click at [720, 53] on span "TerraCycle- FR02 -MRF" at bounding box center [750, 51] width 90 height 8
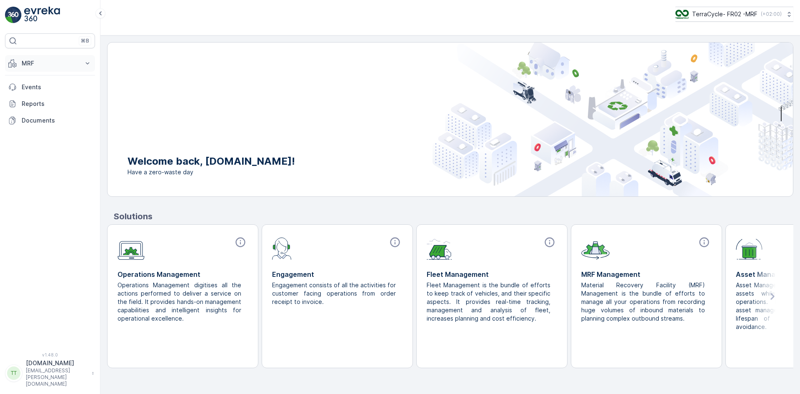
click at [36, 59] on p "MRF" at bounding box center [50, 63] width 57 height 8
click at [32, 100] on p "Palette" at bounding box center [31, 101] width 21 height 8
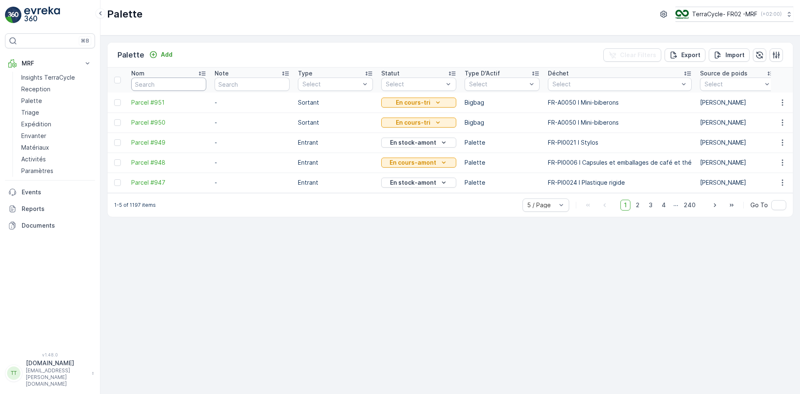
click at [142, 83] on input "text" at bounding box center [168, 83] width 75 height 13
type input "777"
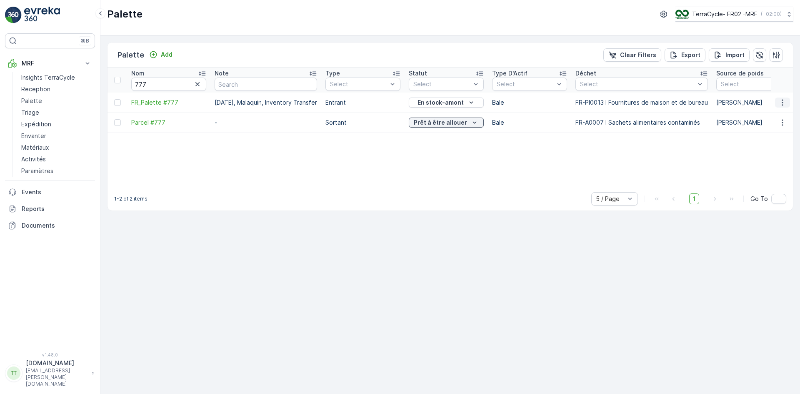
click at [780, 102] on icon "button" at bounding box center [782, 102] width 8 height 8
click at [759, 126] on span "Edit Palette" at bounding box center [764, 126] width 33 height 8
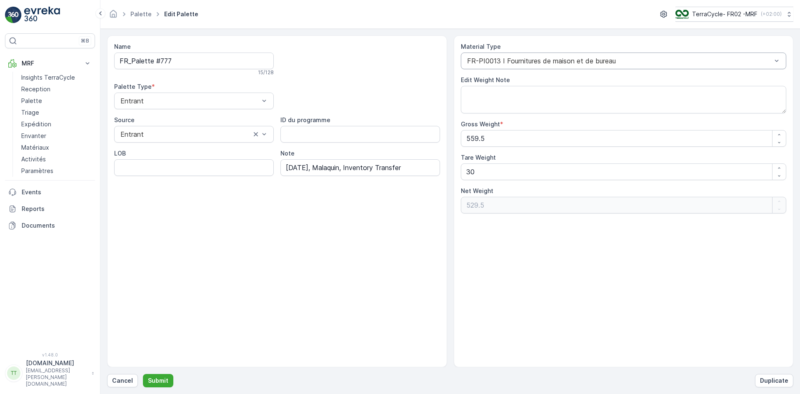
click at [519, 59] on div at bounding box center [619, 60] width 307 height 7
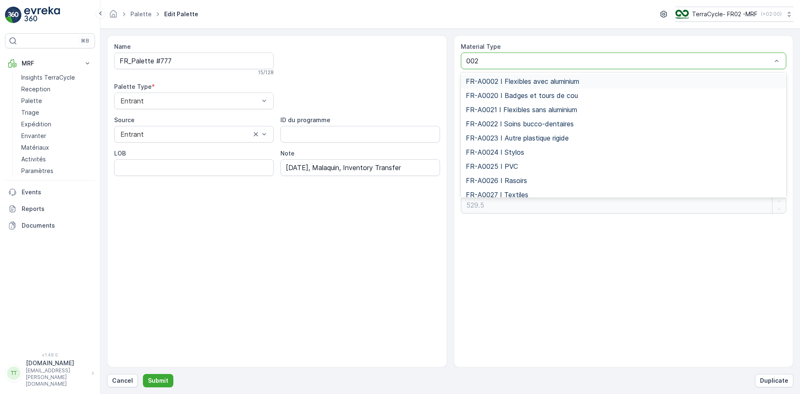
type input "0027"
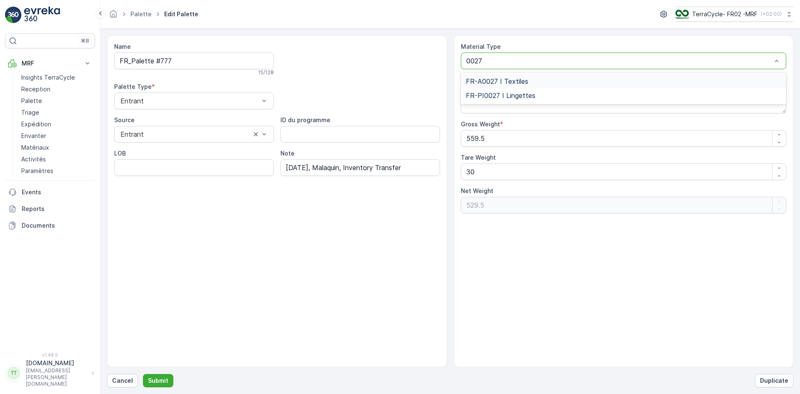
click at [509, 79] on span "FR-A0027 I Textiles" at bounding box center [497, 80] width 62 height 7
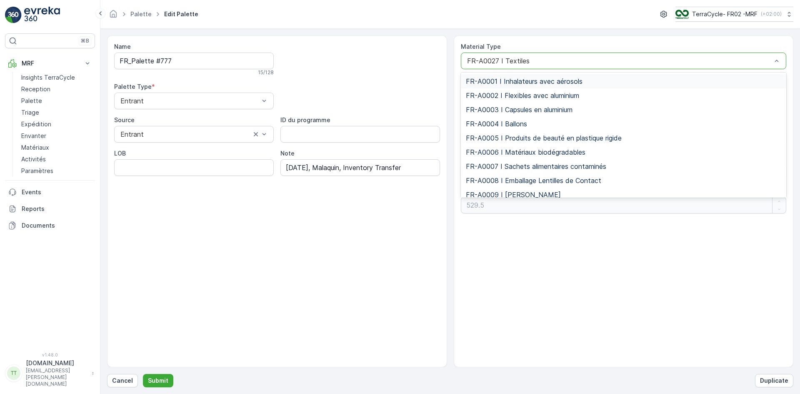
drag, startPoint x: 465, startPoint y: 60, endPoint x: 527, endPoint y: 62, distance: 61.7
click at [527, 62] on div "FR-A0027 I Textiles" at bounding box center [624, 60] width 326 height 17
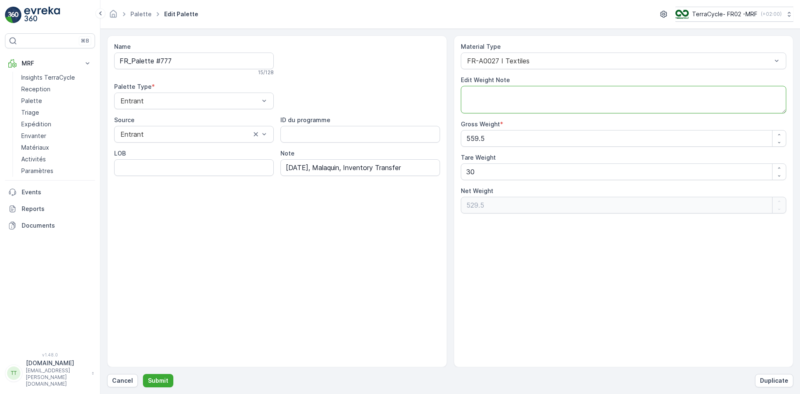
drag, startPoint x: 489, startPoint y: 105, endPoint x: 468, endPoint y: 101, distance: 21.3
click at [489, 105] on textarea "Edit Weight Note" at bounding box center [624, 99] width 326 height 27
type textarea "."
click at [154, 382] on p "Submit" at bounding box center [158, 380] width 20 height 8
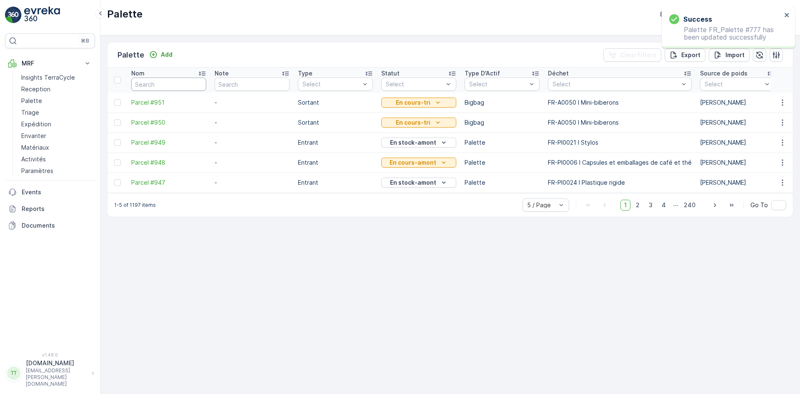
click at [143, 87] on input "text" at bounding box center [168, 83] width 75 height 13
type input "743"
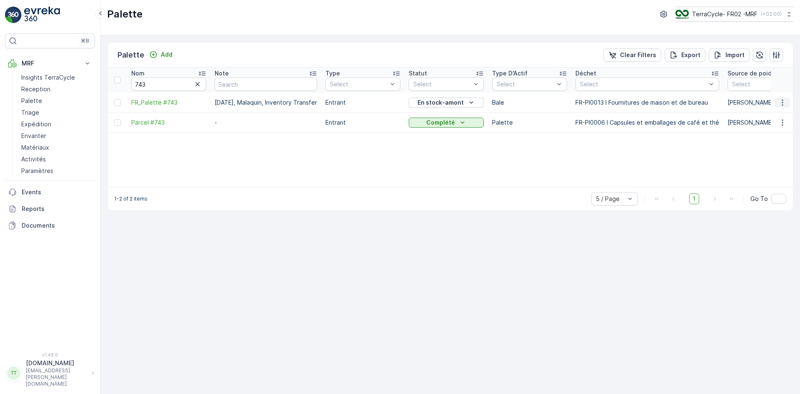
click at [784, 103] on icon "button" at bounding box center [782, 102] width 8 height 8
click at [764, 124] on span "Edit Palette" at bounding box center [764, 126] width 33 height 8
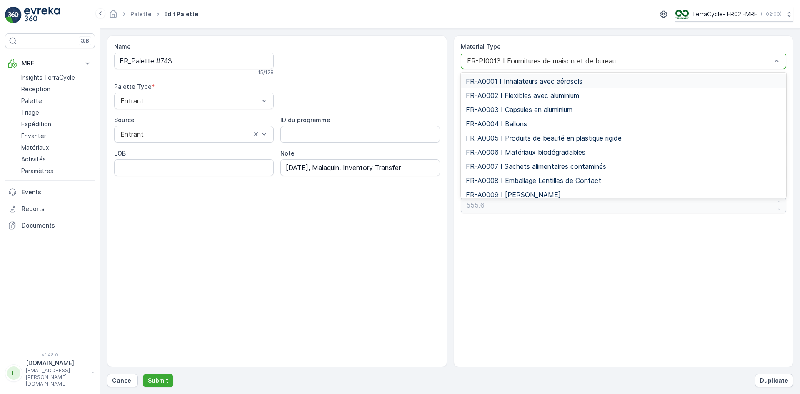
click at [522, 63] on div at bounding box center [619, 60] width 307 height 7
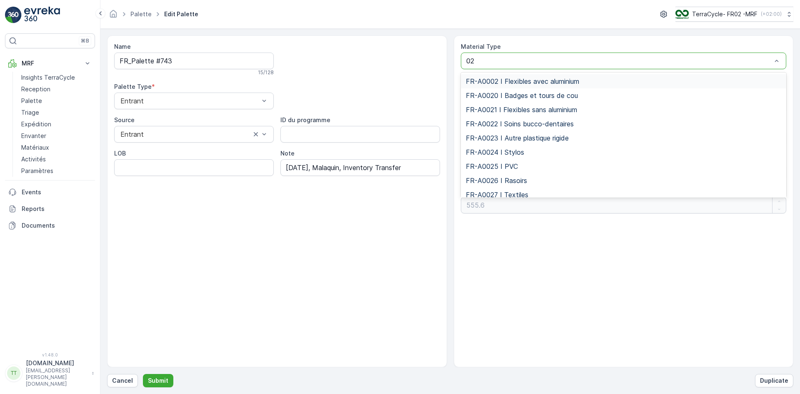
type input "027"
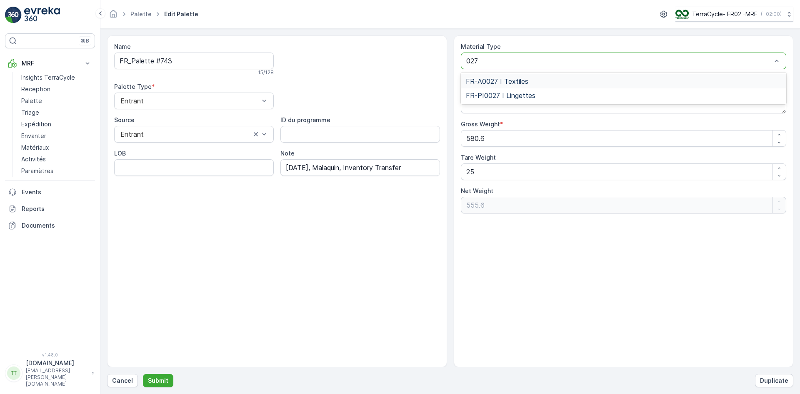
click at [477, 78] on span "FR-A0027 I Textiles" at bounding box center [497, 80] width 62 height 7
click at [477, 99] on textarea "Edit Weight Note" at bounding box center [624, 99] width 326 height 27
type textarea "."
click at [163, 378] on p "Submit" at bounding box center [158, 380] width 20 height 8
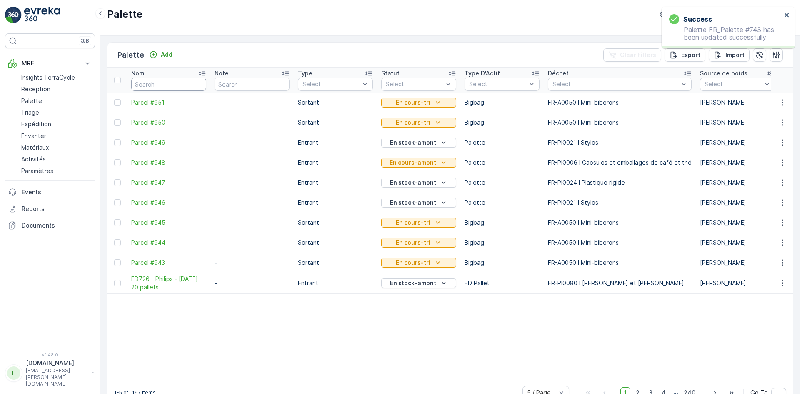
click at [145, 82] on input "text" at bounding box center [168, 83] width 75 height 13
type input "742"
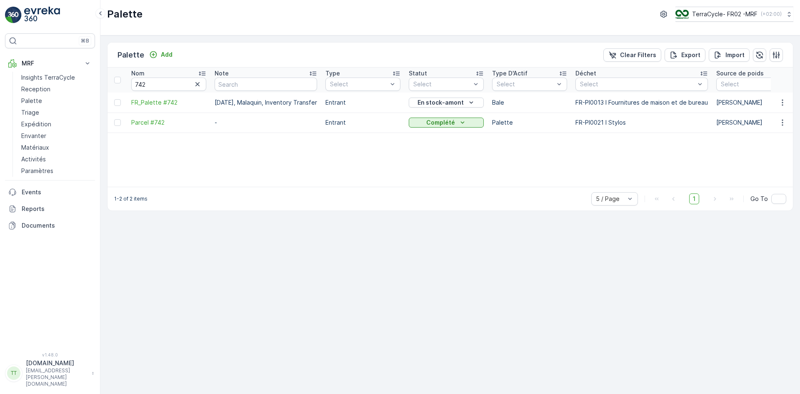
drag, startPoint x: 212, startPoint y: 102, endPoint x: 327, endPoint y: 102, distance: 114.6
click at [321, 102] on td "[DATE], Malaquin, Inventory Transfer" at bounding box center [265, 102] width 111 height 20
copy td "[DATE], Malaquin, Inventory Transfe"
click at [783, 102] on icon "button" at bounding box center [781, 102] width 1 height 6
click at [764, 127] on span "Edit Palette" at bounding box center [764, 126] width 33 height 8
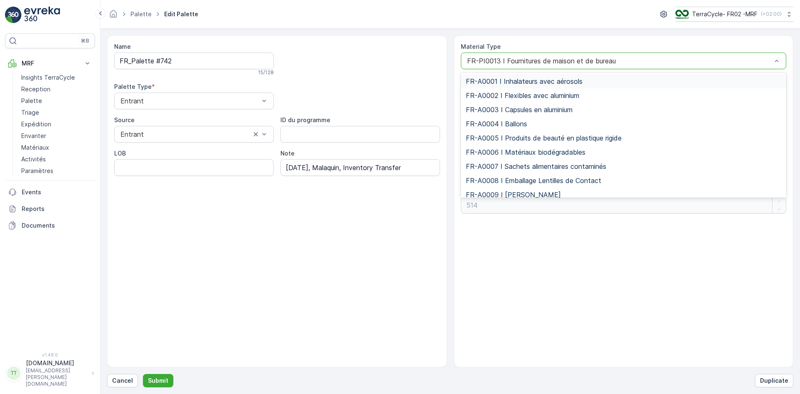
click at [509, 62] on div at bounding box center [619, 60] width 307 height 7
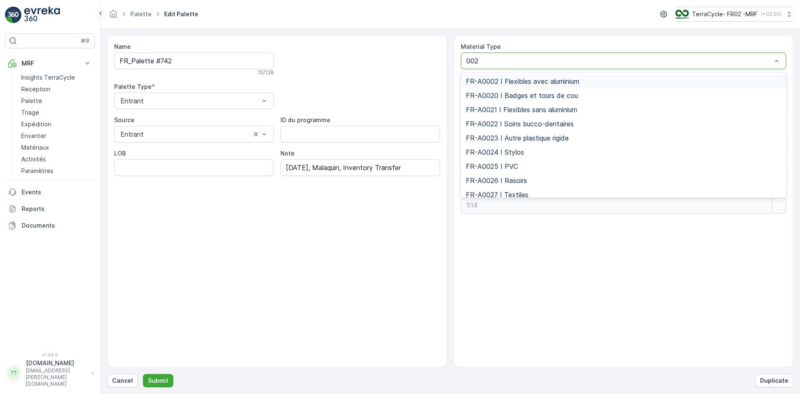
type input "0027"
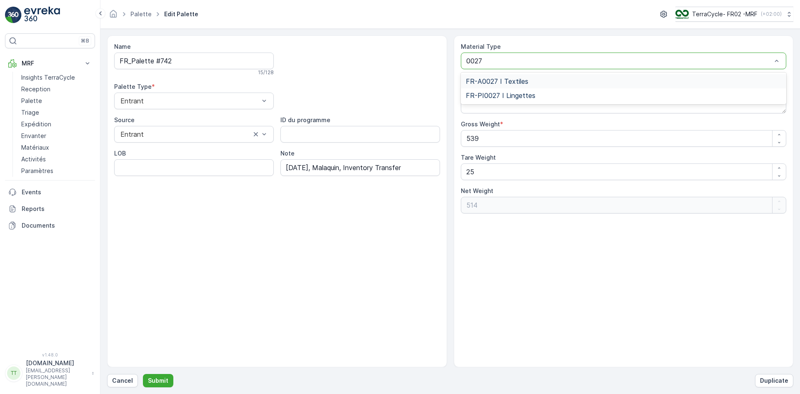
click at [485, 82] on span "FR-A0027 I Textiles" at bounding box center [497, 80] width 62 height 7
click at [162, 377] on p "Submit" at bounding box center [158, 380] width 20 height 8
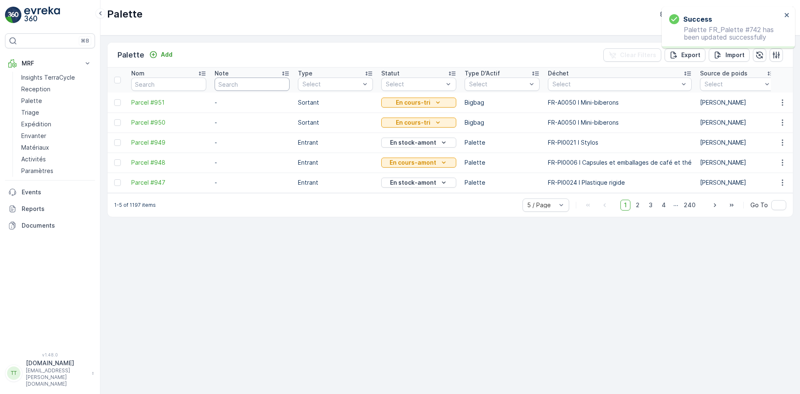
click at [229, 82] on input "text" at bounding box center [252, 83] width 75 height 13
paste input "[DATE], Malaquin, Inventory Transfe"
type input "[DATE], Malaquin, Inventory Transfe"
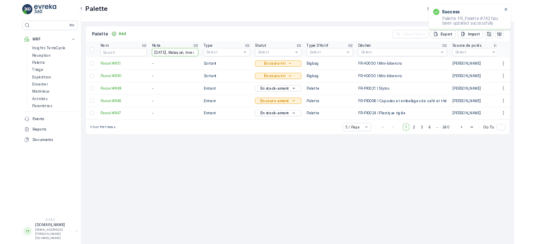
scroll to position [0, 48]
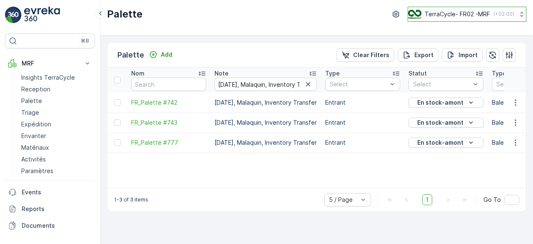
click at [455, 12] on p "TerraCycle- FR02 -MRF" at bounding box center [457, 14] width 65 height 8
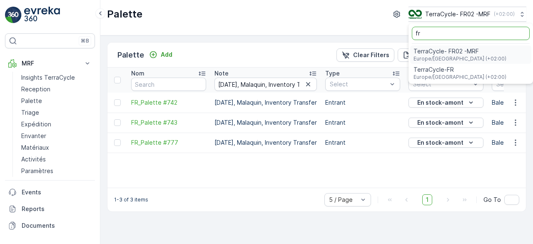
type input "fr"
click at [431, 76] on span "Europe/[GEOGRAPHIC_DATA] (+02:00)" at bounding box center [460, 77] width 93 height 7
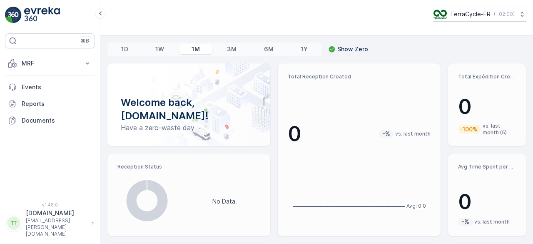
click at [57, 66] on p "MRF" at bounding box center [50, 63] width 57 height 8
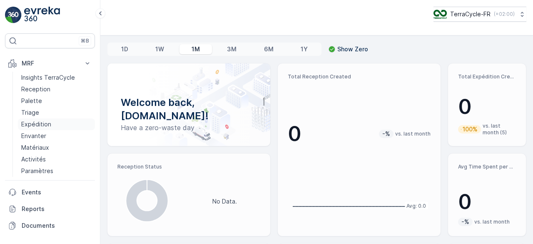
click at [42, 123] on p "Expédition" at bounding box center [36, 124] width 30 height 8
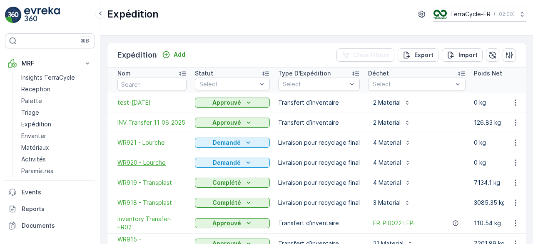
click at [138, 164] on span "WR920 - Lourche" at bounding box center [151, 162] width 69 height 8
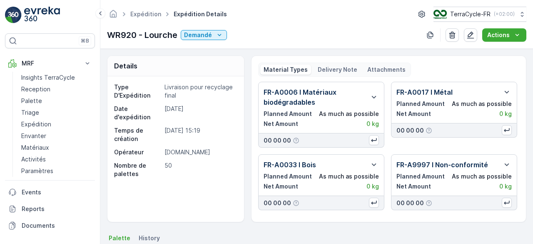
click at [332, 66] on p "Delivery Note" at bounding box center [338, 69] width 40 height 8
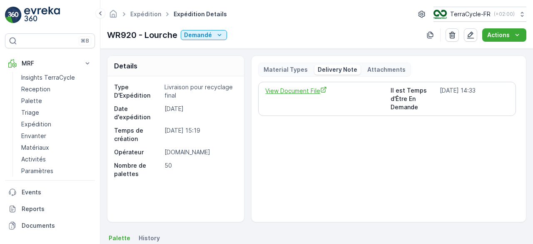
click at [291, 93] on span "View Document File" at bounding box center [324, 90] width 118 height 9
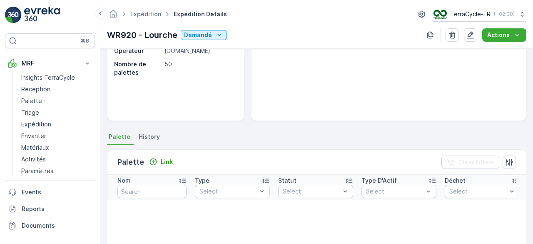
click at [152, 136] on span "History" at bounding box center [149, 136] width 21 height 8
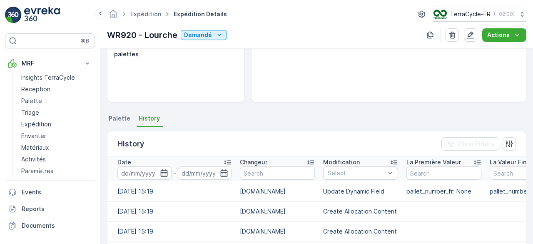
scroll to position [114, 0]
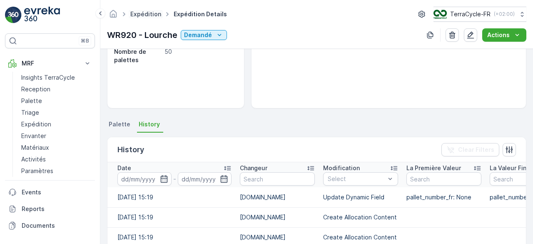
click at [144, 15] on link "Expédition" at bounding box center [145, 13] width 31 height 7
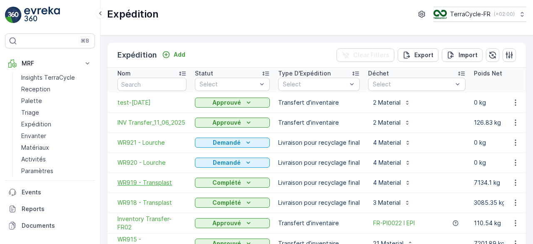
click at [145, 181] on span "WR919 - Transplast" at bounding box center [151, 182] width 69 height 8
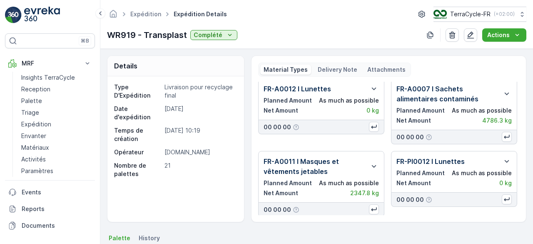
click at [342, 66] on p "Delivery Note" at bounding box center [338, 69] width 40 height 8
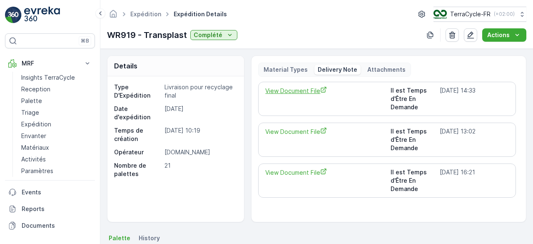
click at [318, 90] on span "View Document File" at bounding box center [324, 90] width 118 height 9
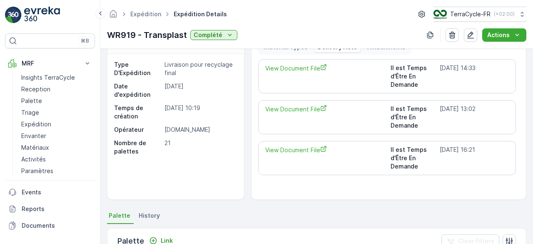
scroll to position [97, 0]
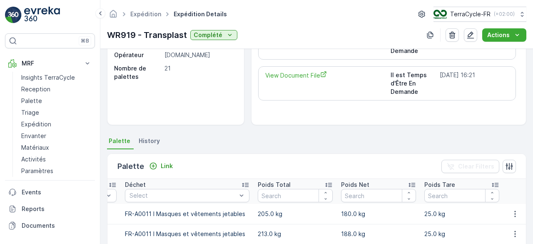
click at [151, 138] on span "History" at bounding box center [149, 141] width 21 height 8
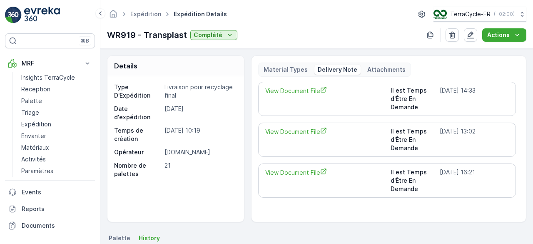
click at [295, 65] on p "Material Types" at bounding box center [286, 69] width 44 height 8
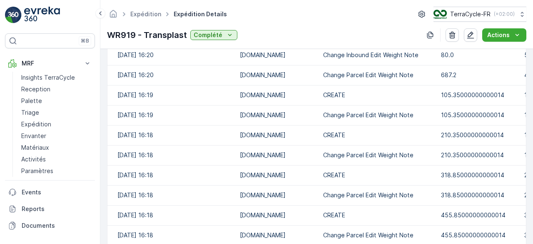
scroll to position [1095, 0]
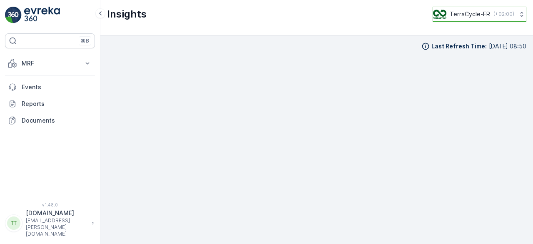
click at [474, 12] on p "TerraCycle-FR" at bounding box center [470, 14] width 40 height 8
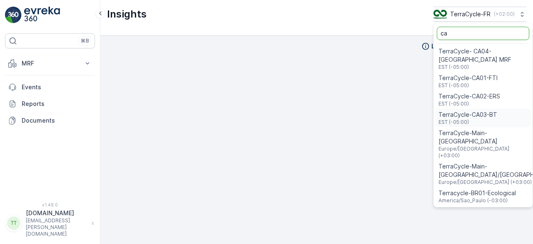
type input "ca"
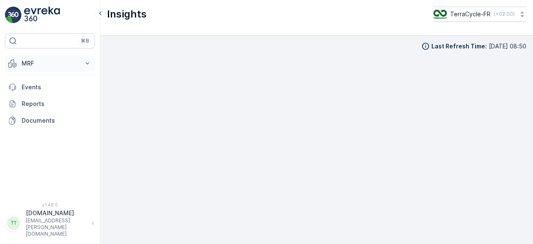
click at [53, 61] on p "MRF" at bounding box center [50, 63] width 57 height 8
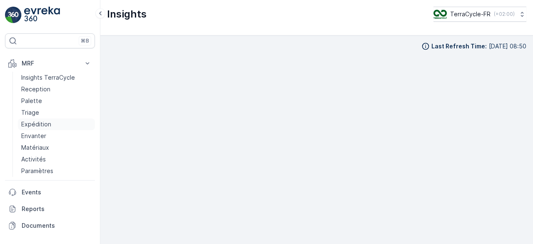
click at [27, 124] on p "Expédition" at bounding box center [36, 124] width 30 height 8
